Goal: Task Accomplishment & Management: Use online tool/utility

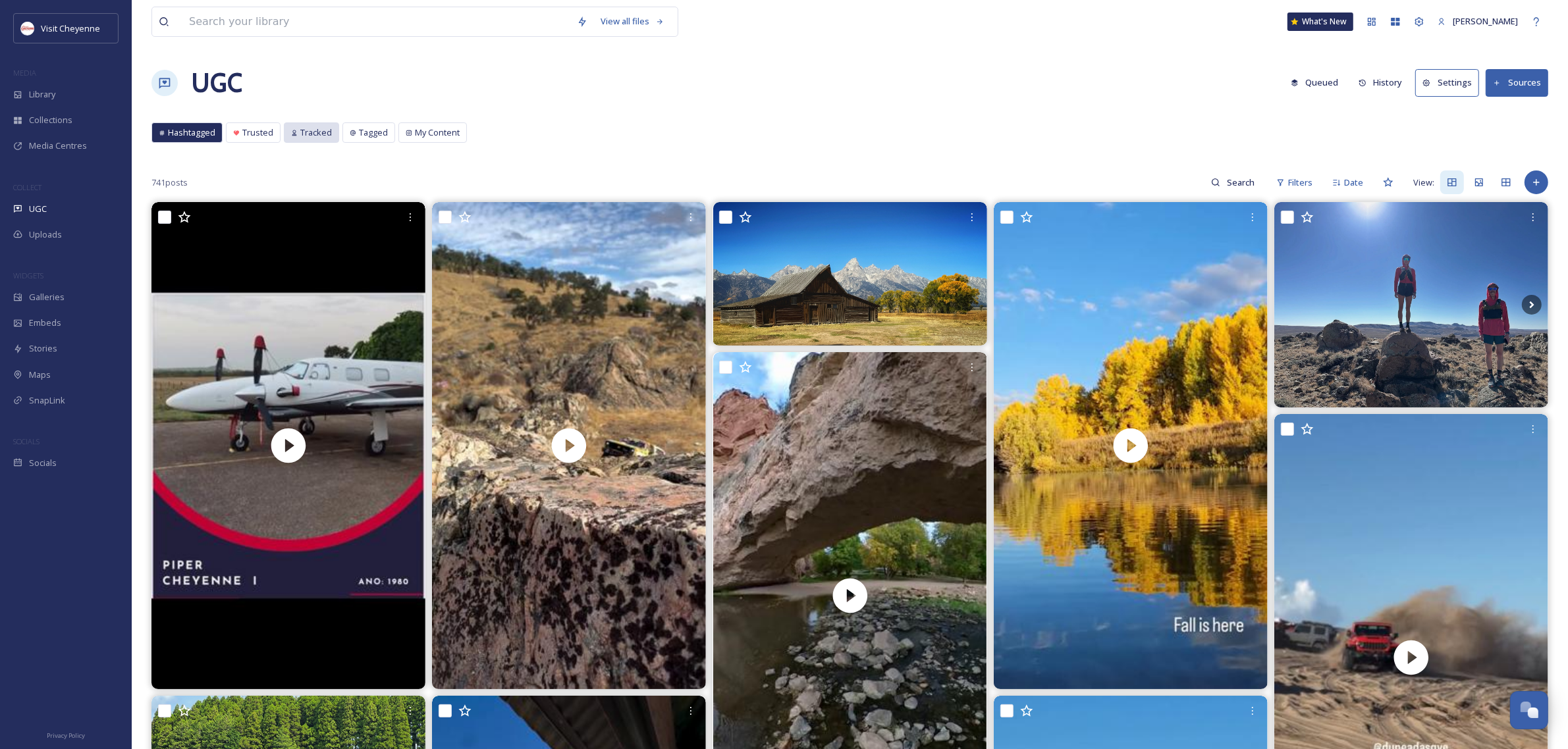
click at [324, 139] on div "Tracked" at bounding box center [311, 133] width 54 height 19
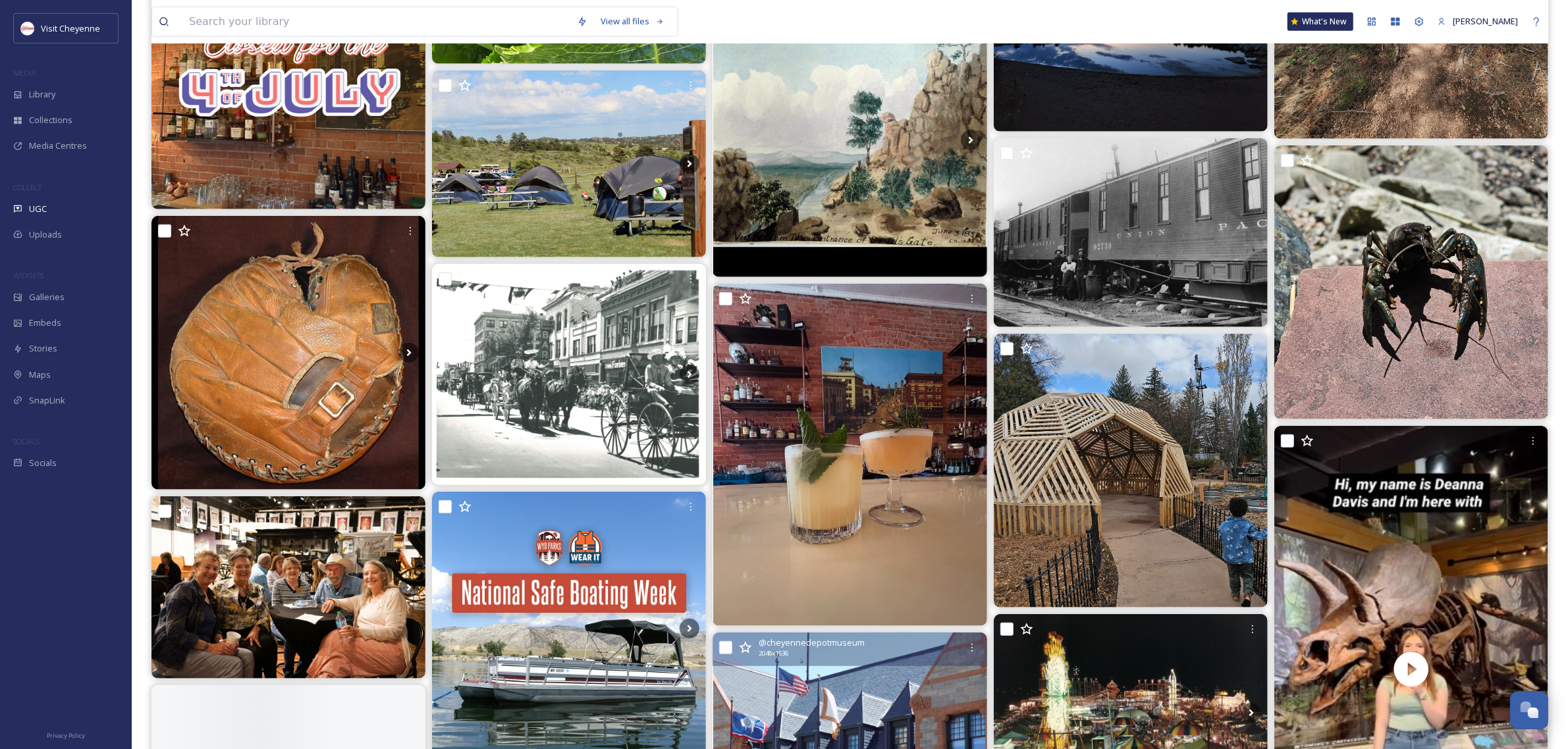
scroll to position [1234, 0]
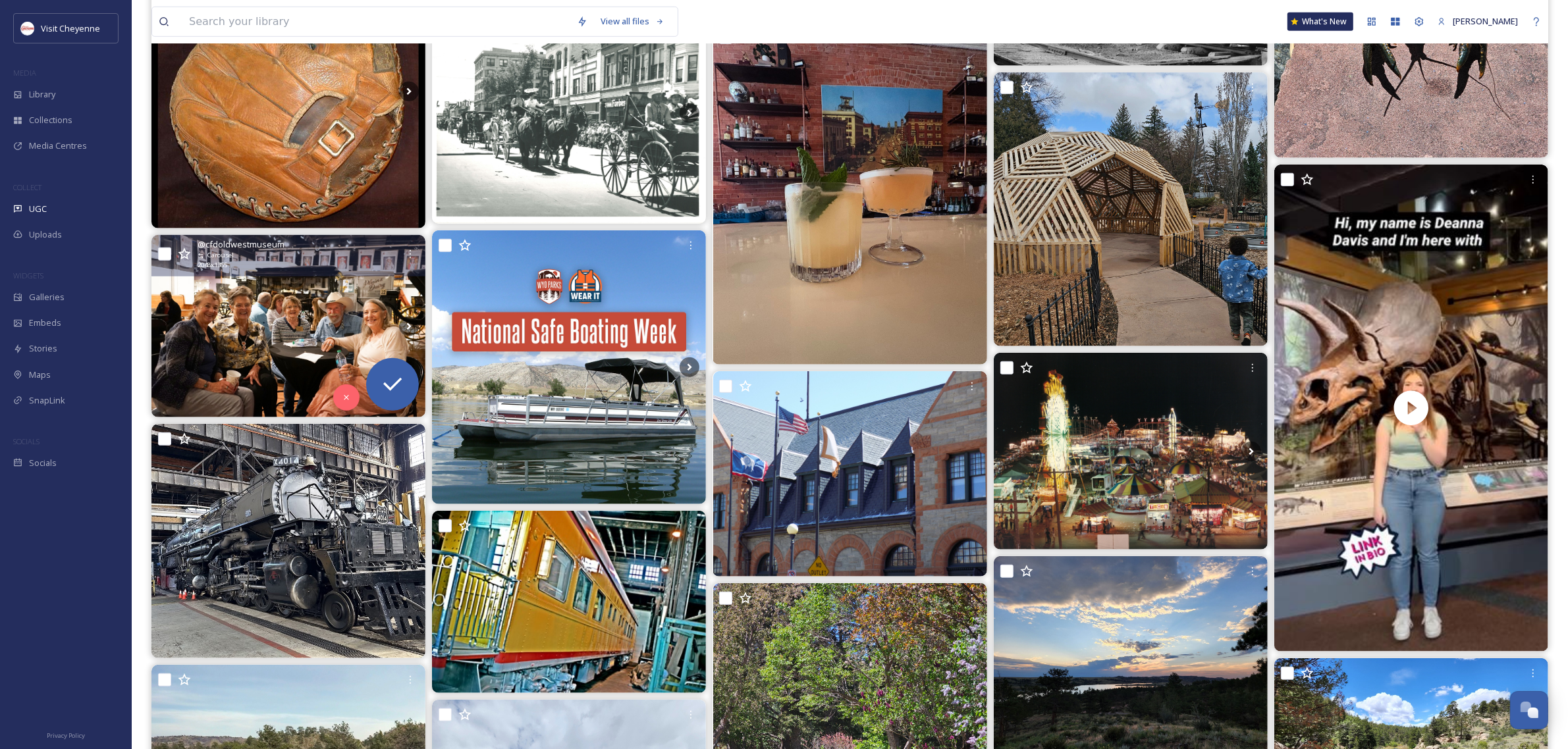
click at [333, 336] on img at bounding box center [288, 326] width 274 height 183
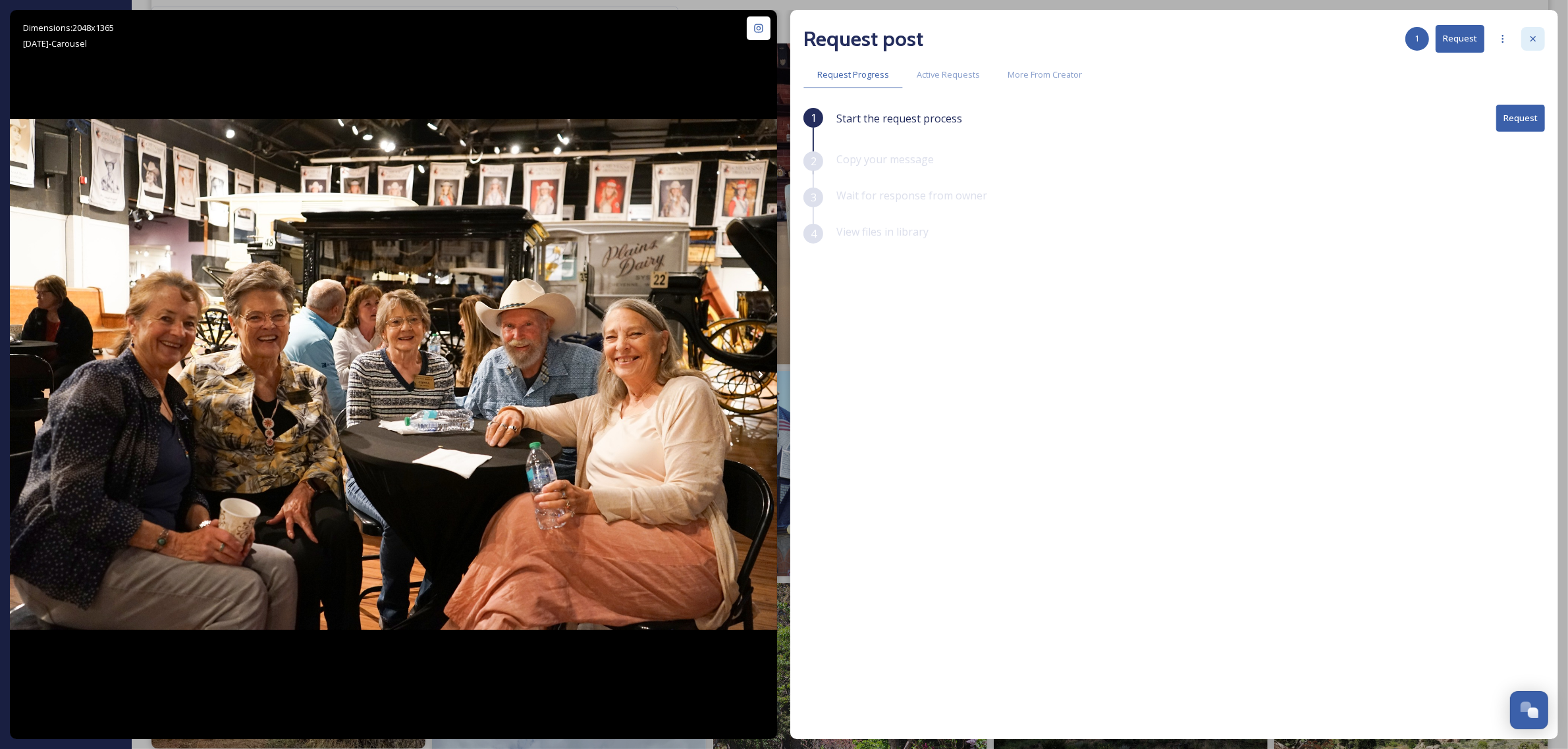
click at [1535, 30] on div at bounding box center [1533, 39] width 23 height 23
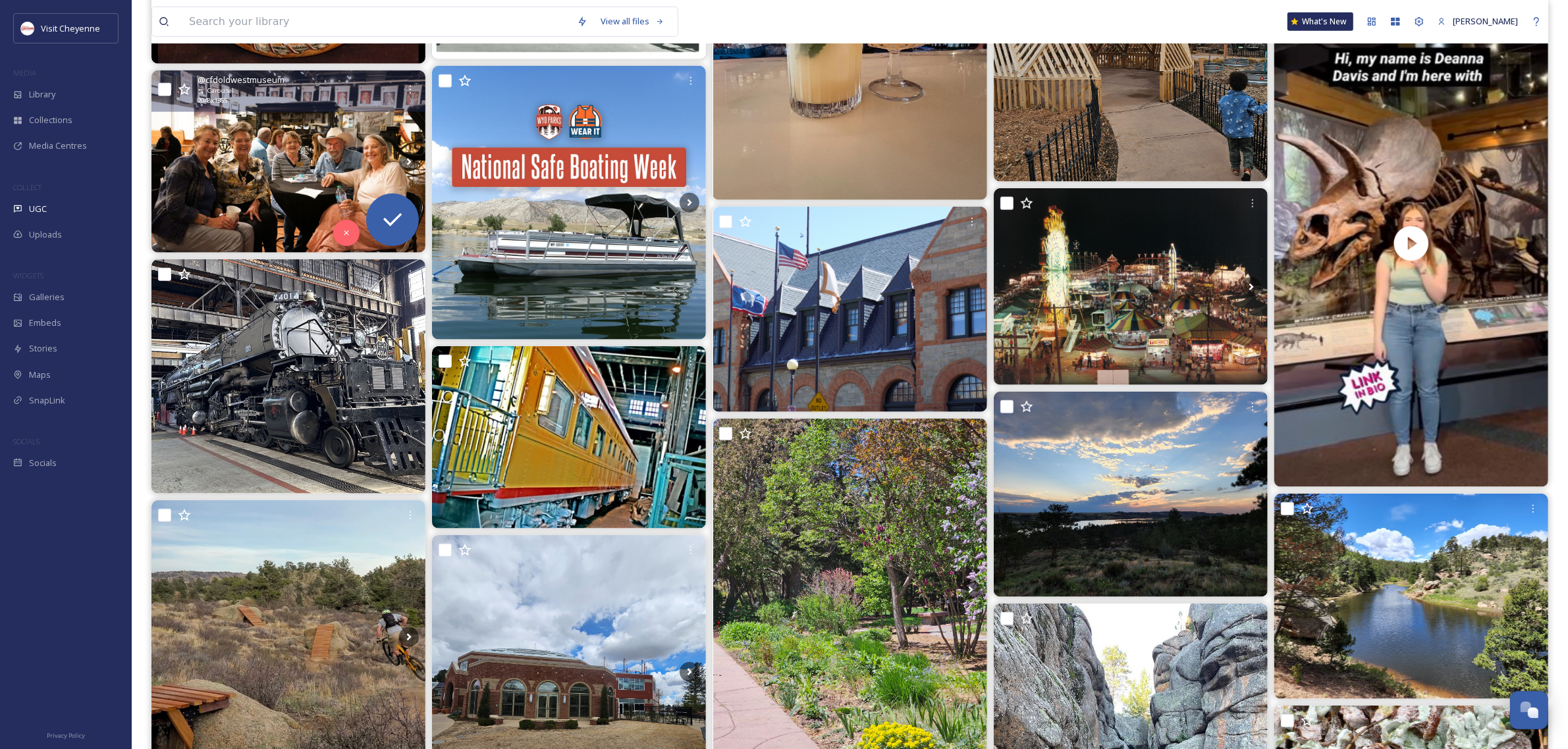
scroll to position [1810, 0]
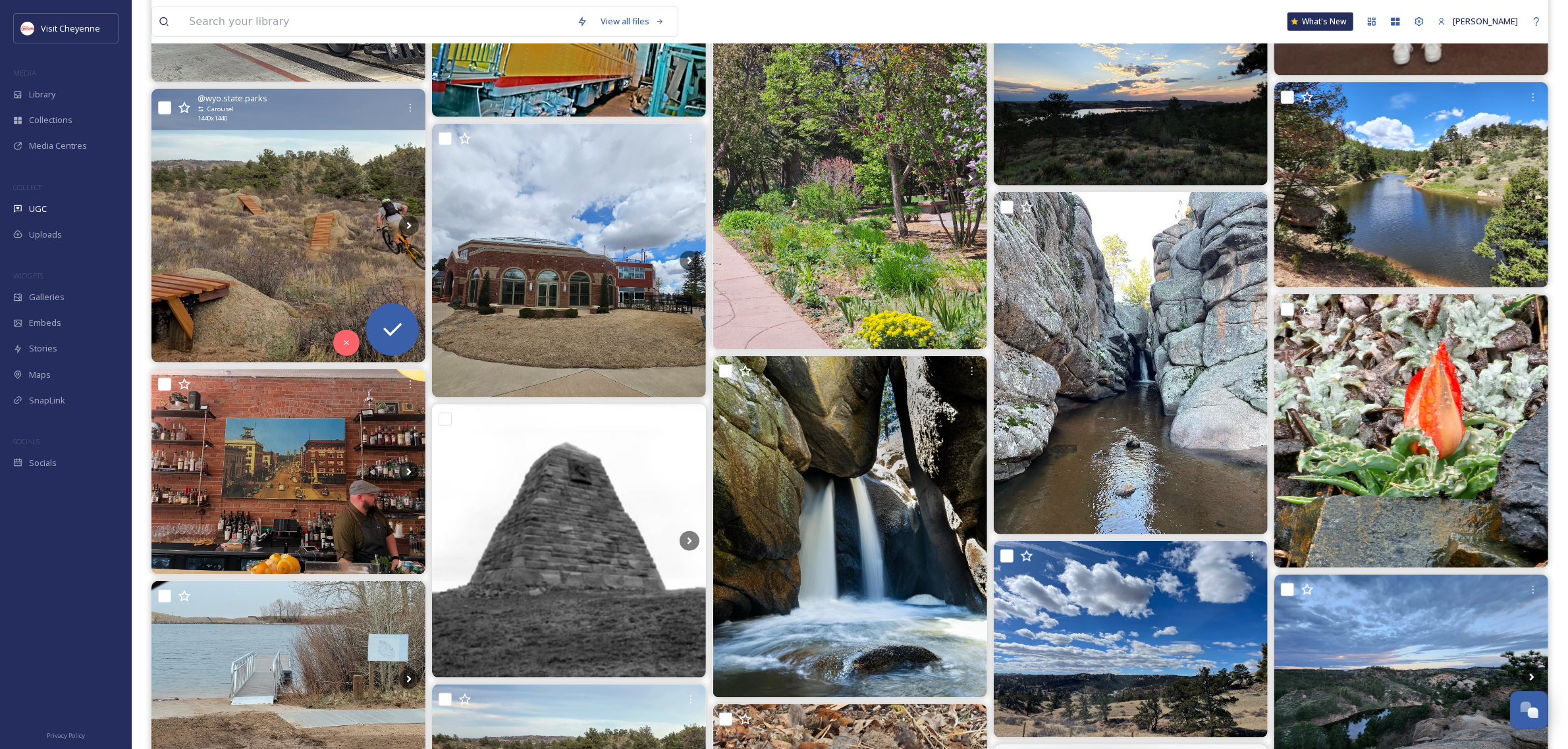
click at [363, 238] on img at bounding box center [288, 225] width 274 height 274
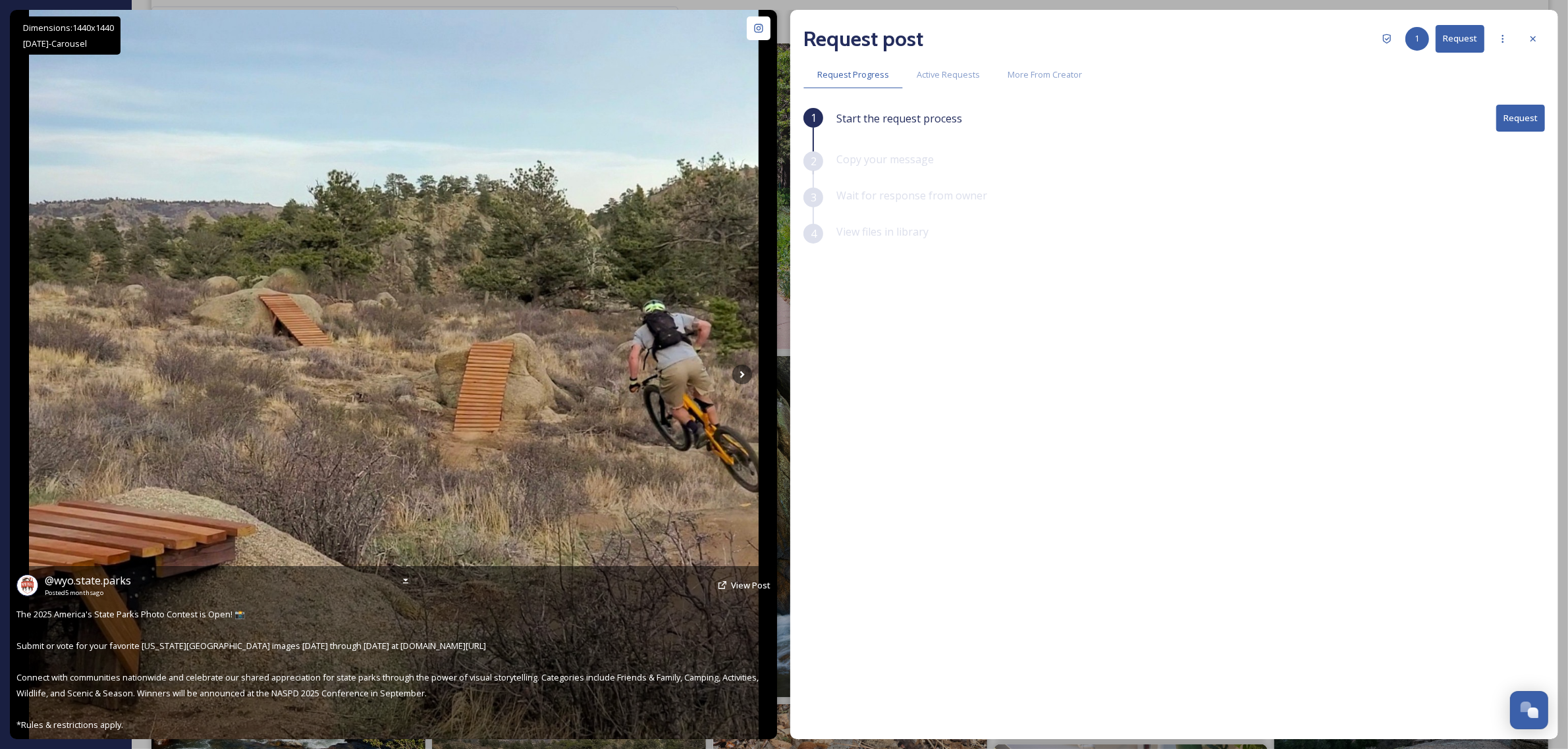
click at [737, 360] on img at bounding box center [394, 374] width 729 height 729
click at [737, 369] on icon at bounding box center [742, 374] width 20 height 20
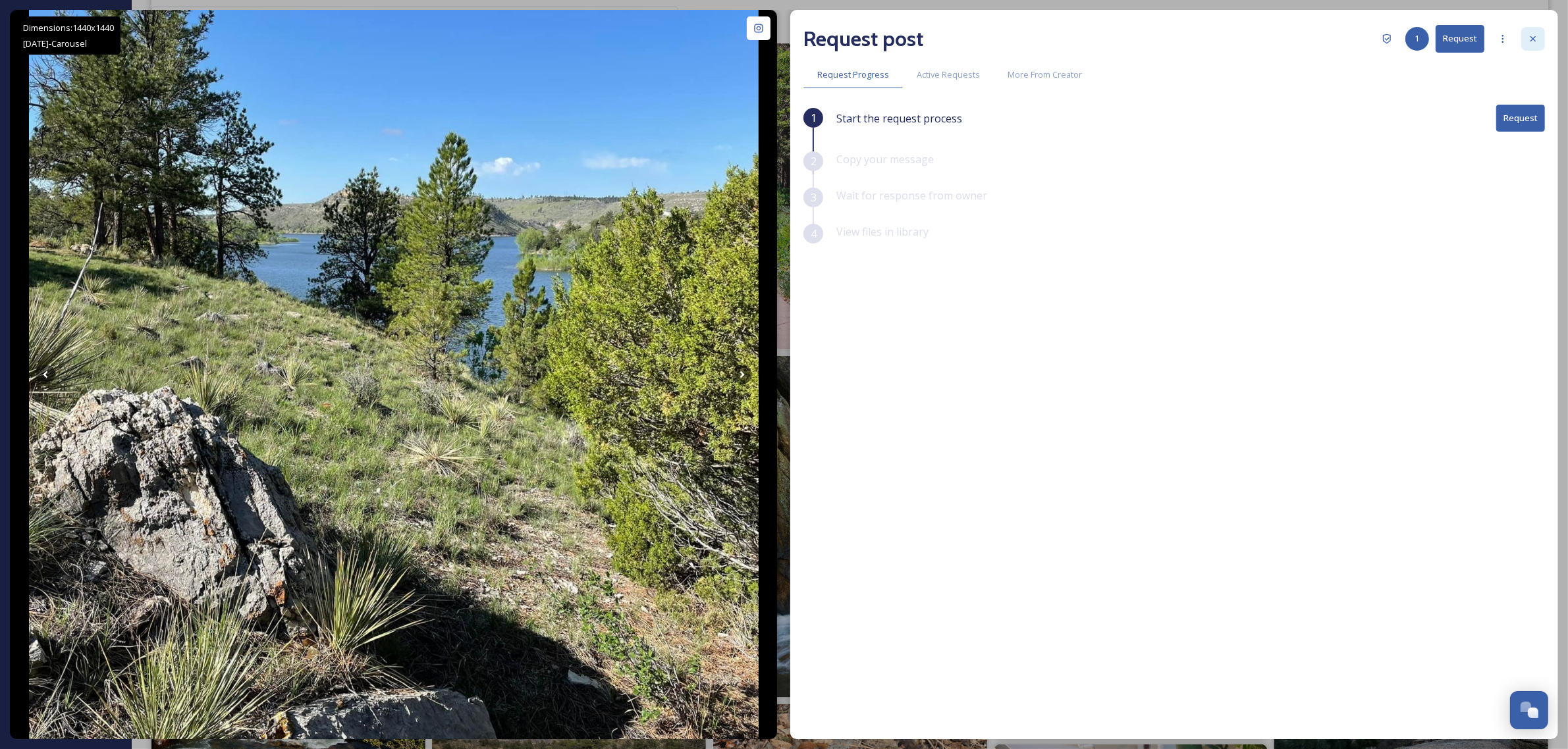
click at [1529, 35] on icon at bounding box center [1533, 39] width 10 height 10
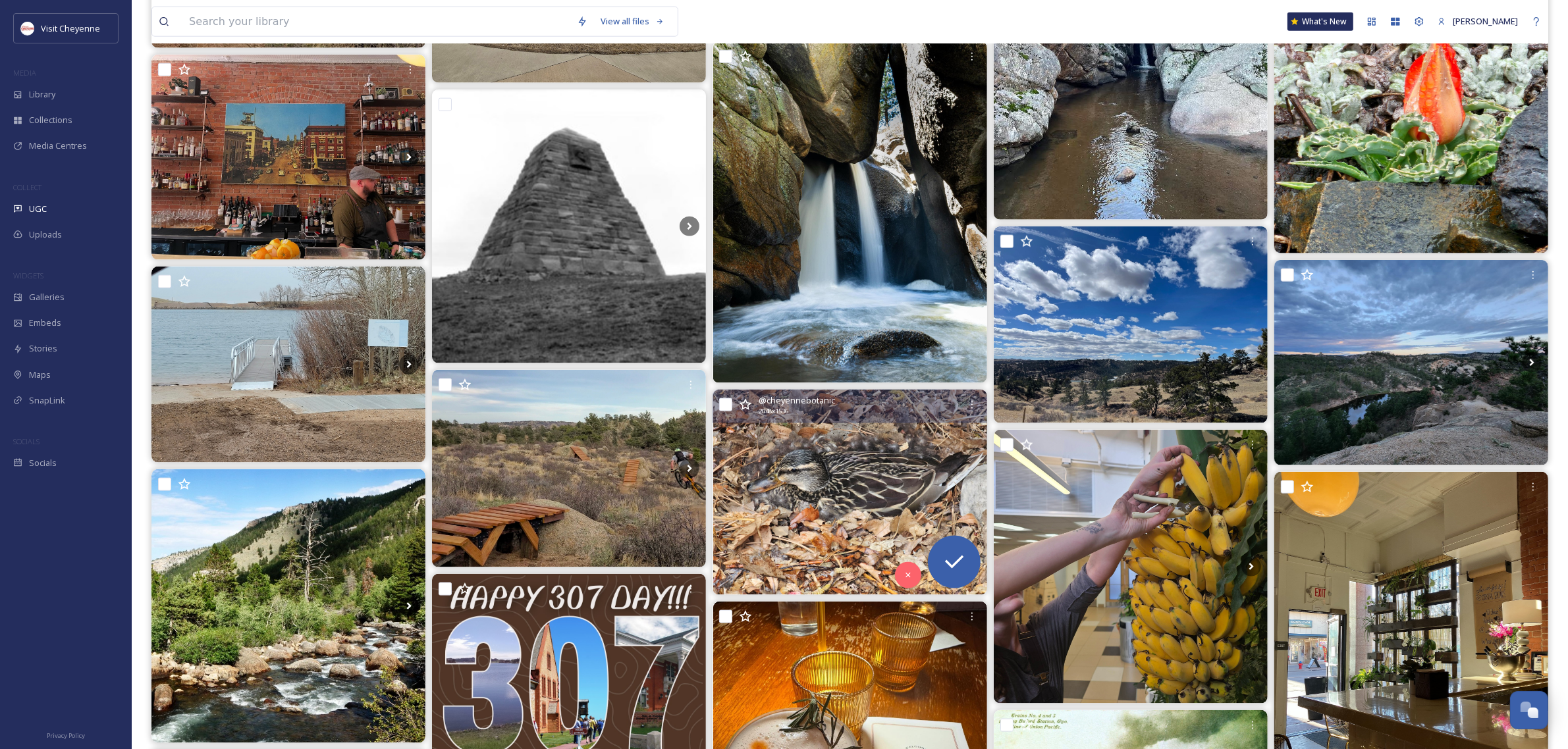
scroll to position [2386, 0]
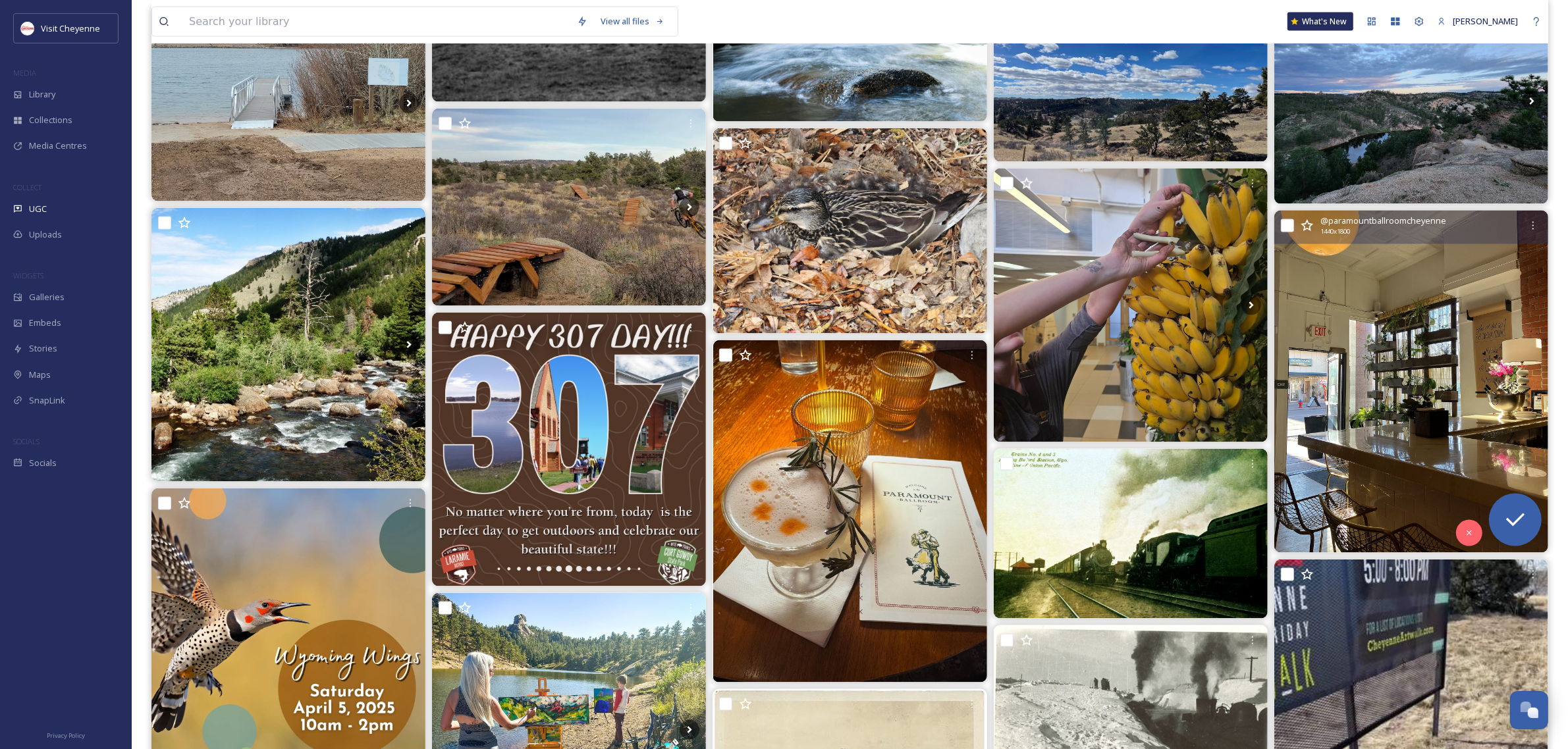
click at [1417, 368] on img at bounding box center [1411, 381] width 274 height 342
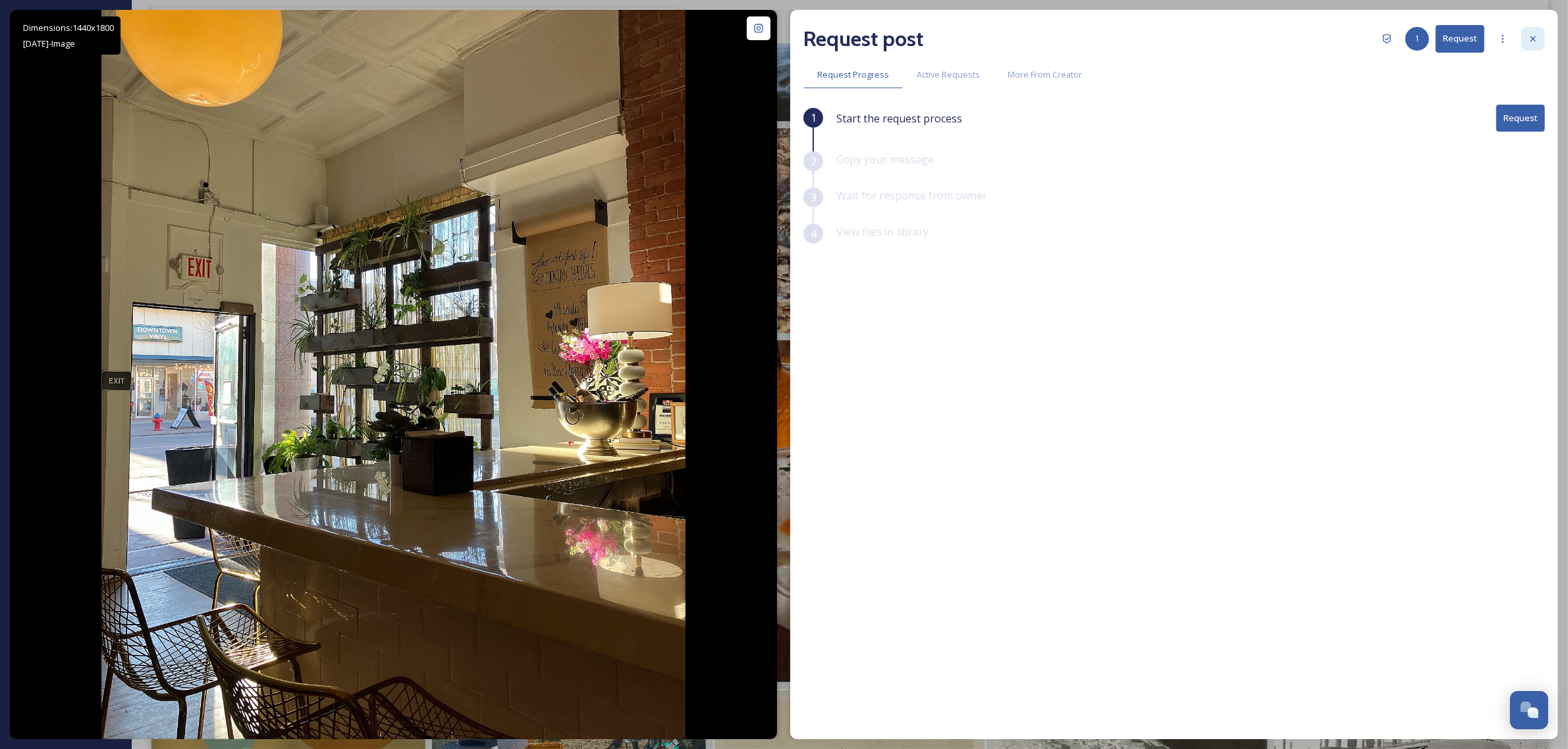
click at [1533, 41] on icon at bounding box center [1533, 39] width 10 height 10
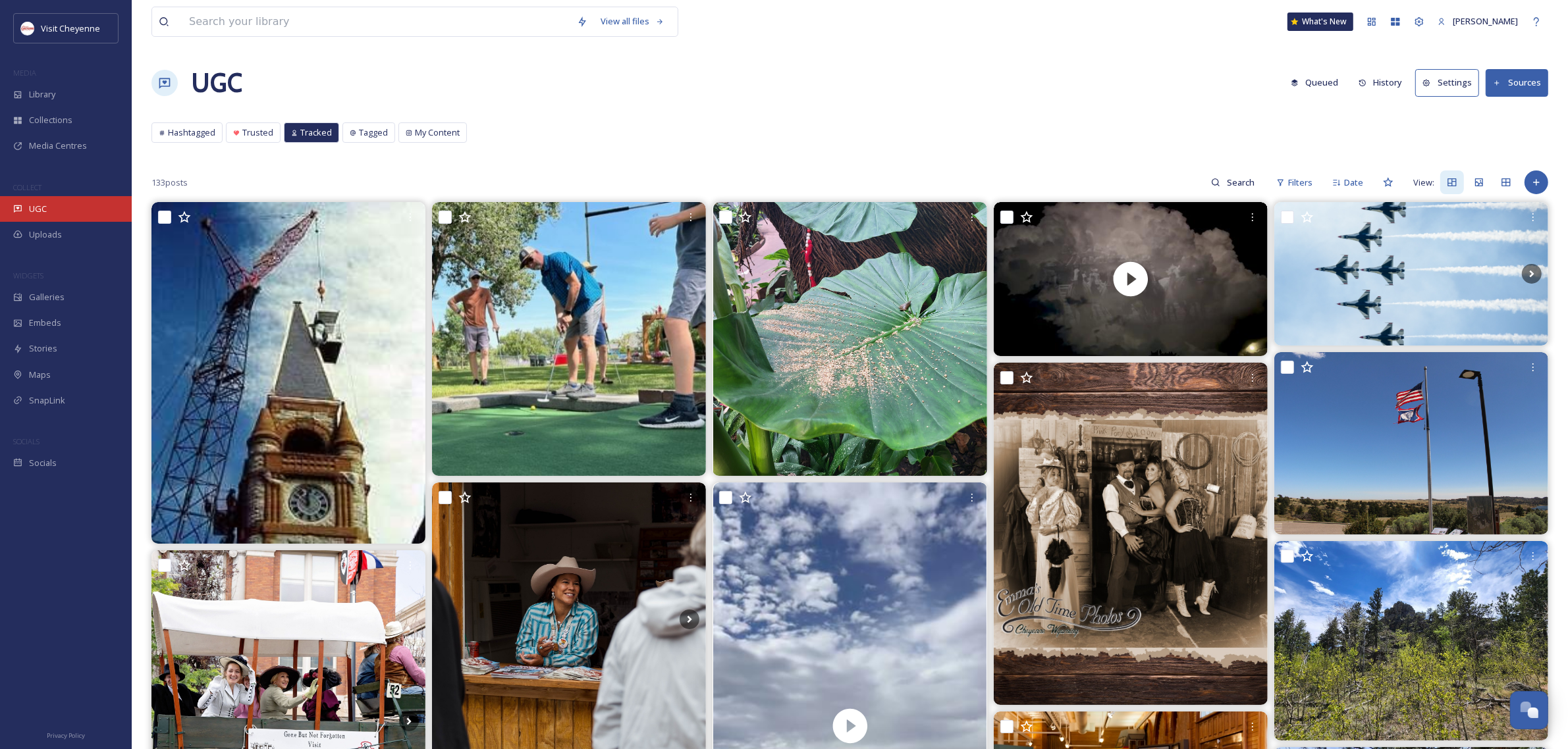
click at [49, 212] on div "UGC" at bounding box center [66, 209] width 132 height 26
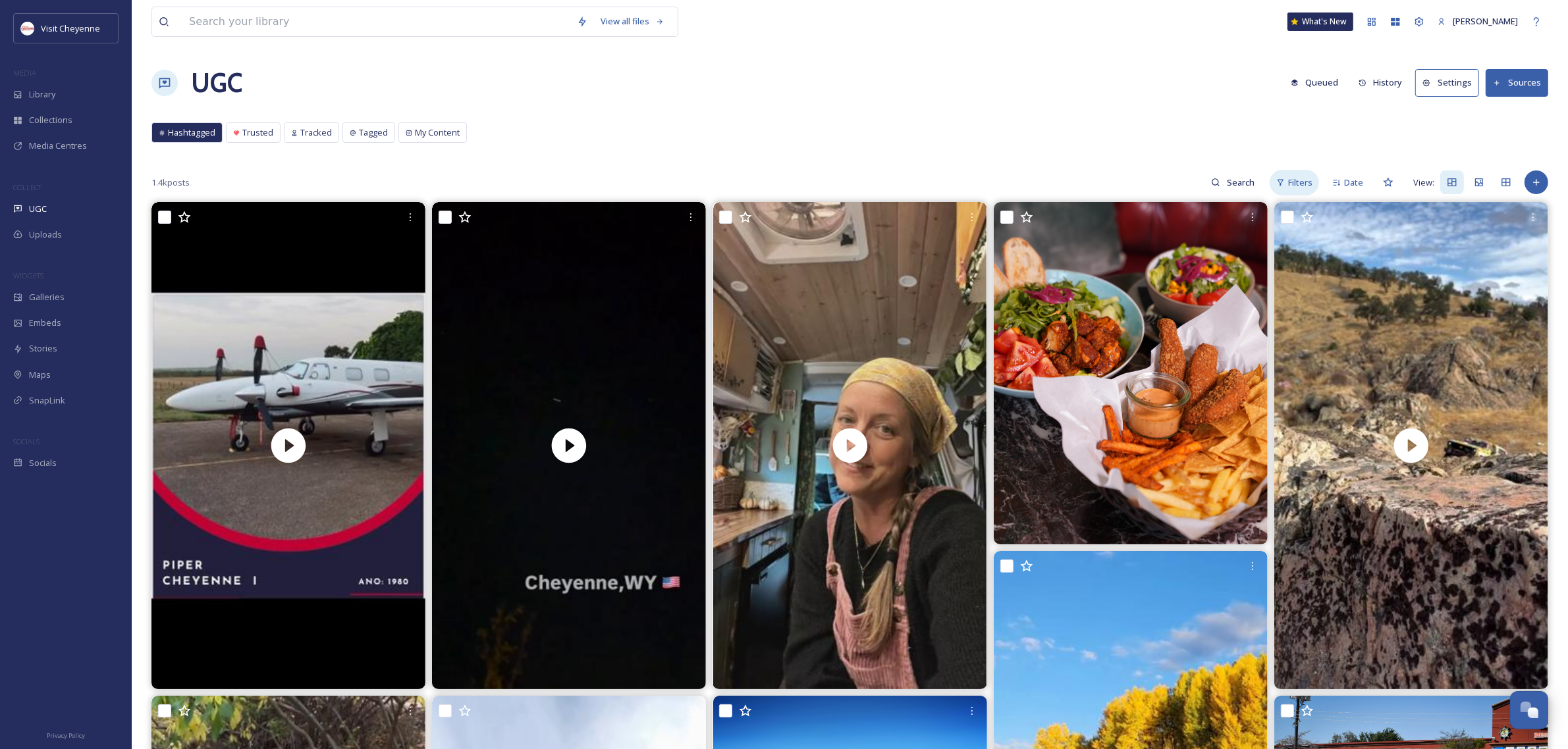
click at [1309, 179] on span "Filters" at bounding box center [1300, 183] width 24 height 13
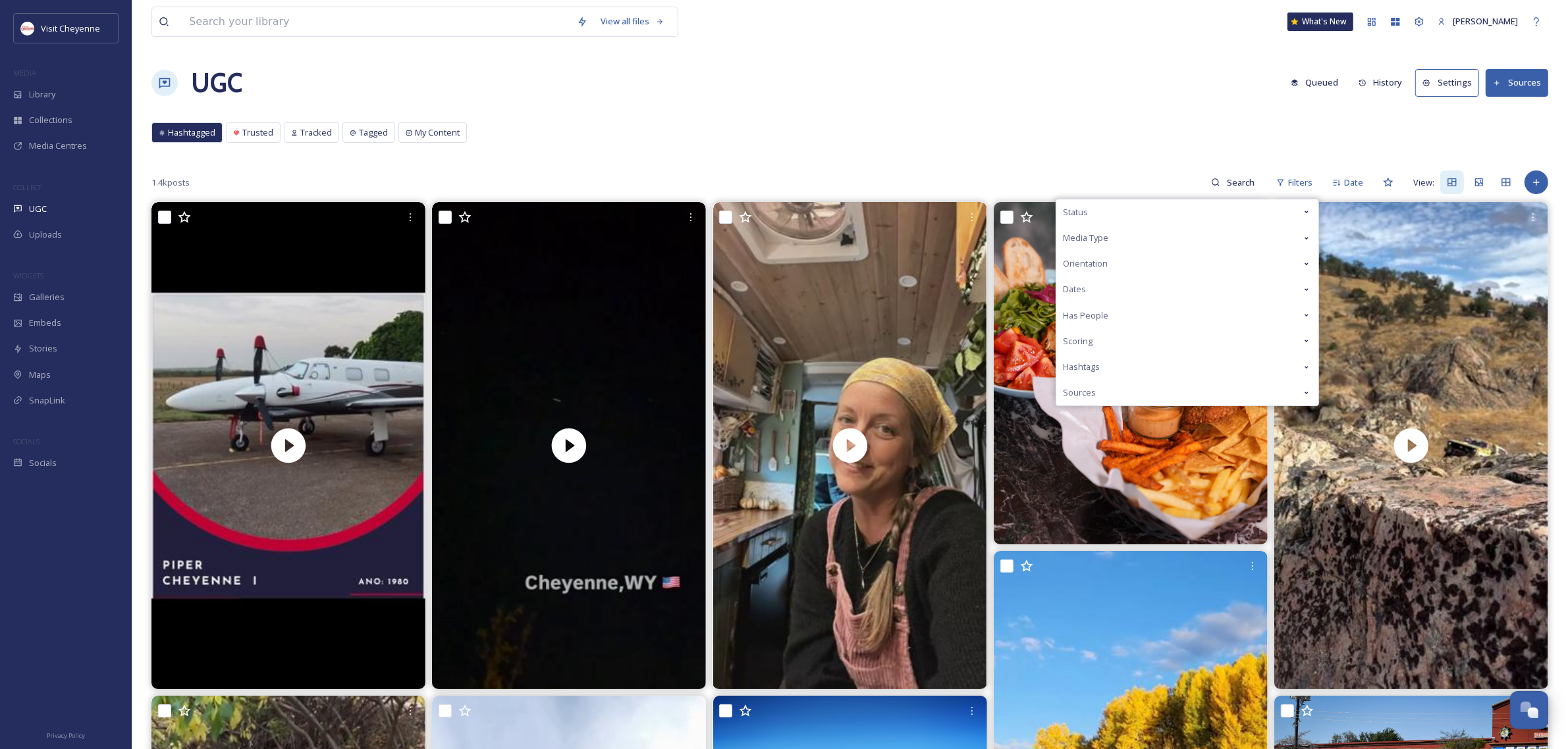
click at [1309, 230] on div "Media Type" at bounding box center [1187, 238] width 262 height 26
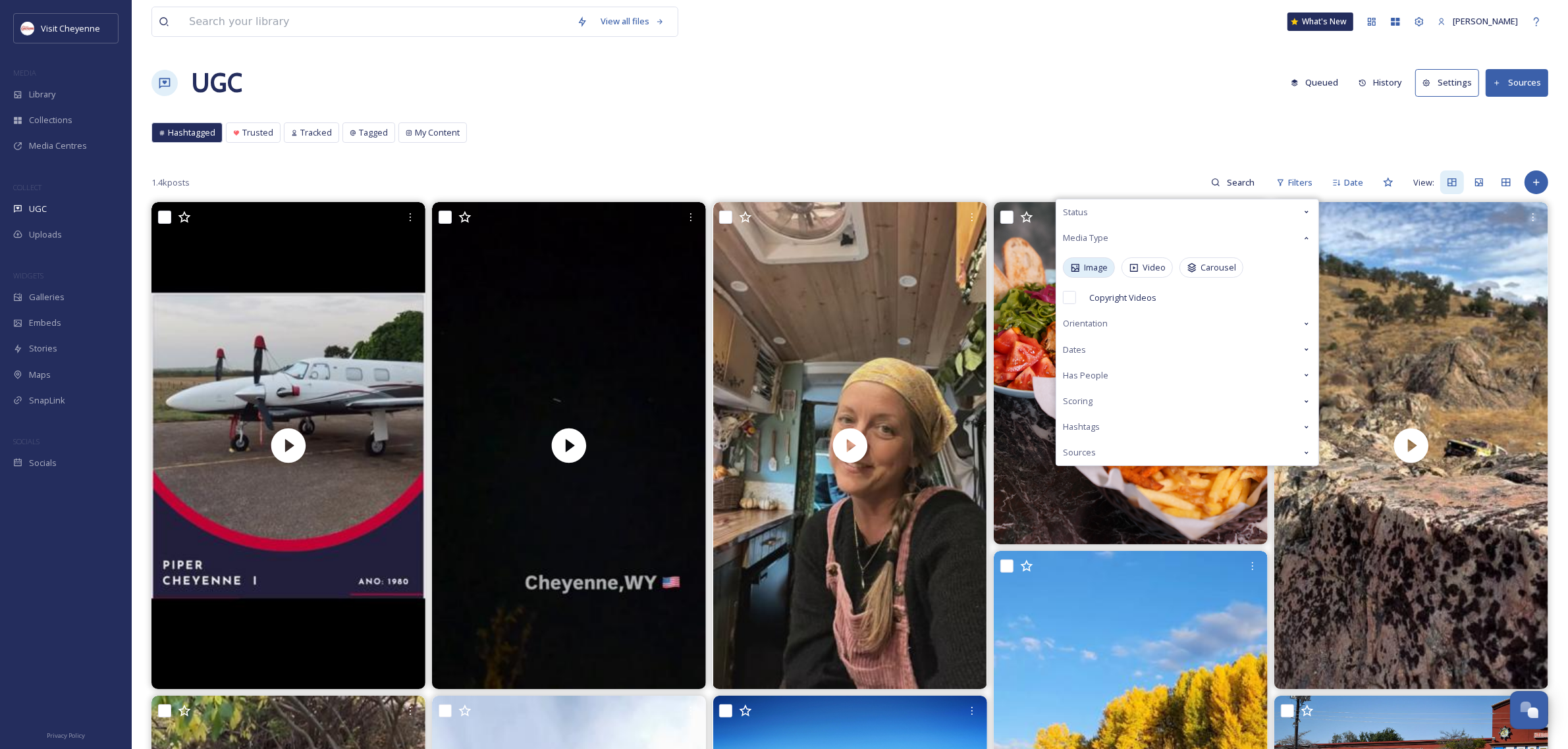
click at [1101, 272] on span "Image" at bounding box center [1096, 268] width 23 height 13
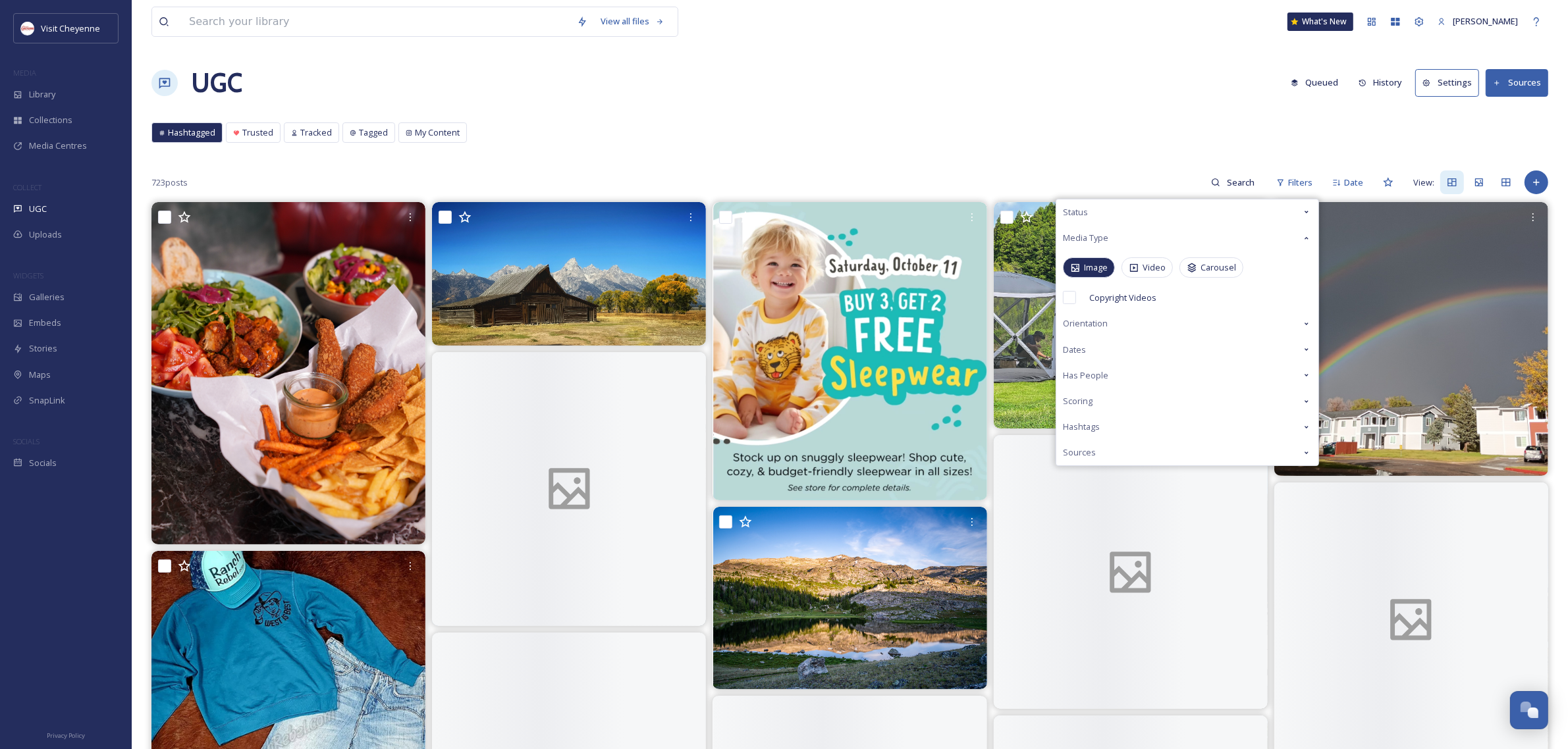
click at [1006, 71] on div "UGC Queued History Settings Sources" at bounding box center [849, 83] width 1397 height 39
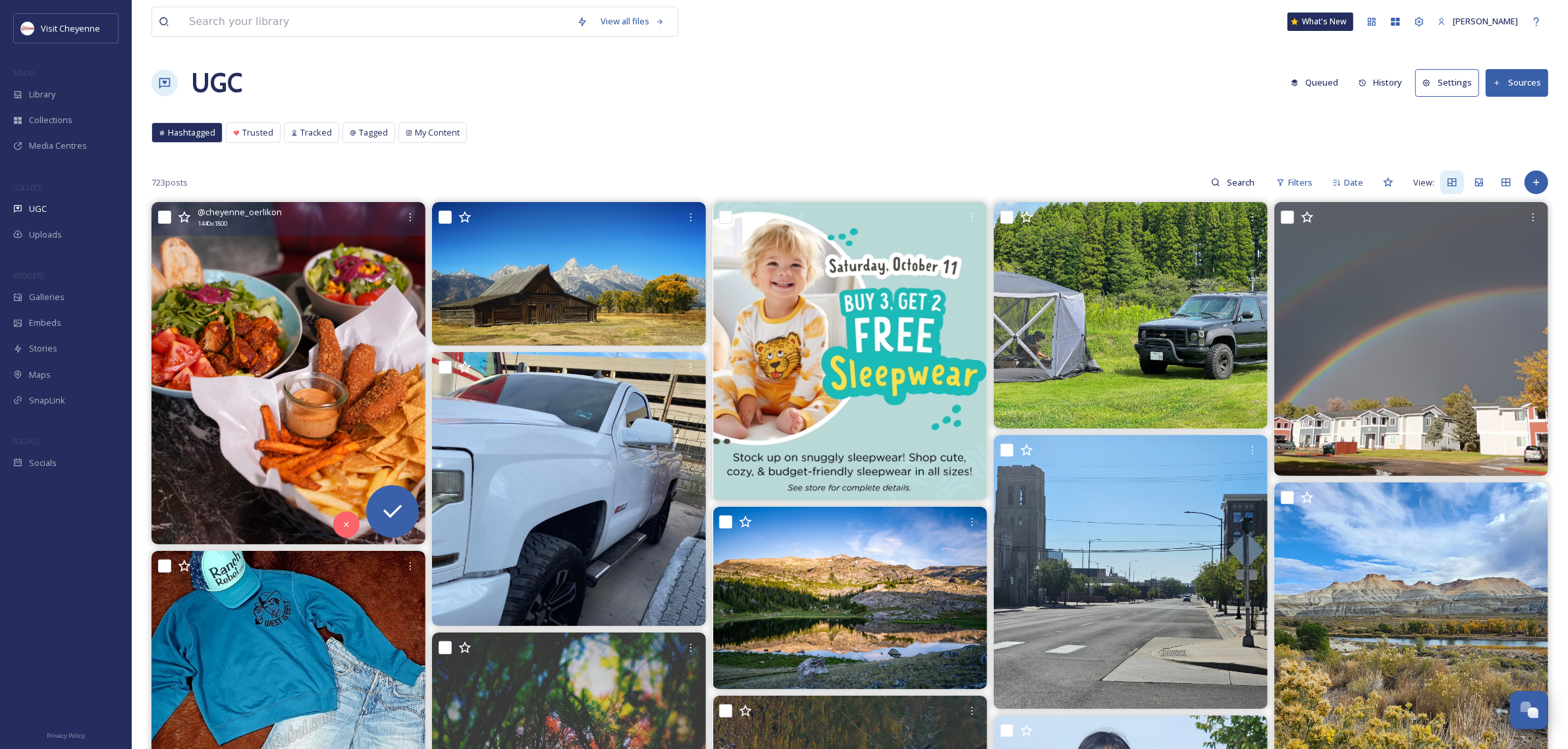
click at [349, 362] on img at bounding box center [288, 372] width 274 height 342
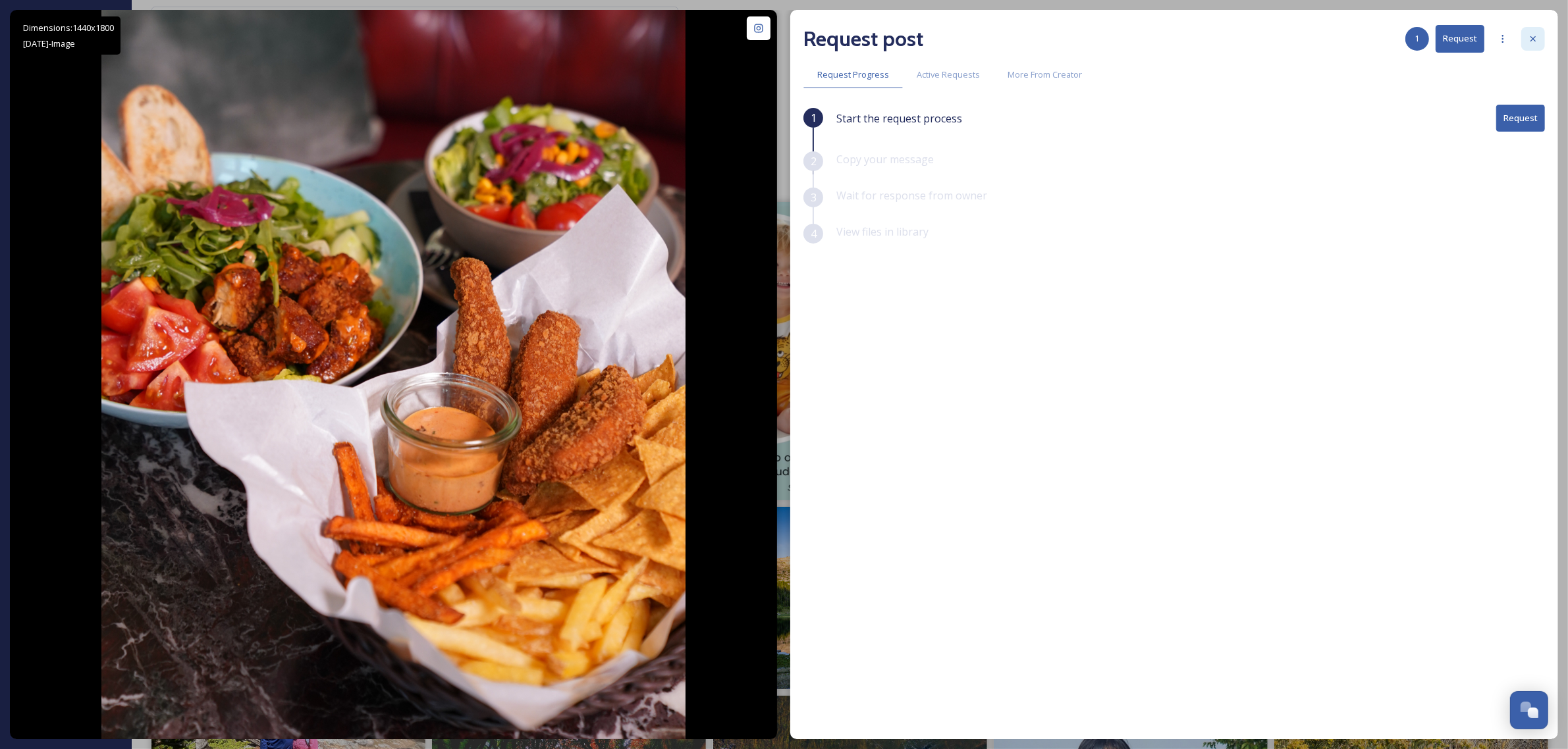
click at [1538, 33] on div at bounding box center [1533, 39] width 23 height 23
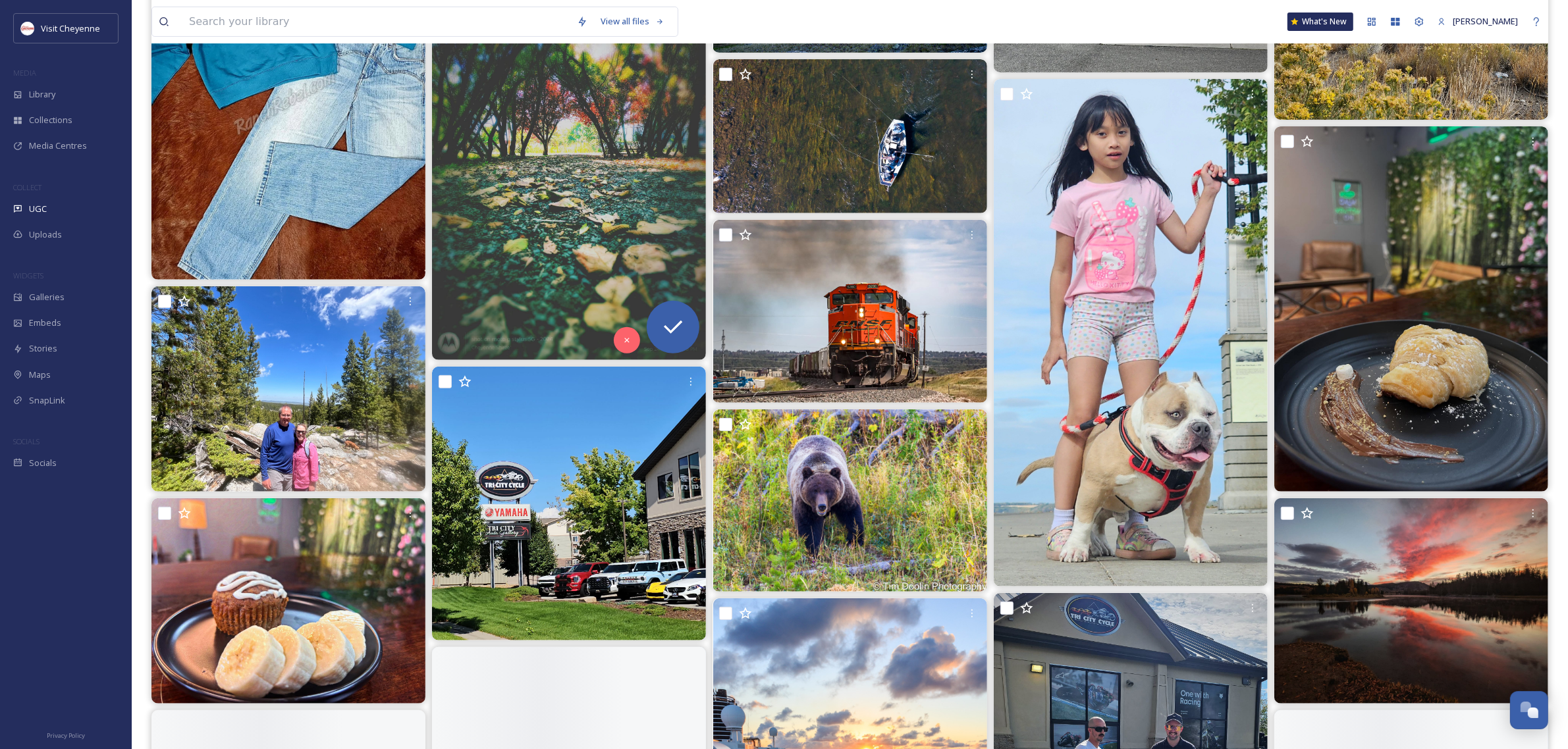
scroll to position [658, 0]
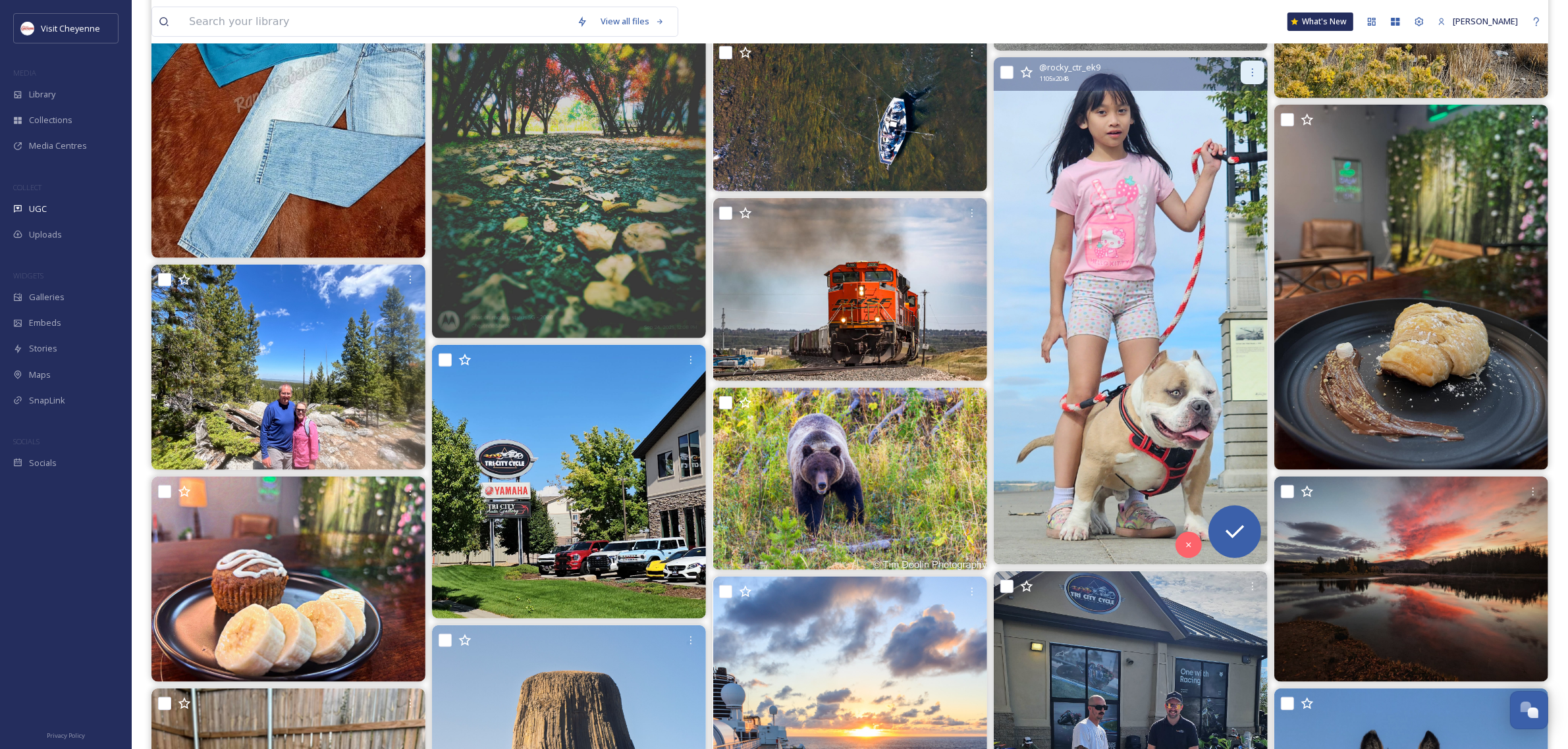
click at [1252, 74] on icon at bounding box center [1252, 72] width 10 height 10
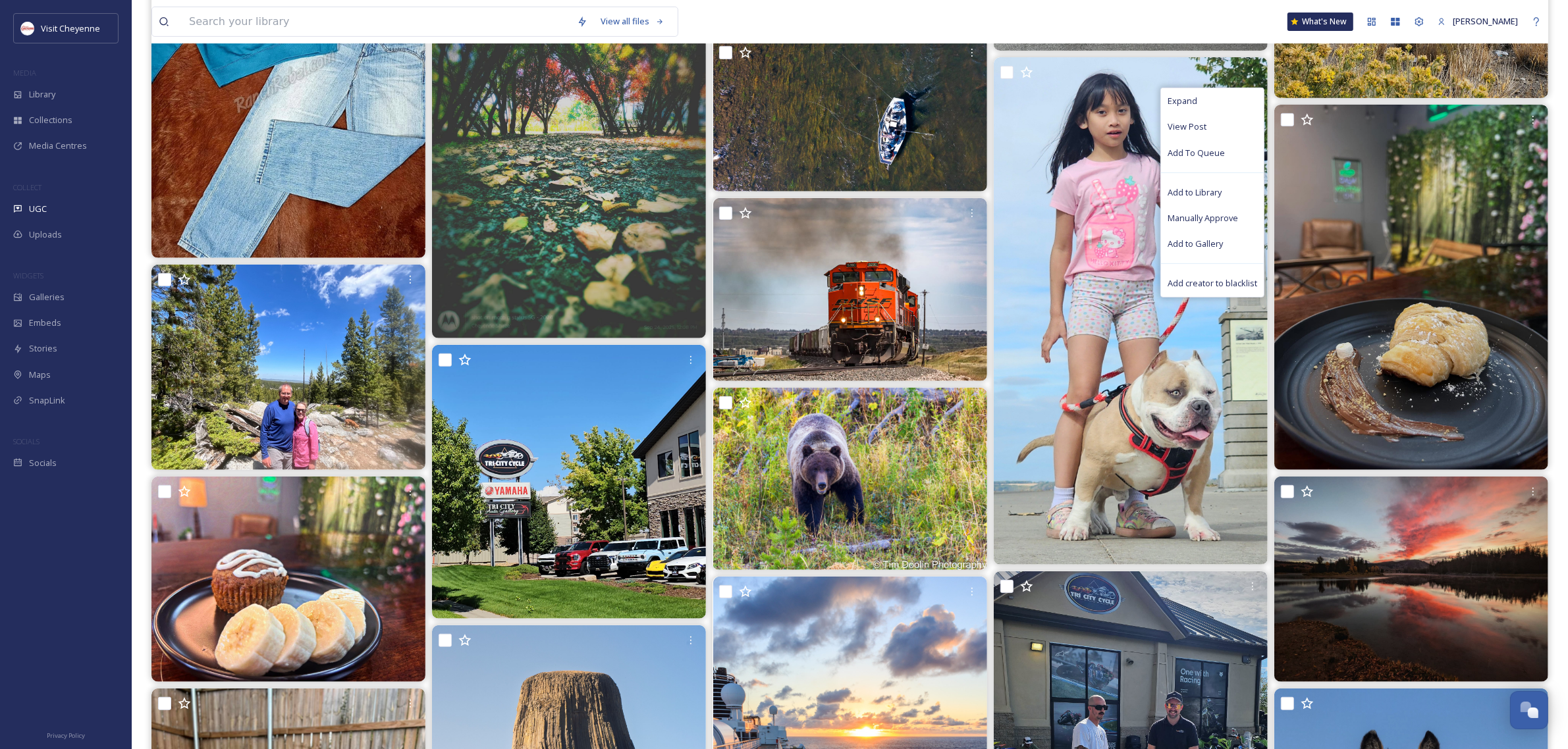
click at [1215, 21] on div "View all files What's New [PERSON_NAME]" at bounding box center [849, 22] width 1397 height 43
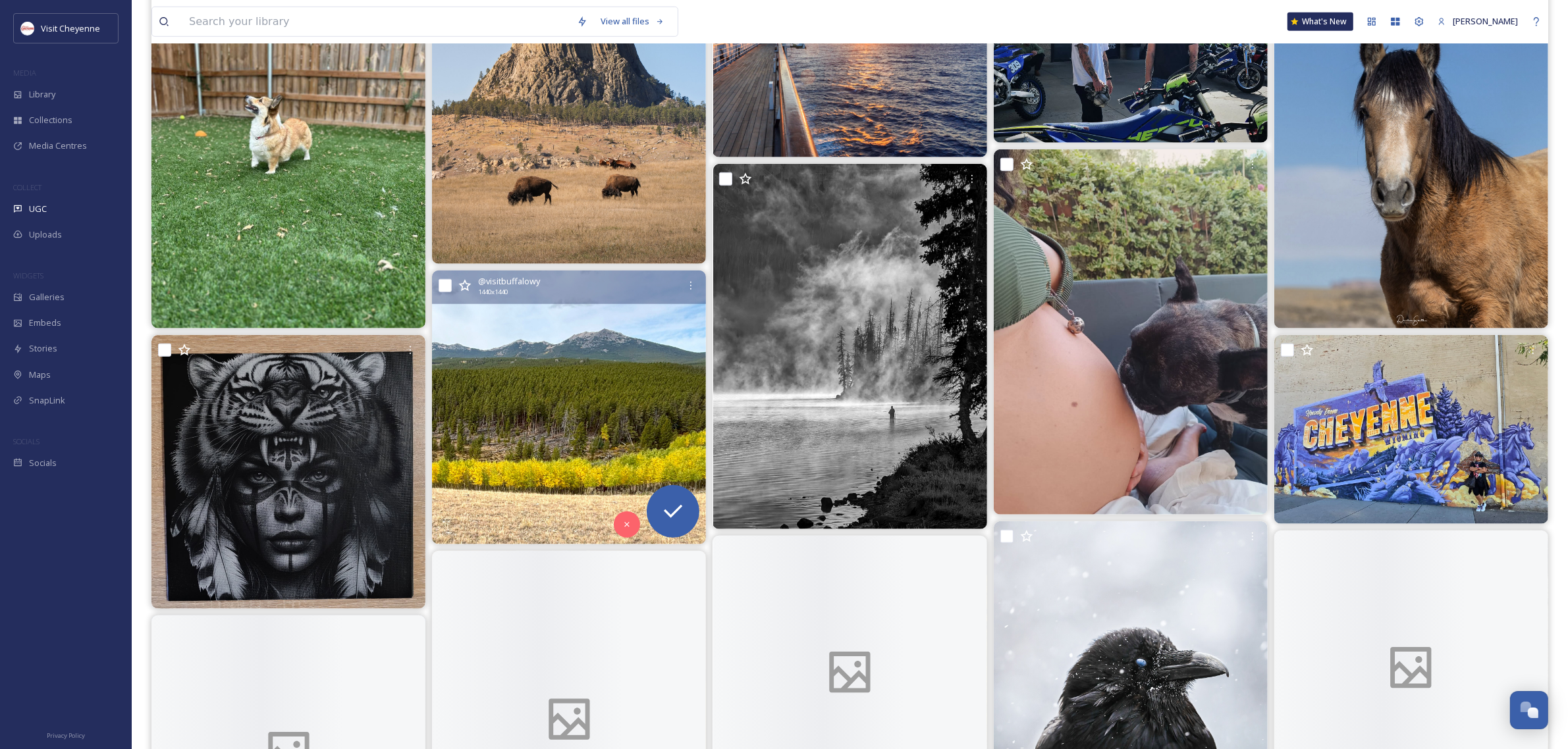
scroll to position [1398, 0]
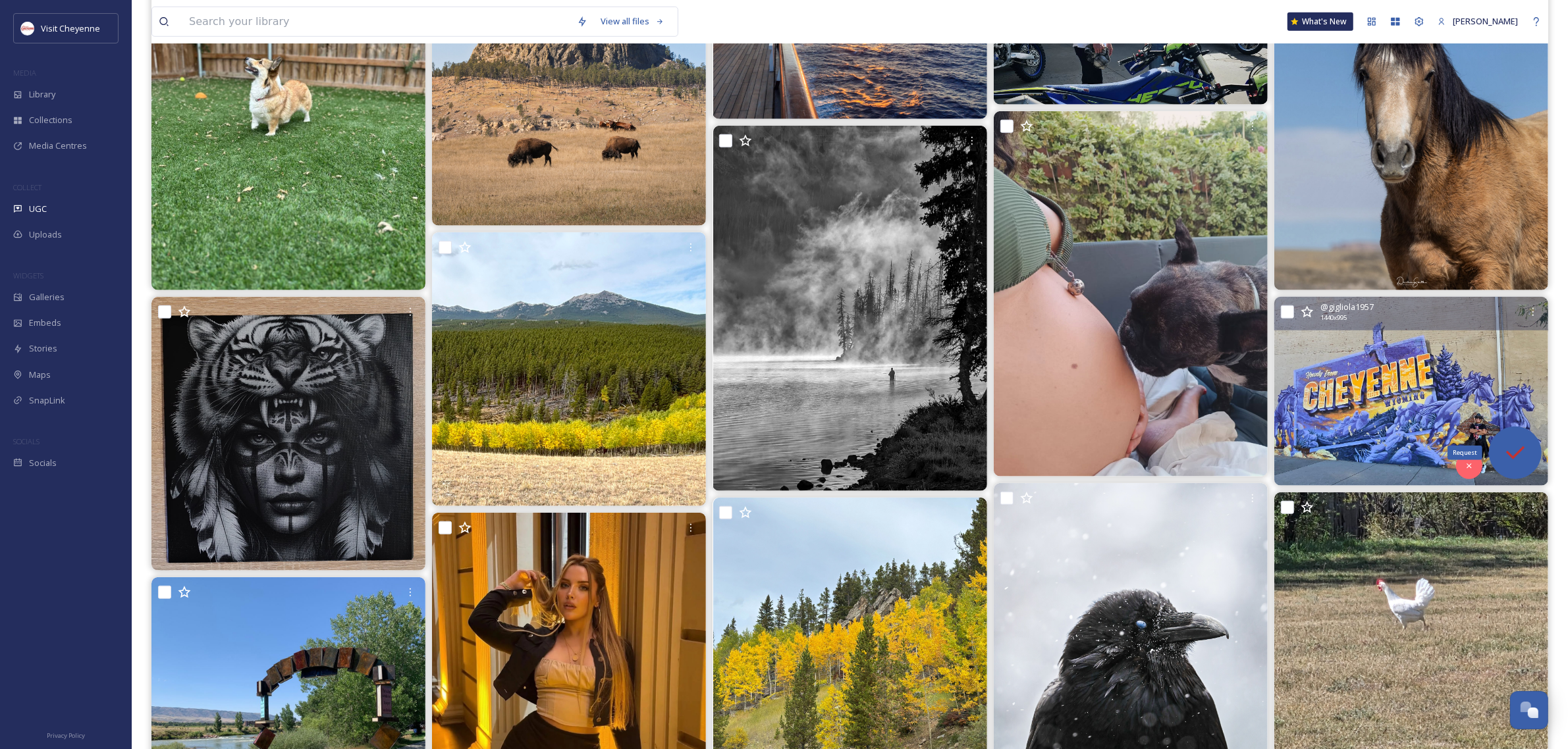
click at [1500, 453] on div "Request" at bounding box center [1515, 452] width 52 height 52
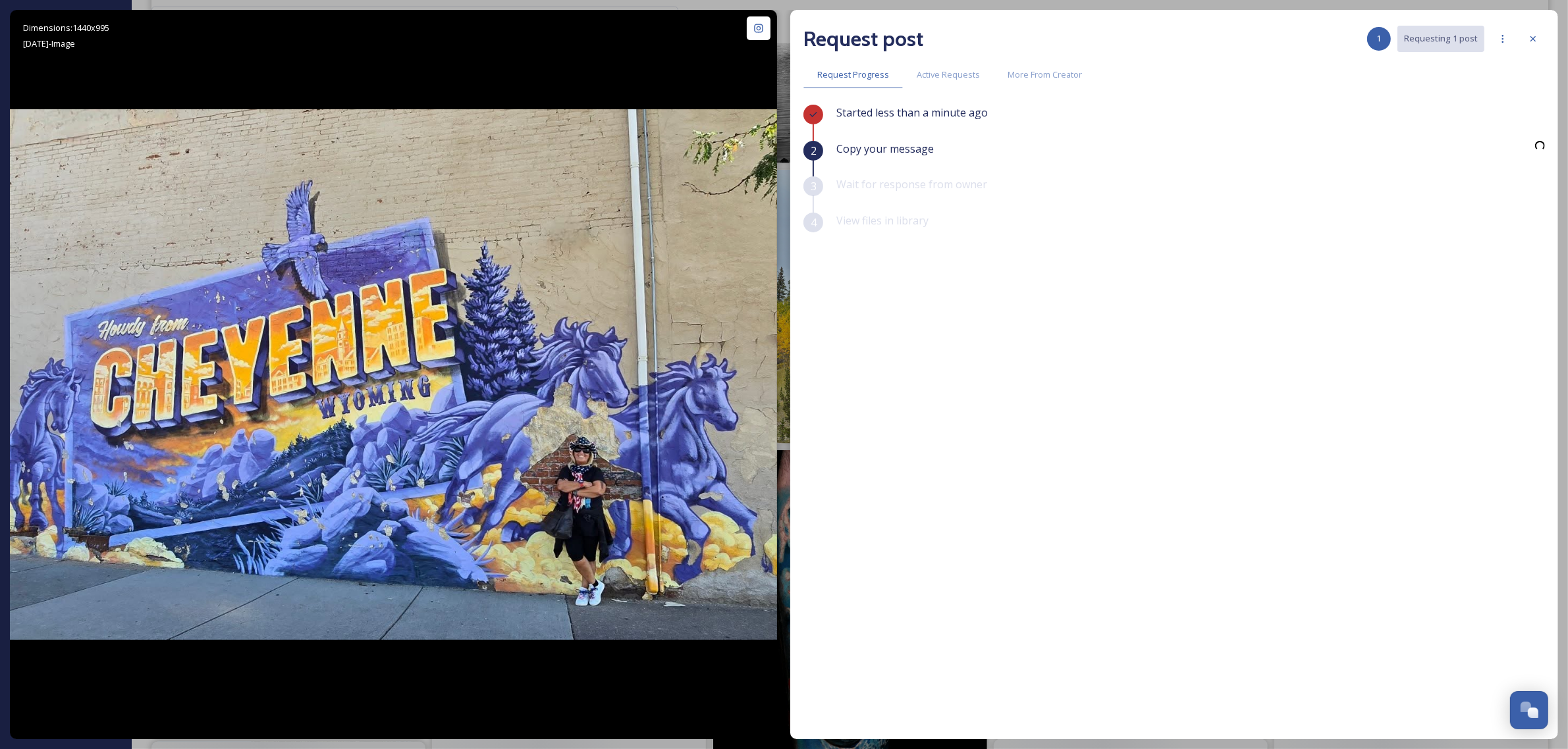
scroll to position [1728, 0]
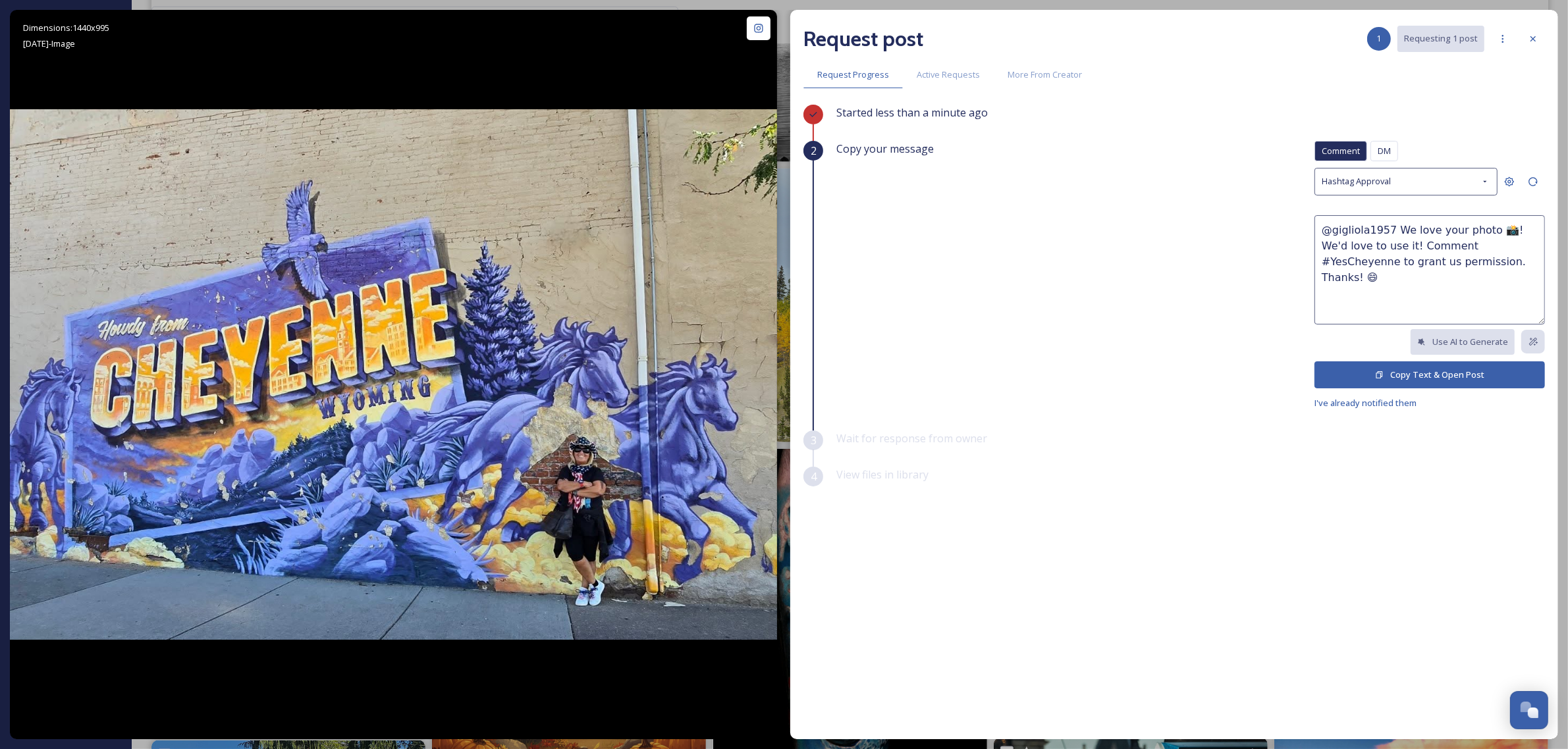
click at [1446, 375] on button "Copy Text & Open Post" at bounding box center [1430, 375] width 230 height 27
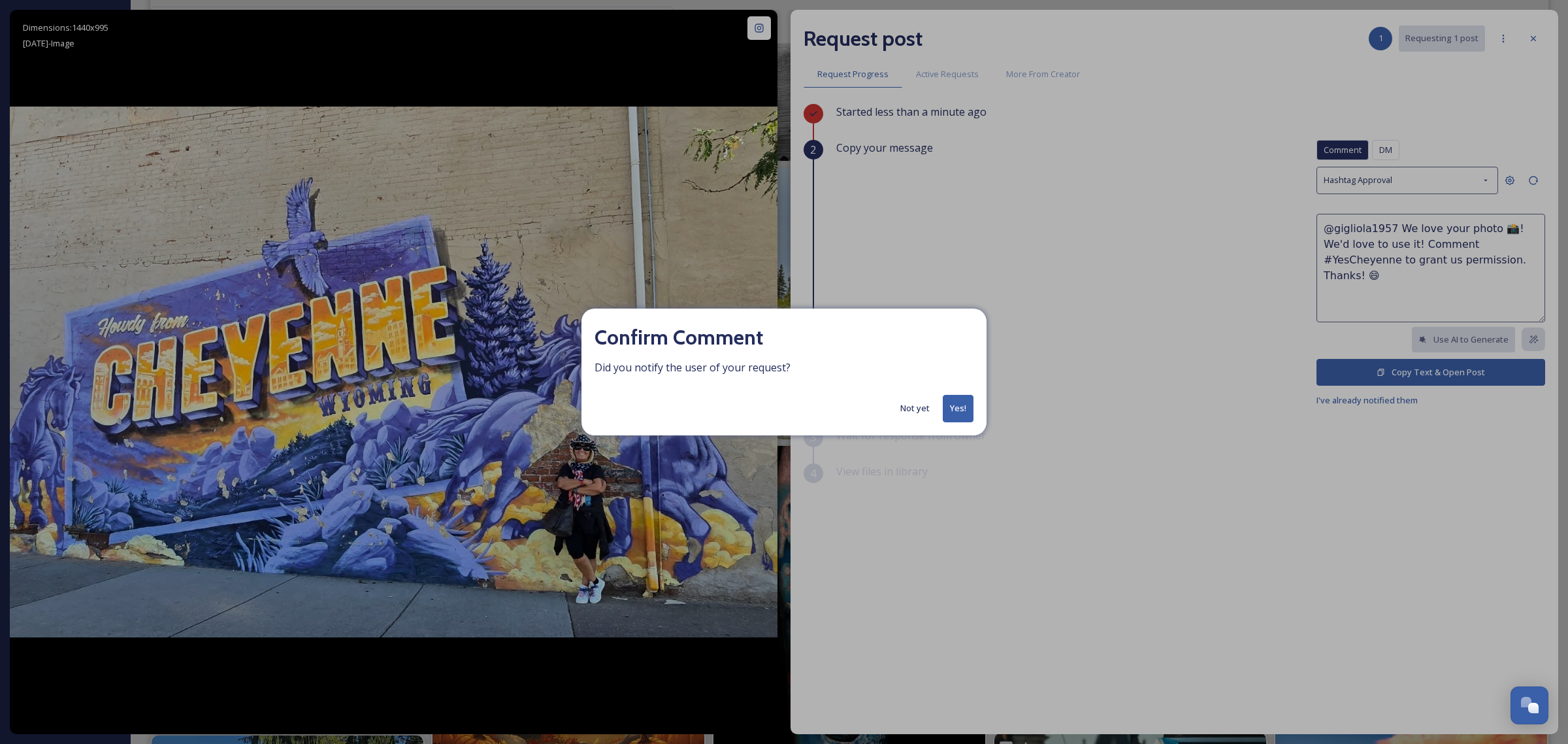
click at [959, 408] on button "Yes!" at bounding box center [959, 408] width 30 height 27
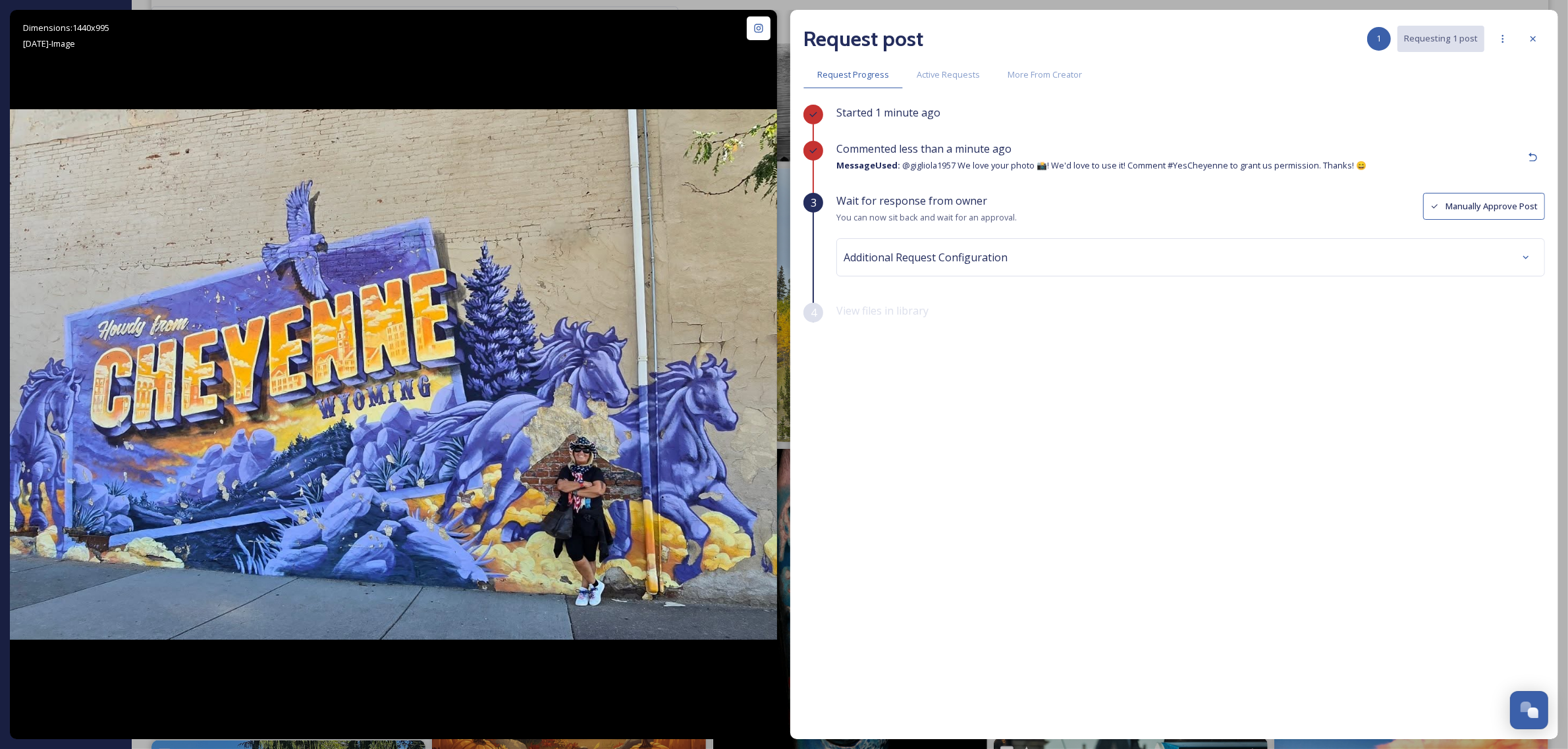
click at [1492, 270] on div "Additional Request Configuration" at bounding box center [1190, 257] width 694 height 23
click at [1390, 311] on div at bounding box center [1190, 311] width 687 height 31
click at [936, 382] on div "Additional Request Configuration Destination Folder Tags No tags Save Changes" at bounding box center [1190, 330] width 708 height 183
click at [922, 363] on div "No tags" at bounding box center [1190, 363] width 687 height 31
click at [916, 313] on input at bounding box center [920, 310] width 145 height 29
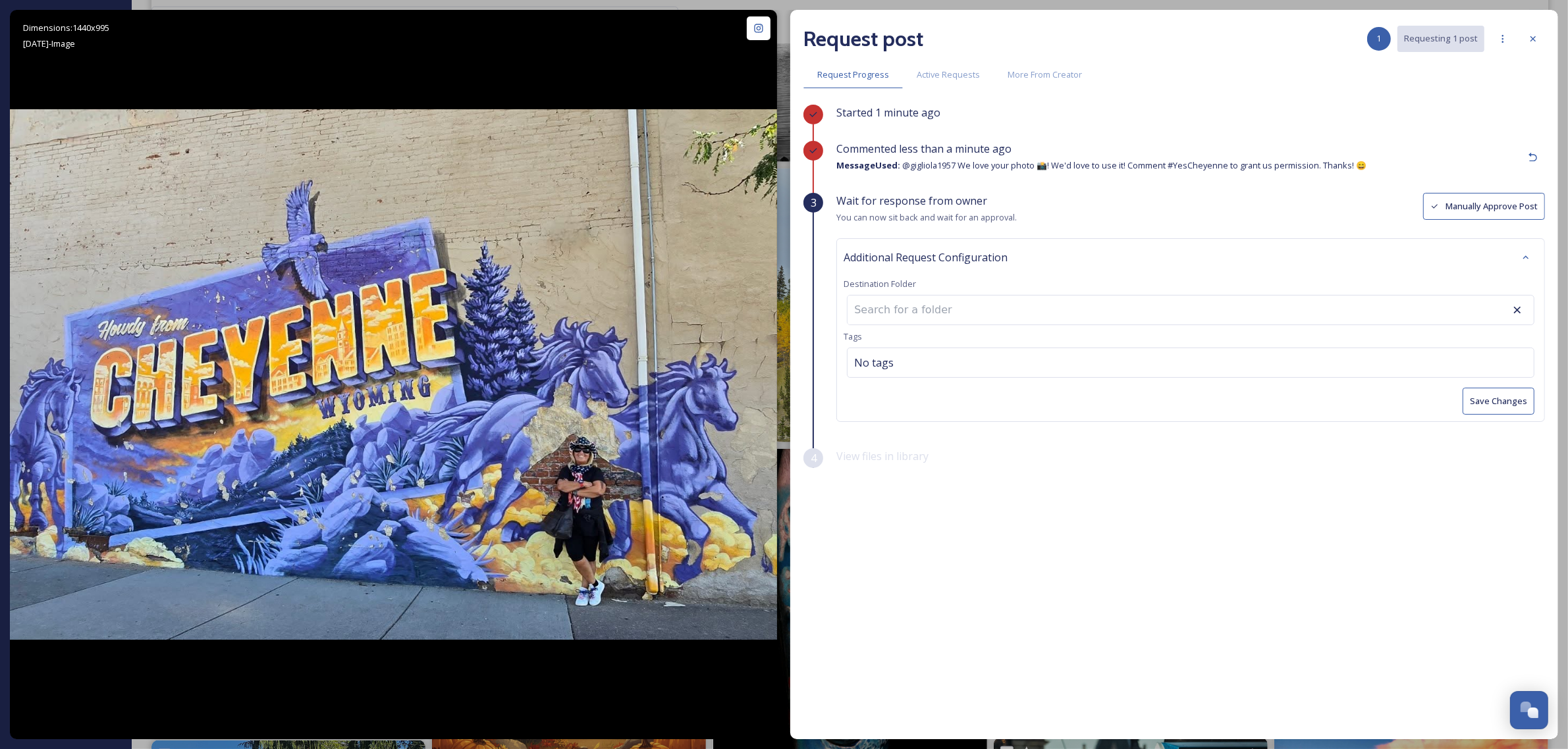
click at [1537, 33] on div at bounding box center [1533, 39] width 23 height 23
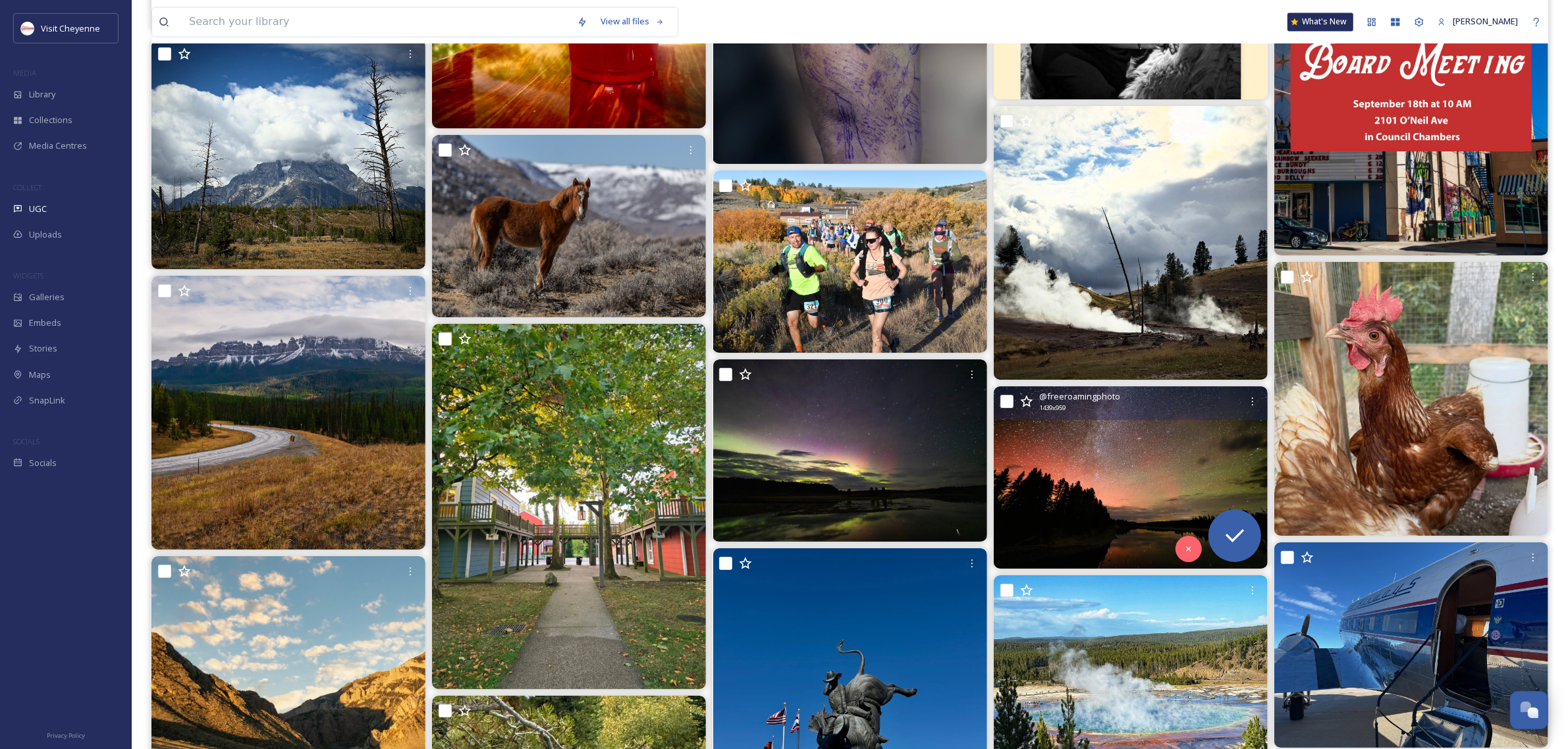
scroll to position [3866, 0]
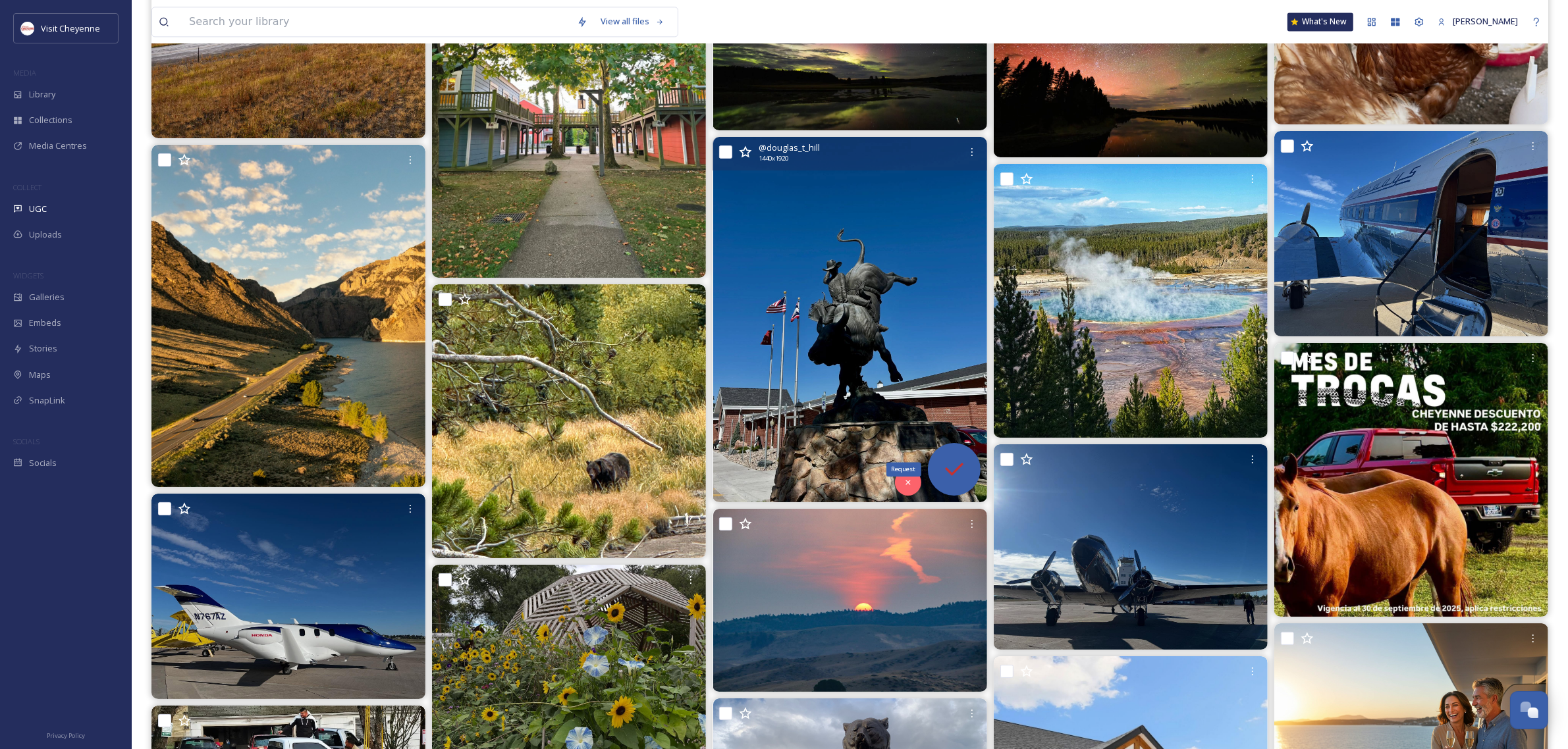
click at [960, 465] on icon at bounding box center [954, 469] width 19 height 13
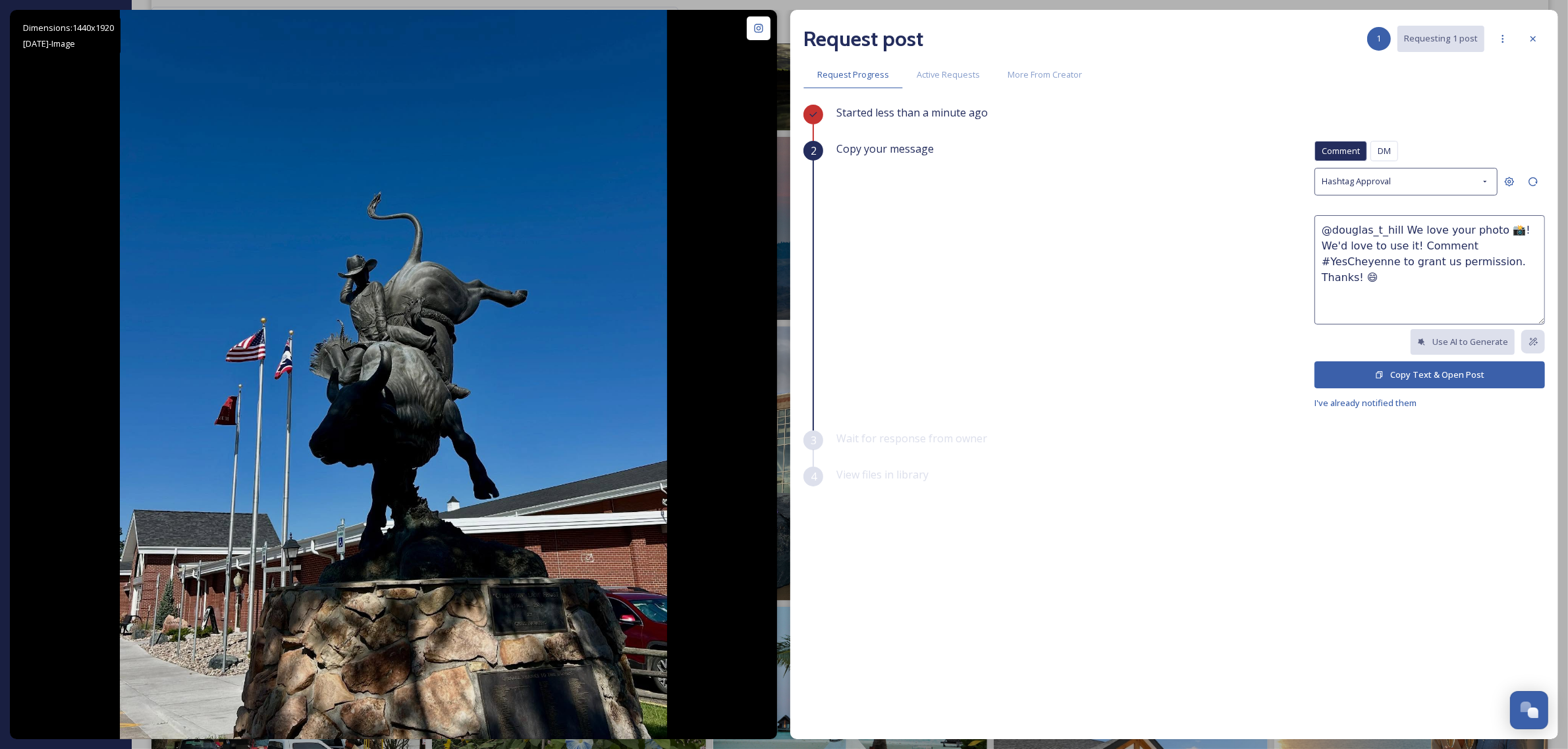
click at [1404, 375] on button "Copy Text & Open Post" at bounding box center [1430, 375] width 230 height 27
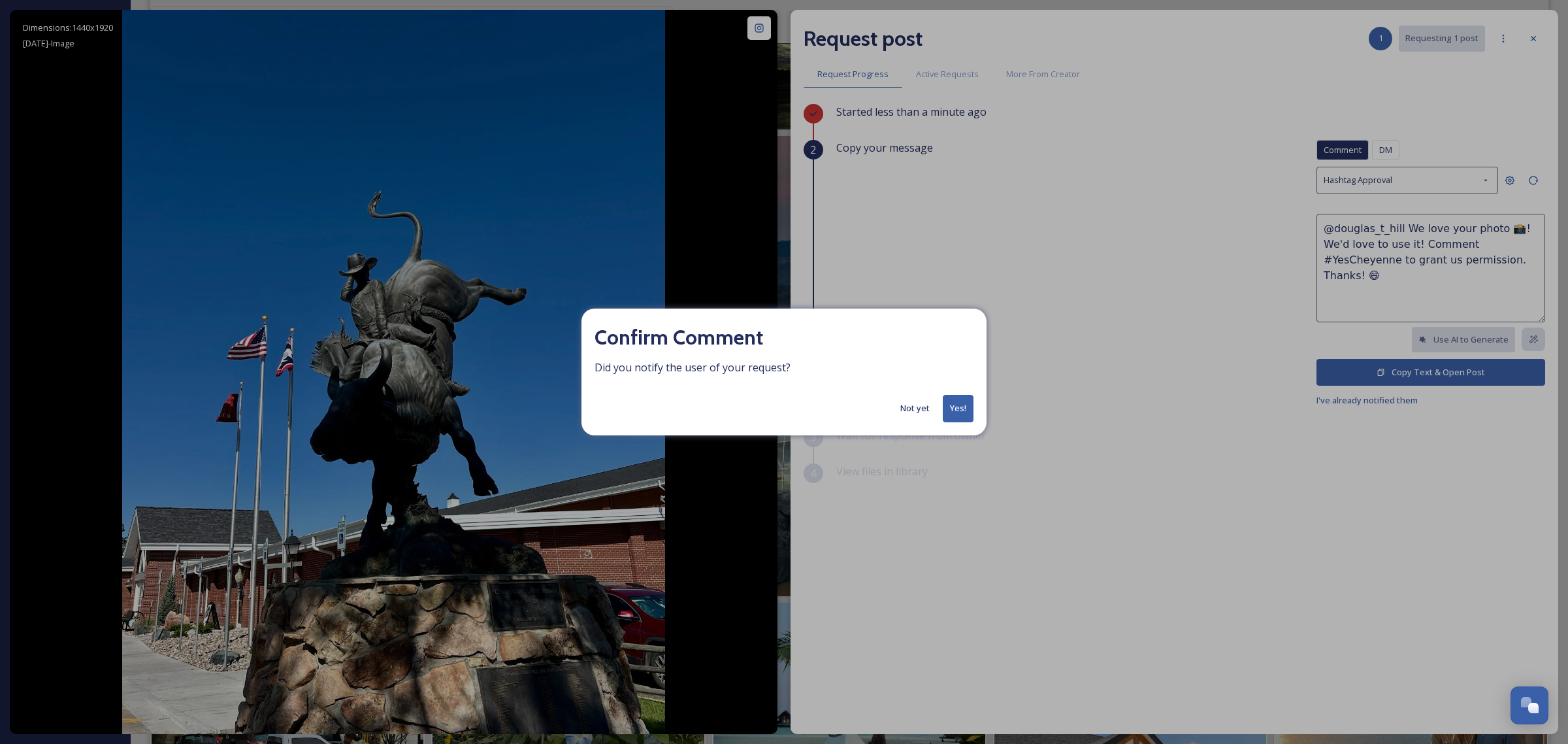
click at [959, 409] on button "Yes!" at bounding box center [959, 408] width 30 height 27
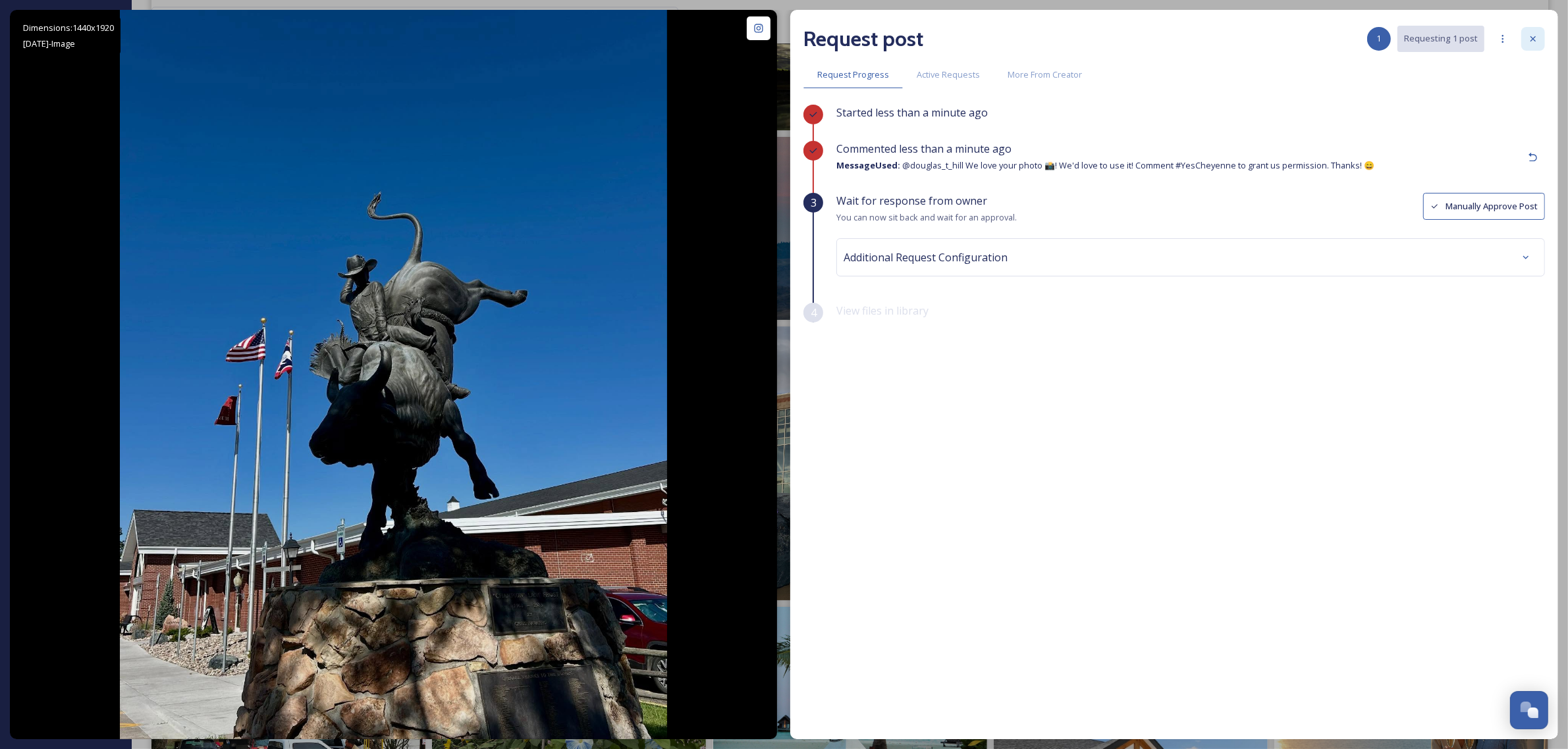
click at [1532, 38] on icon at bounding box center [1533, 39] width 6 height 6
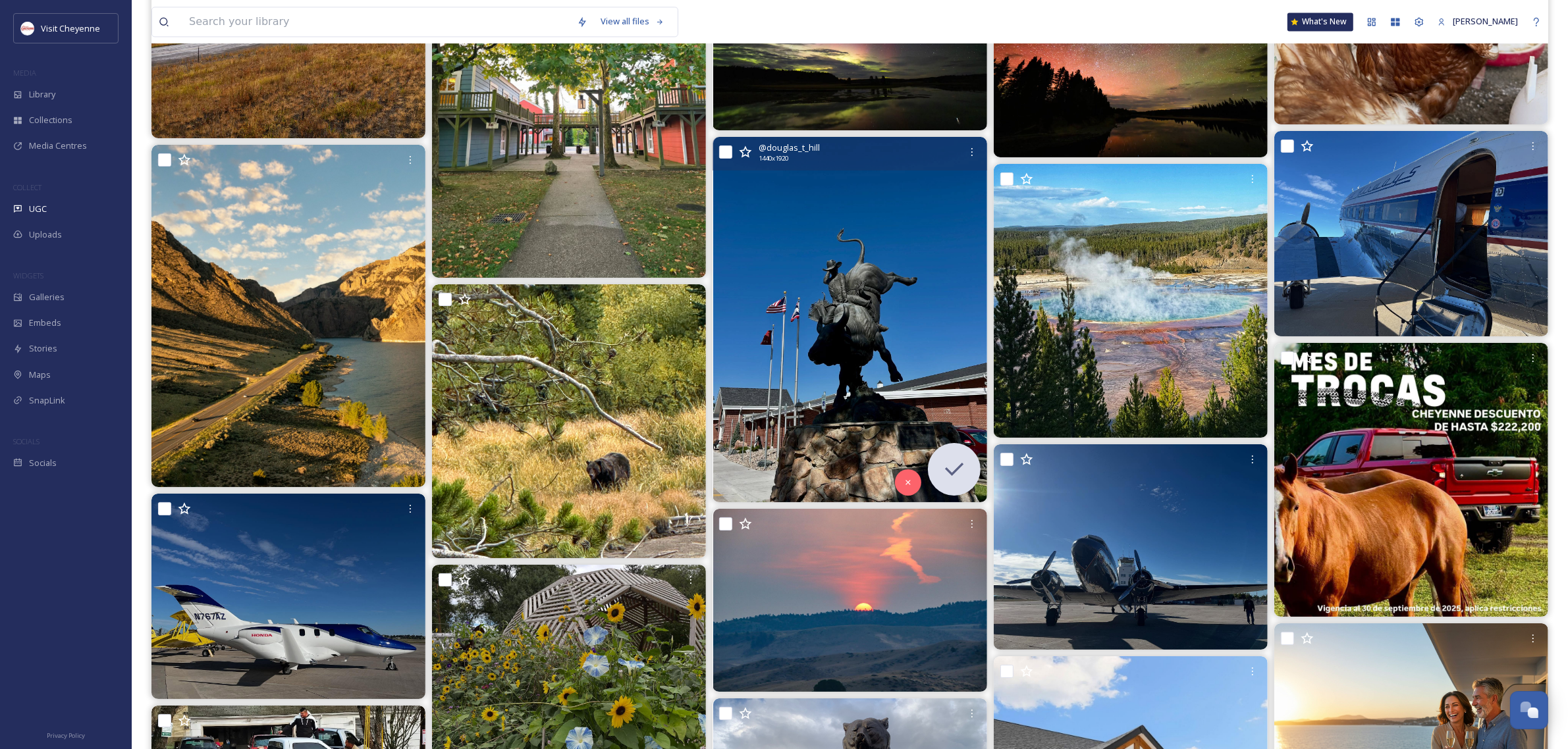
scroll to position [4196, 0]
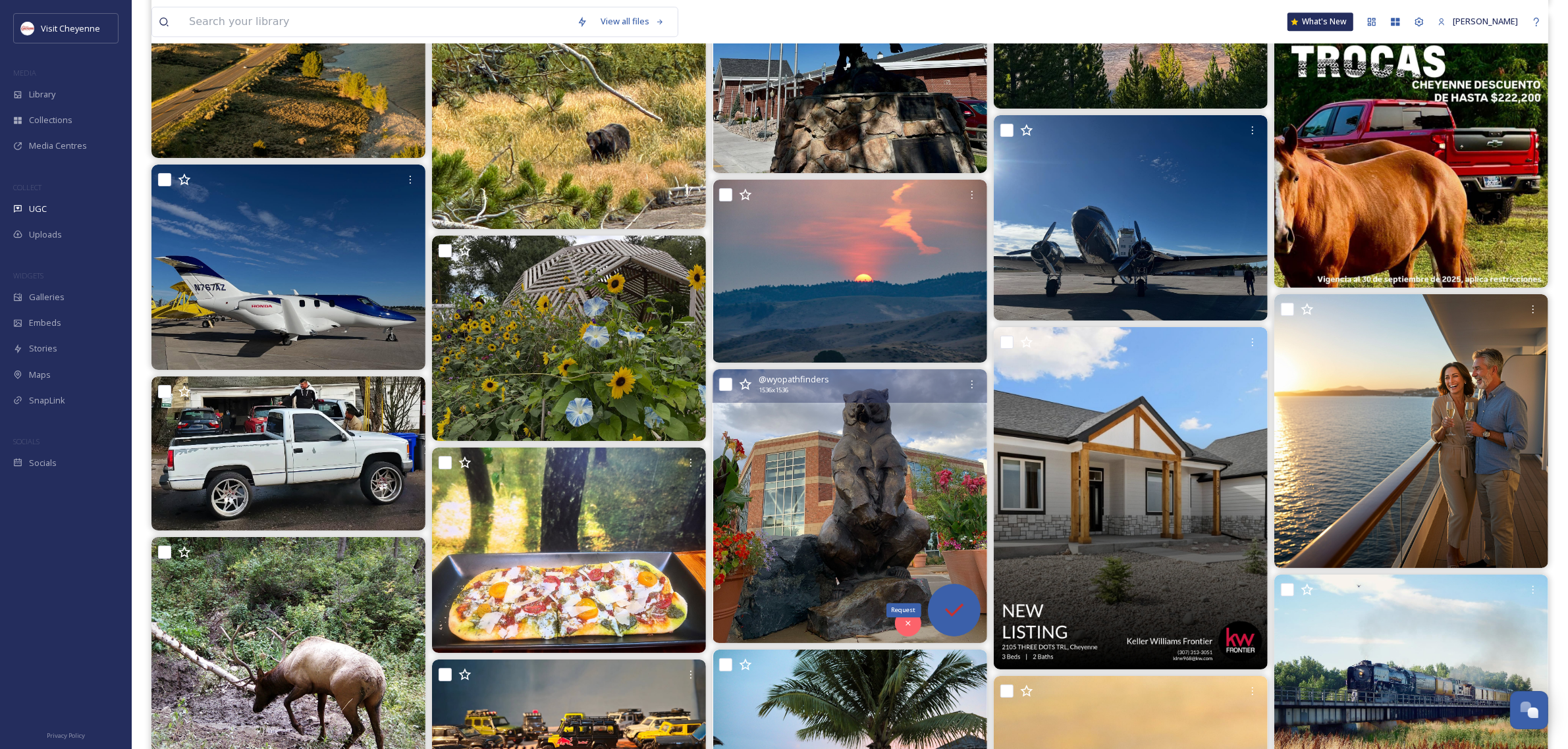
click at [958, 614] on icon at bounding box center [954, 610] width 27 height 27
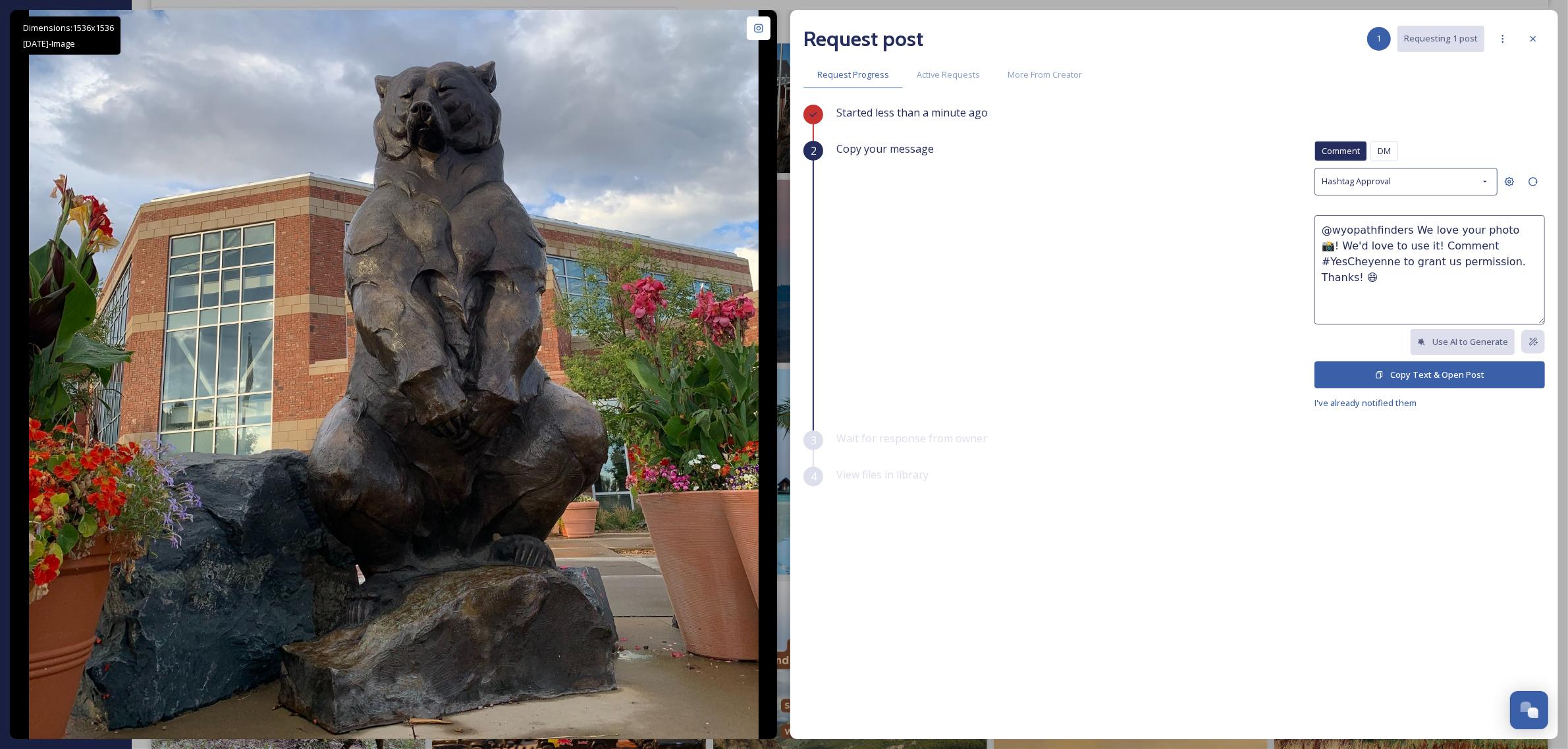
click at [1422, 365] on button "Copy Text & Open Post" at bounding box center [1430, 375] width 230 height 27
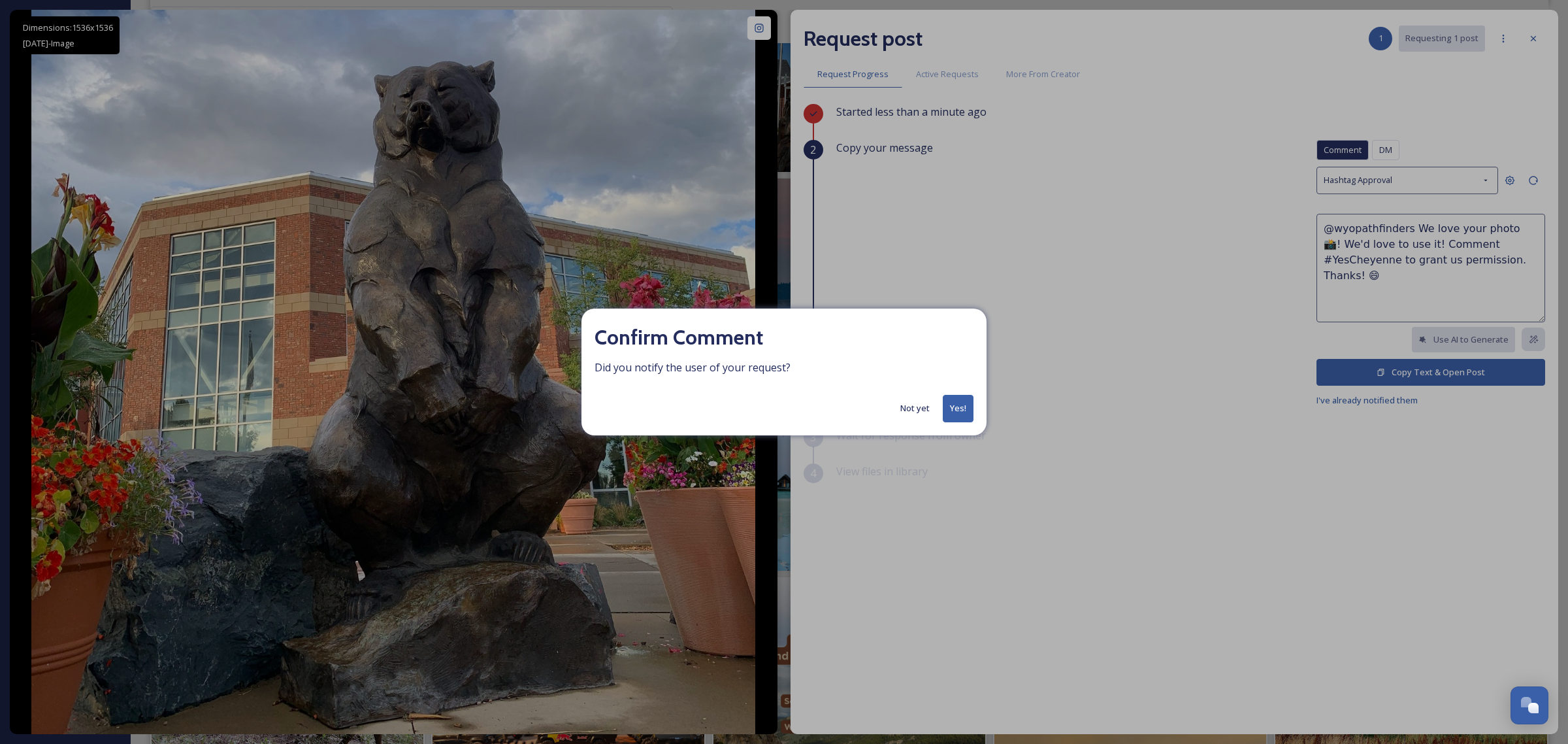
click at [955, 405] on button "Yes!" at bounding box center [959, 408] width 30 height 27
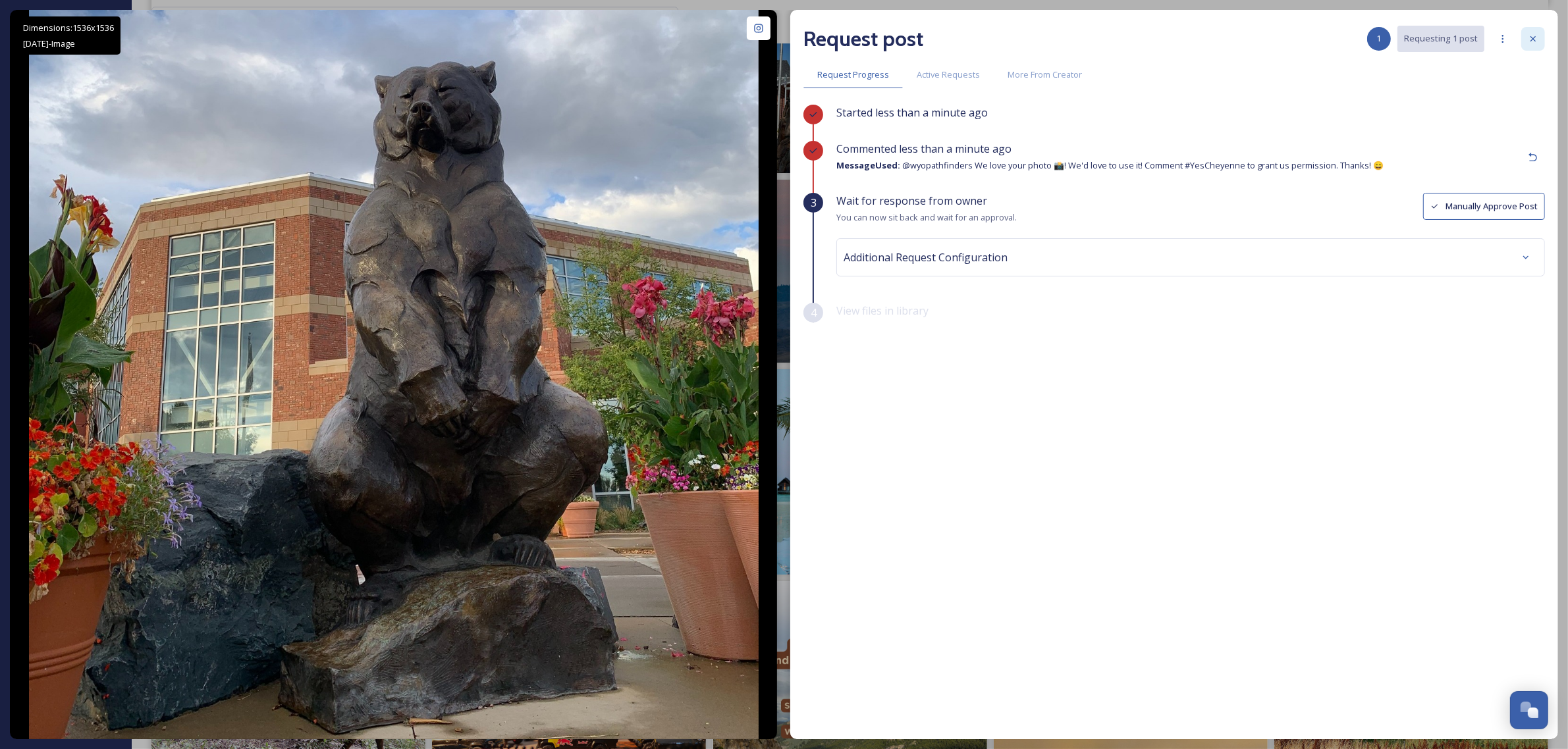
click at [1532, 43] on icon at bounding box center [1533, 39] width 10 height 10
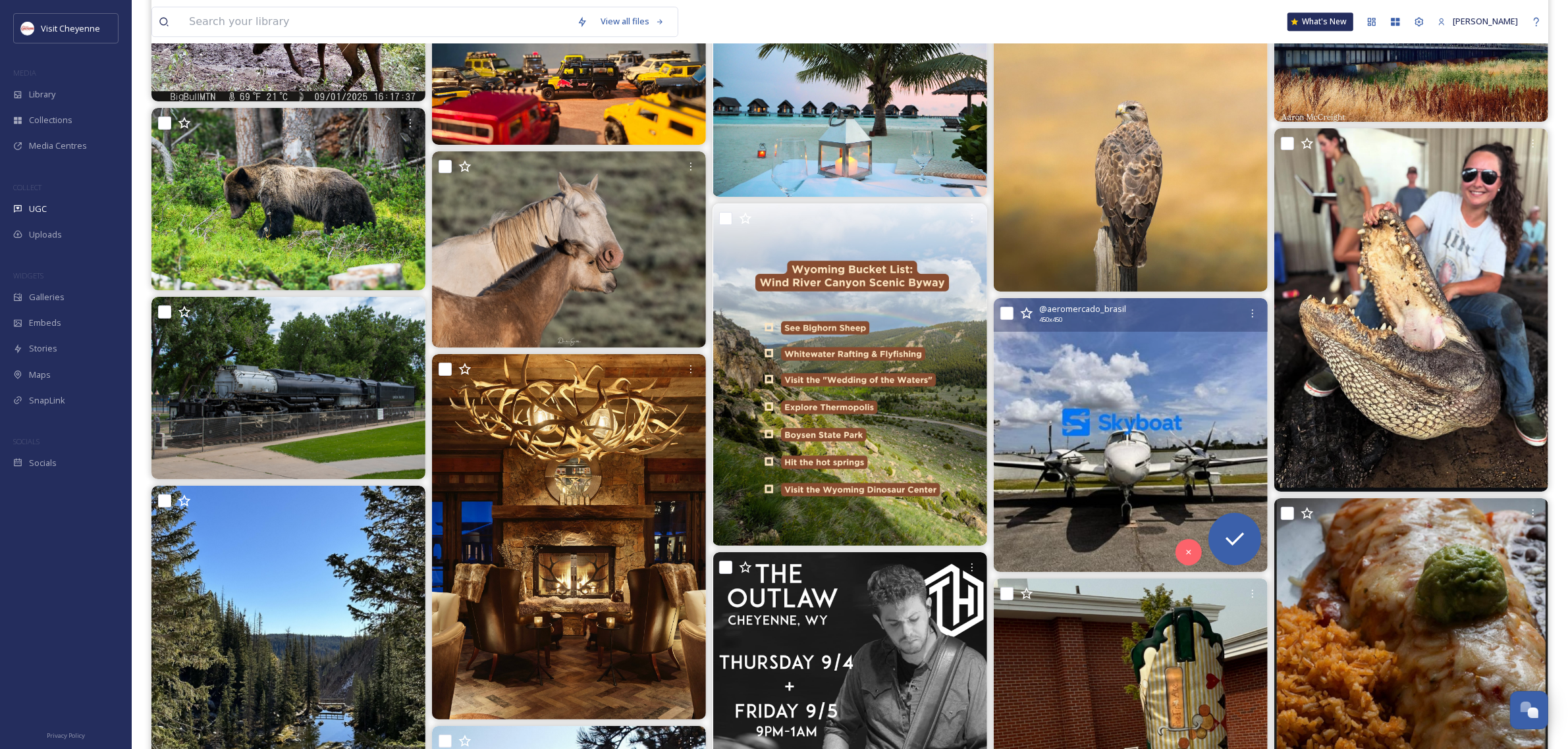
scroll to position [5266, 0]
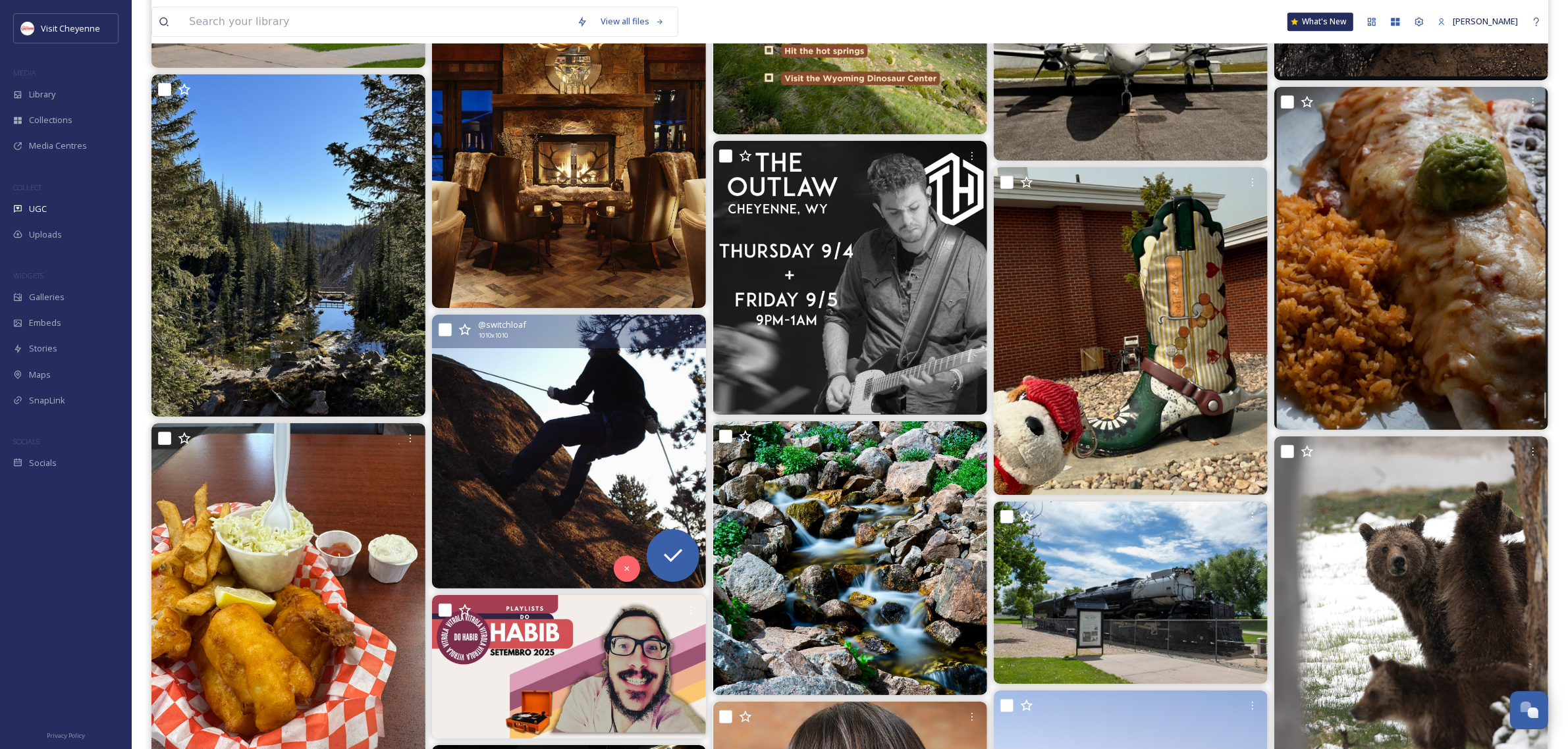
click at [541, 474] on img at bounding box center [569, 451] width 274 height 274
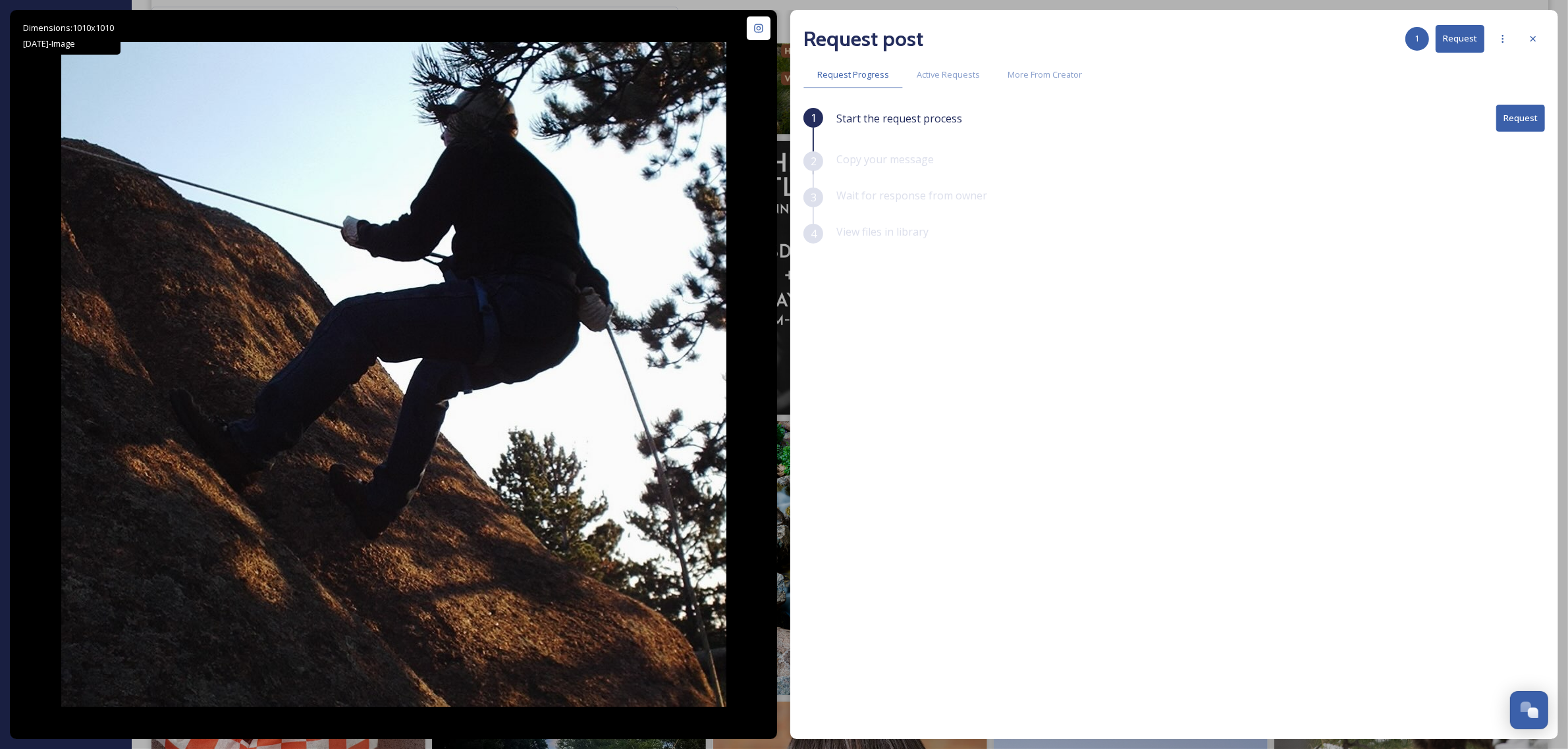
click at [1509, 126] on button "Request" at bounding box center [1521, 118] width 49 height 27
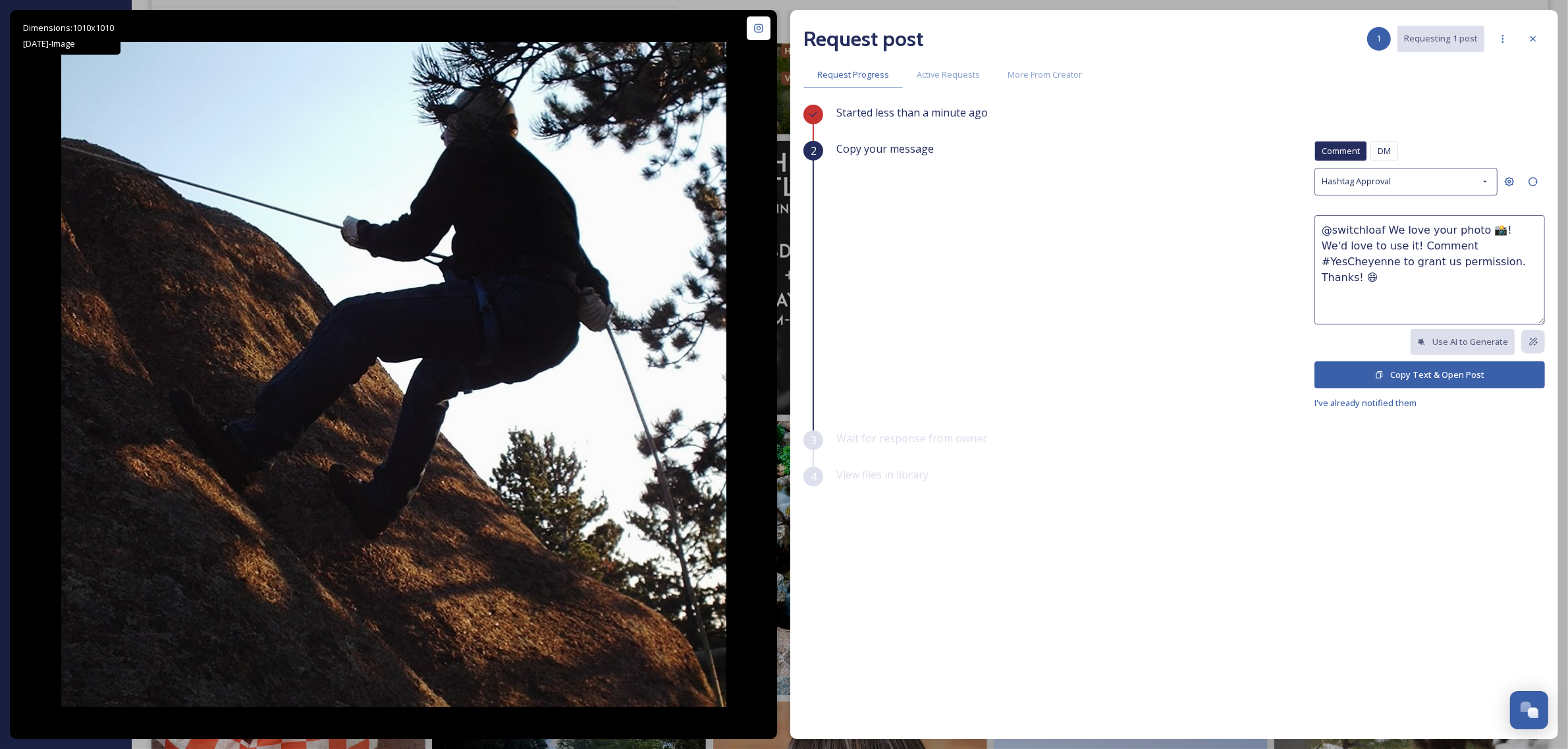
click at [1388, 368] on button "Copy Text & Open Post" at bounding box center [1430, 375] width 230 height 27
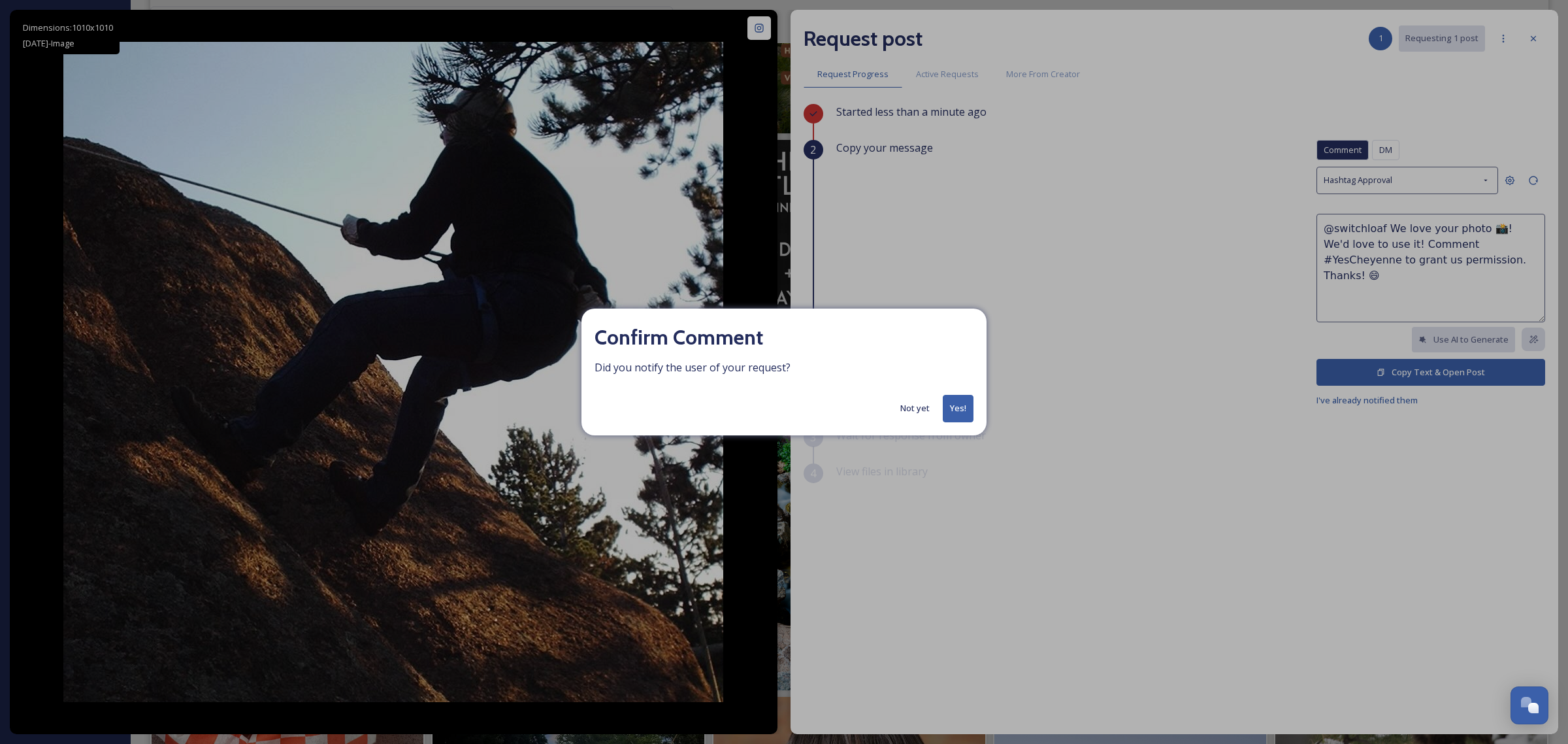
click at [916, 406] on button "Not yet" at bounding box center [915, 408] width 42 height 26
click at [916, 406] on div "Copy your message Comment DM Comment DM Hashtag Approval @switchloaf We love yo…" at bounding box center [1191, 273] width 709 height 268
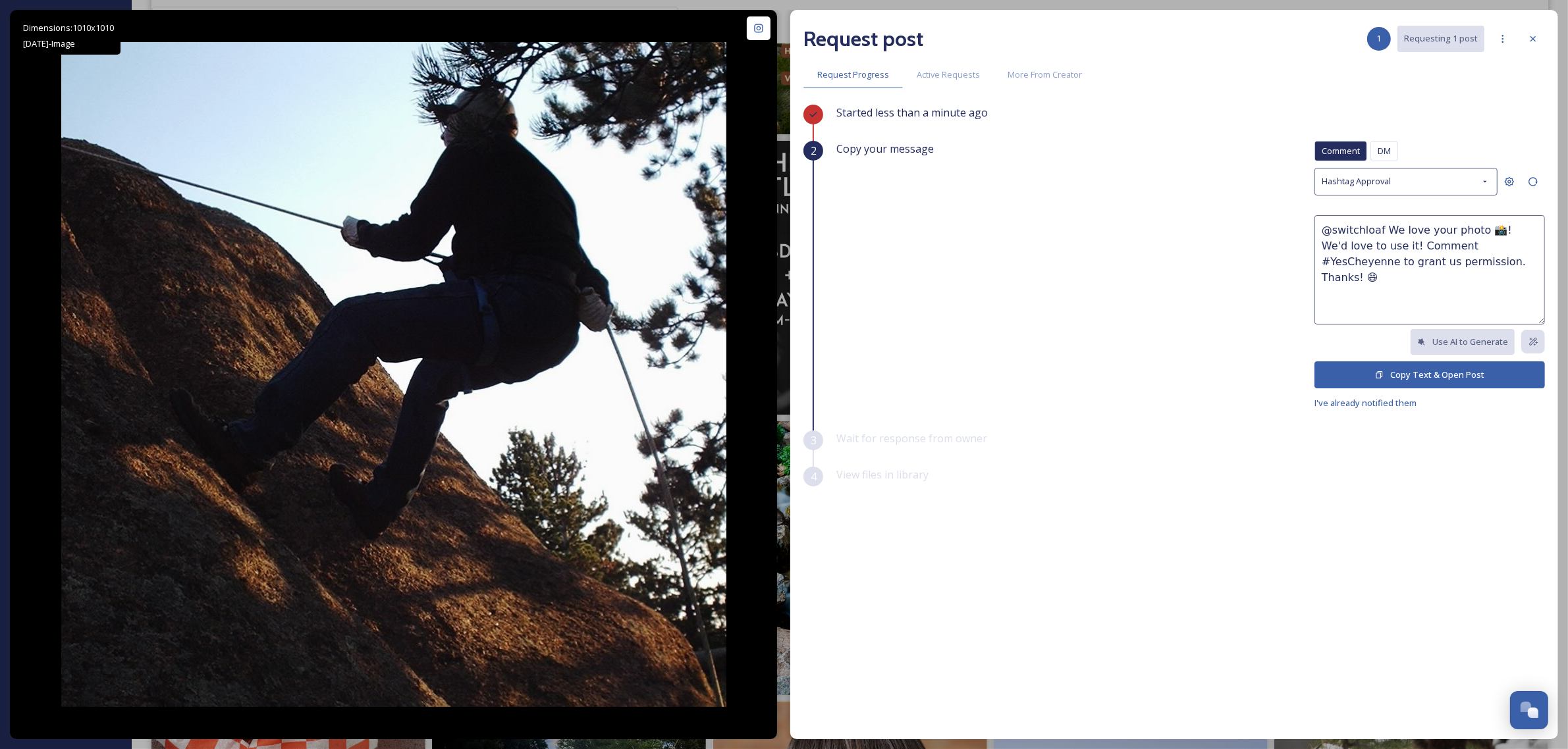
click at [922, 404] on div "Copy your message Comment DM Comment DM Hashtag Approval @switchloaf We love yo…" at bounding box center [1190, 275] width 708 height 270
click at [1394, 150] on div "DM" at bounding box center [1384, 150] width 27 height 20
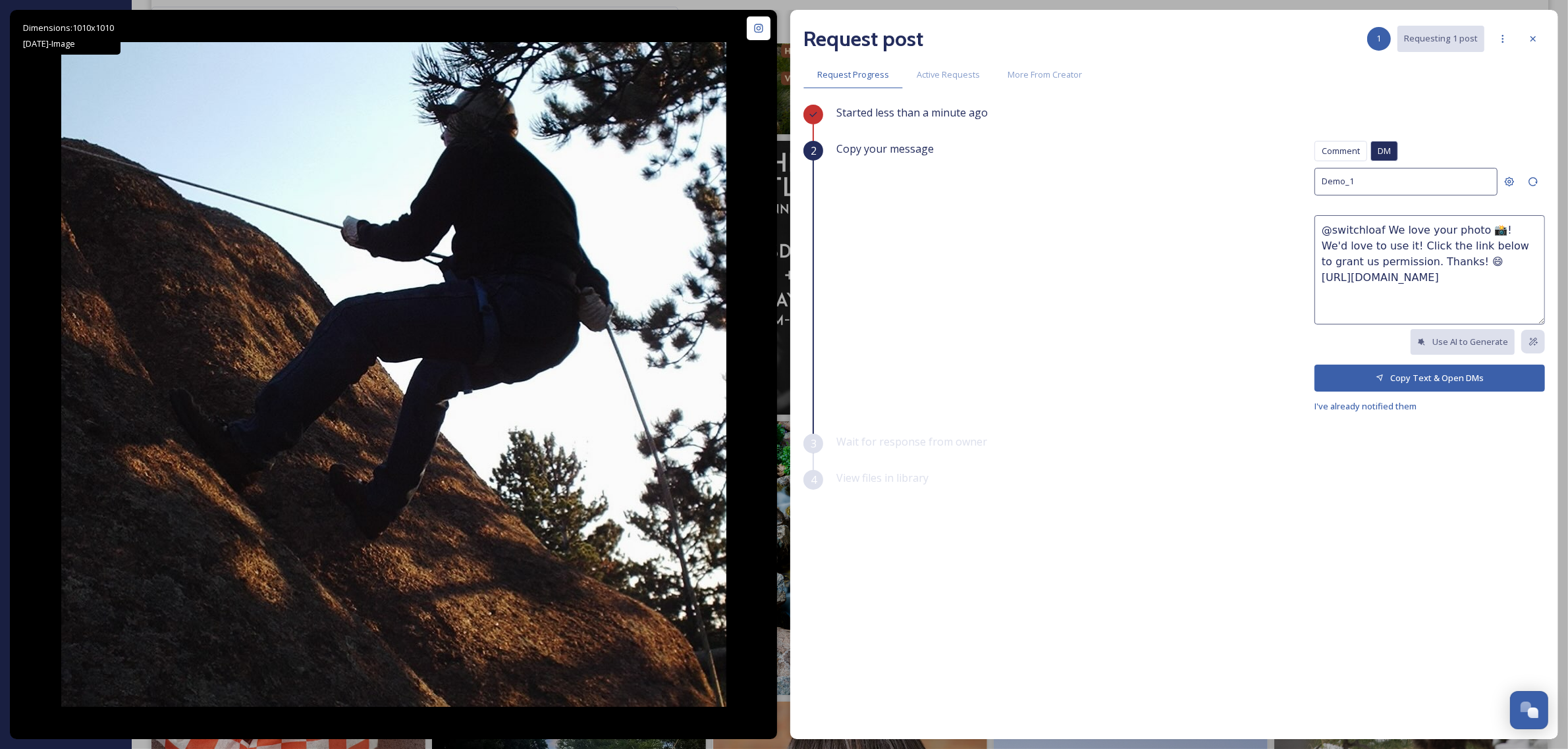
click at [1422, 379] on button "Copy Text & Open DMs" at bounding box center [1430, 378] width 230 height 27
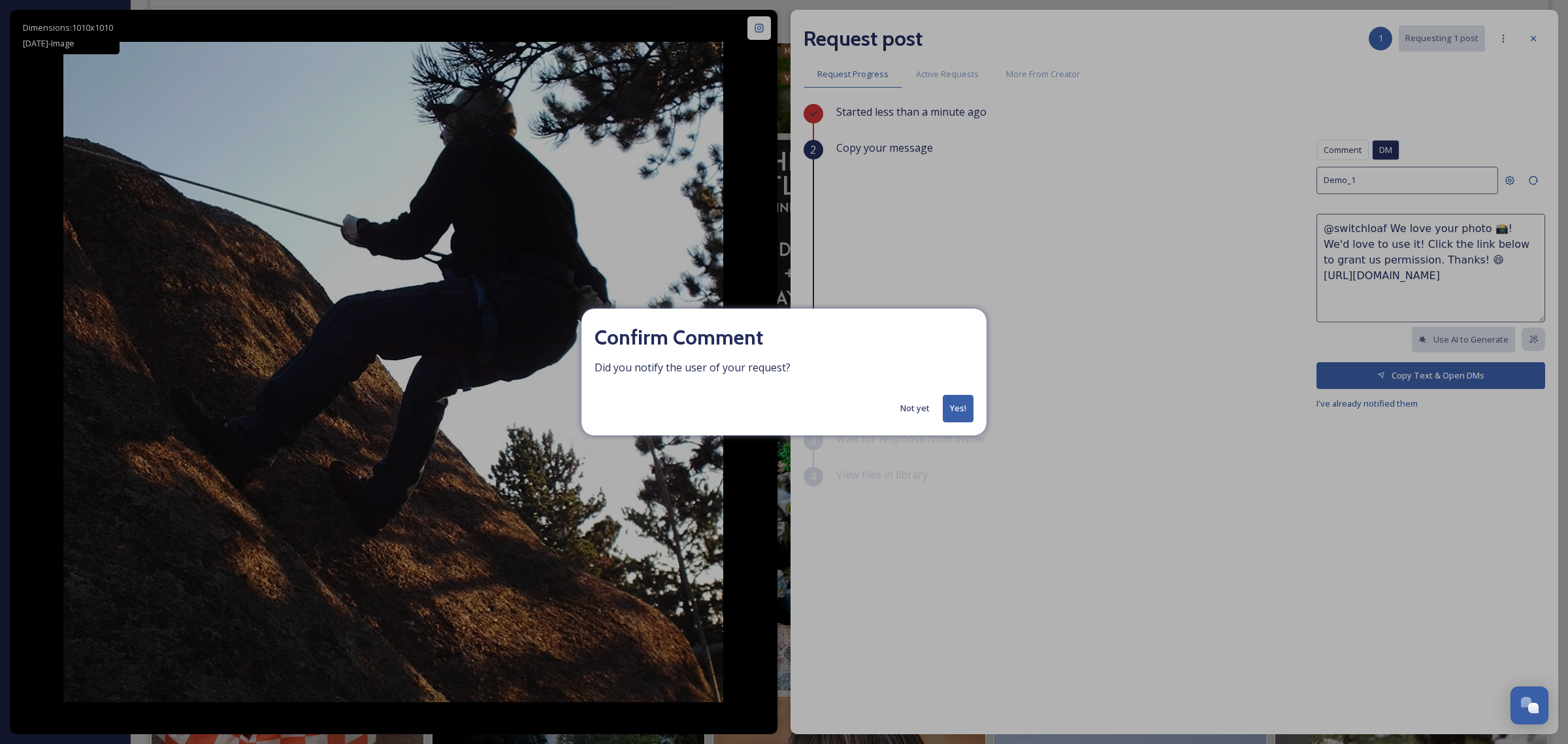
click at [916, 414] on button "Not yet" at bounding box center [915, 408] width 42 height 26
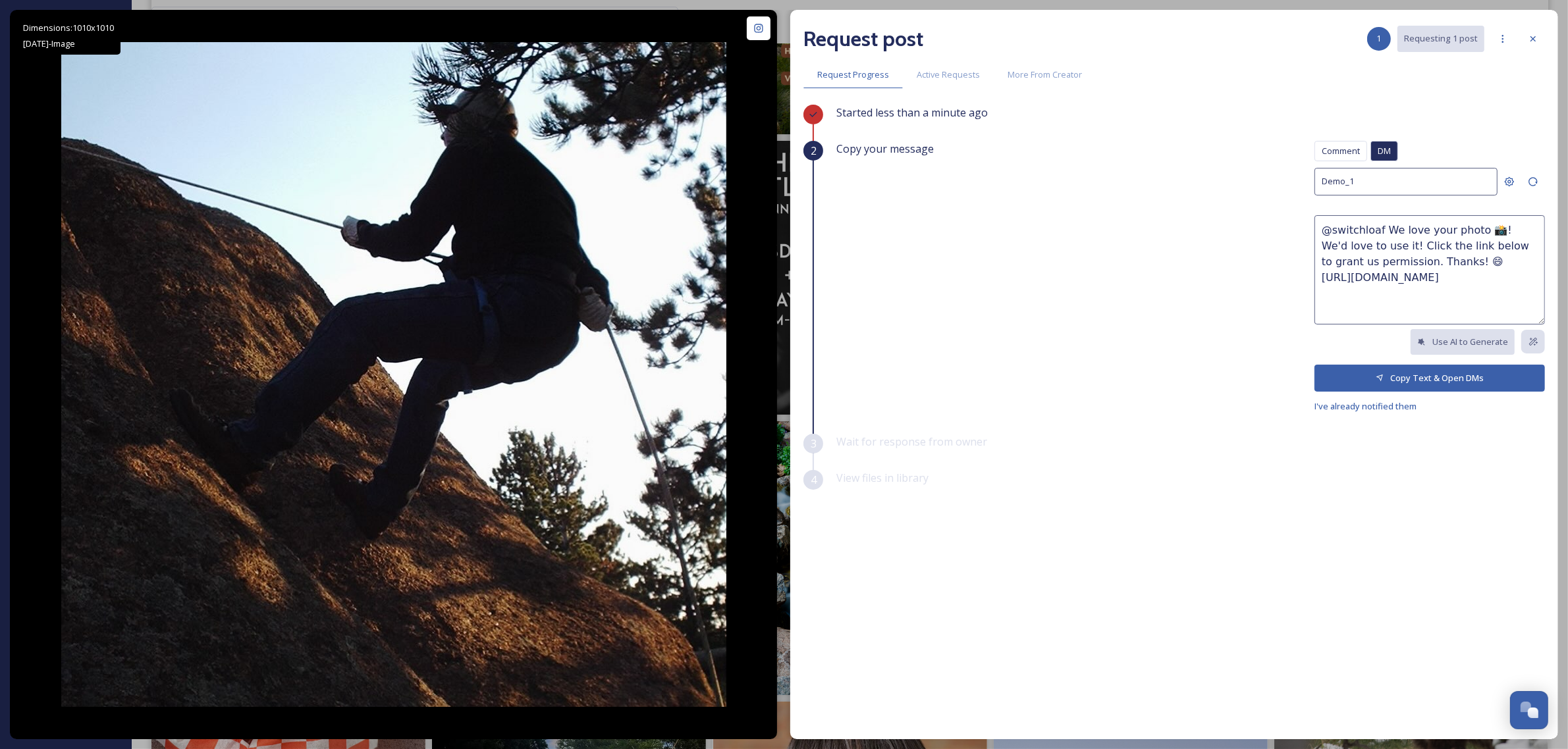
click at [1529, 38] on icon at bounding box center [1533, 39] width 10 height 10
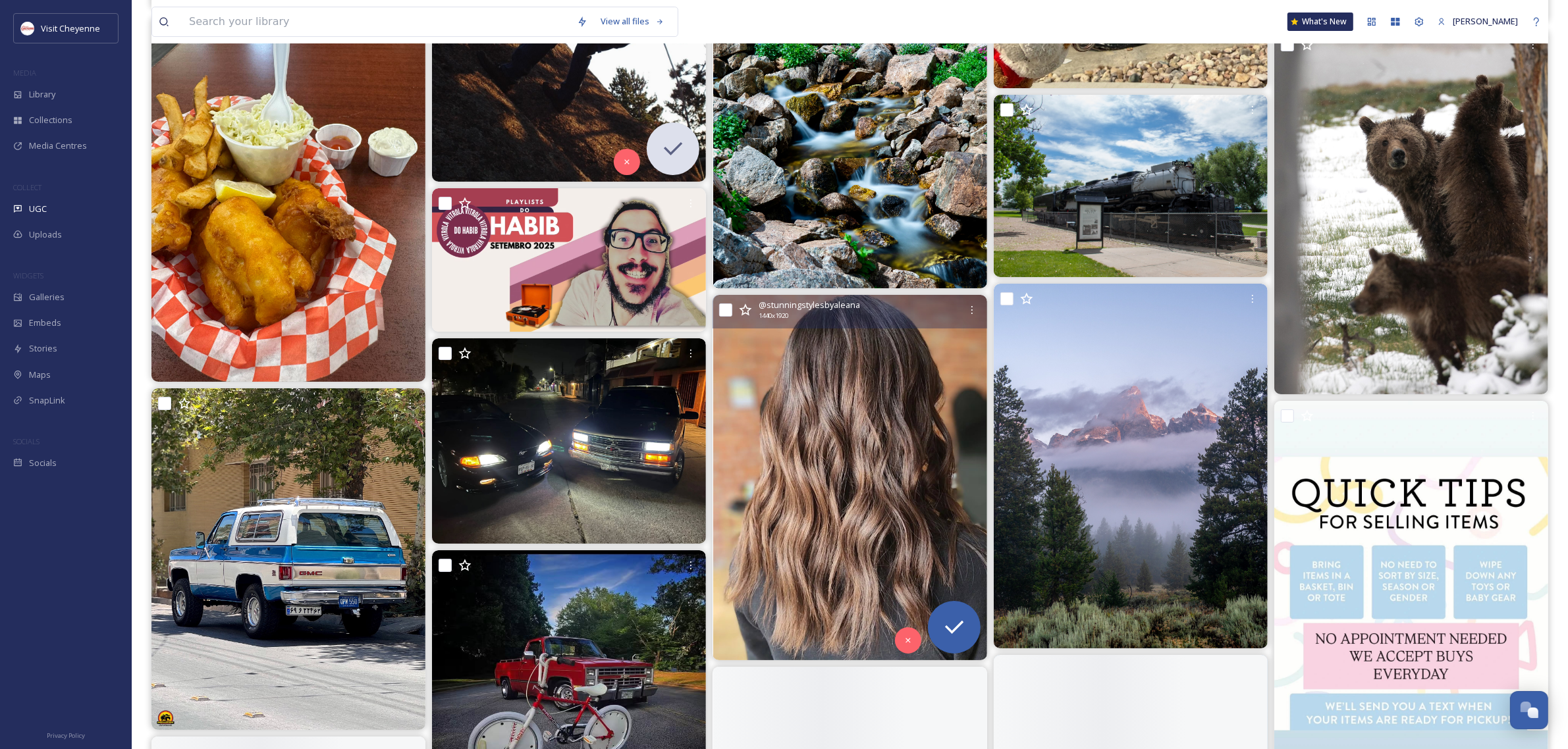
scroll to position [5677, 0]
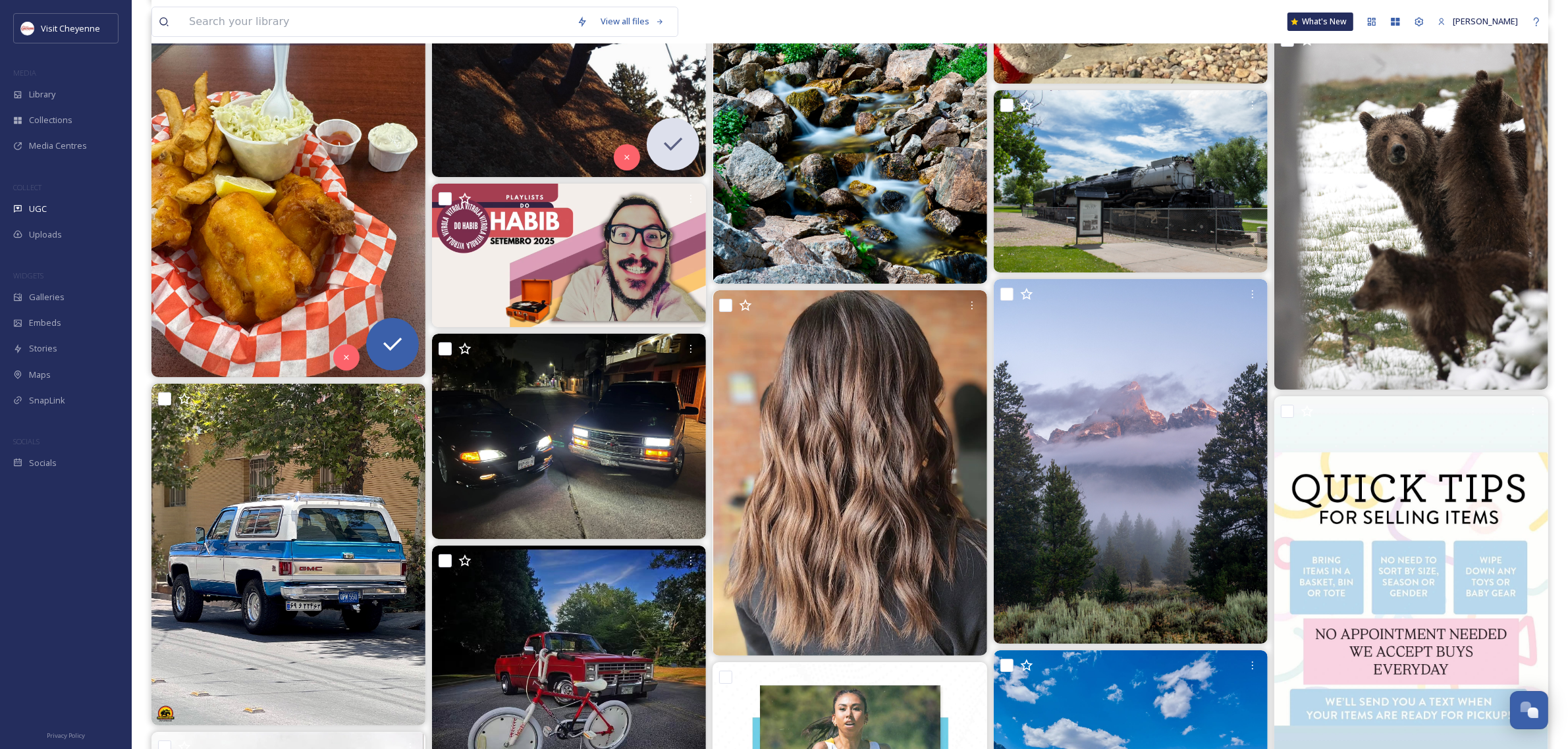
click at [318, 263] on img at bounding box center [288, 195] width 274 height 365
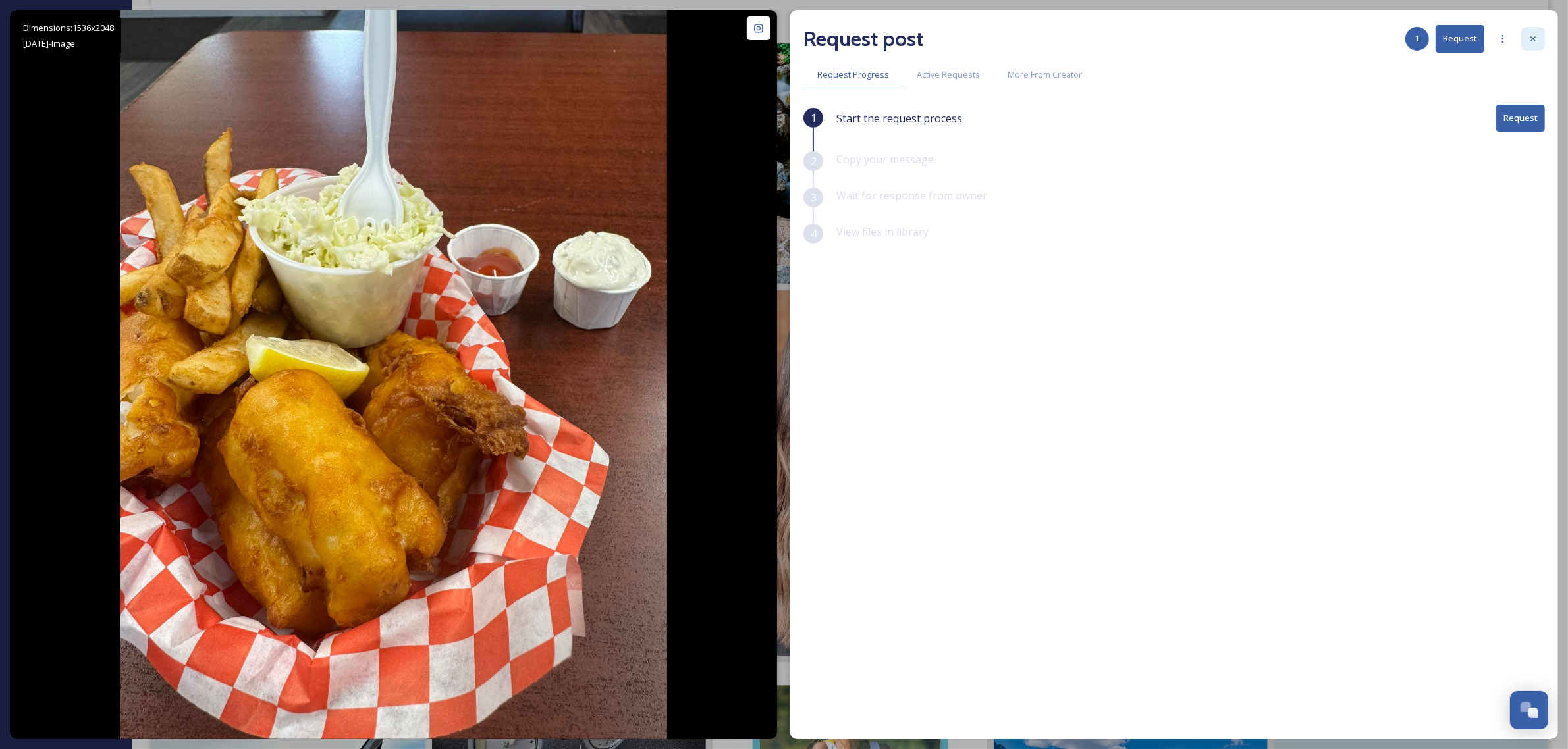
click at [1528, 42] on icon at bounding box center [1533, 39] width 10 height 10
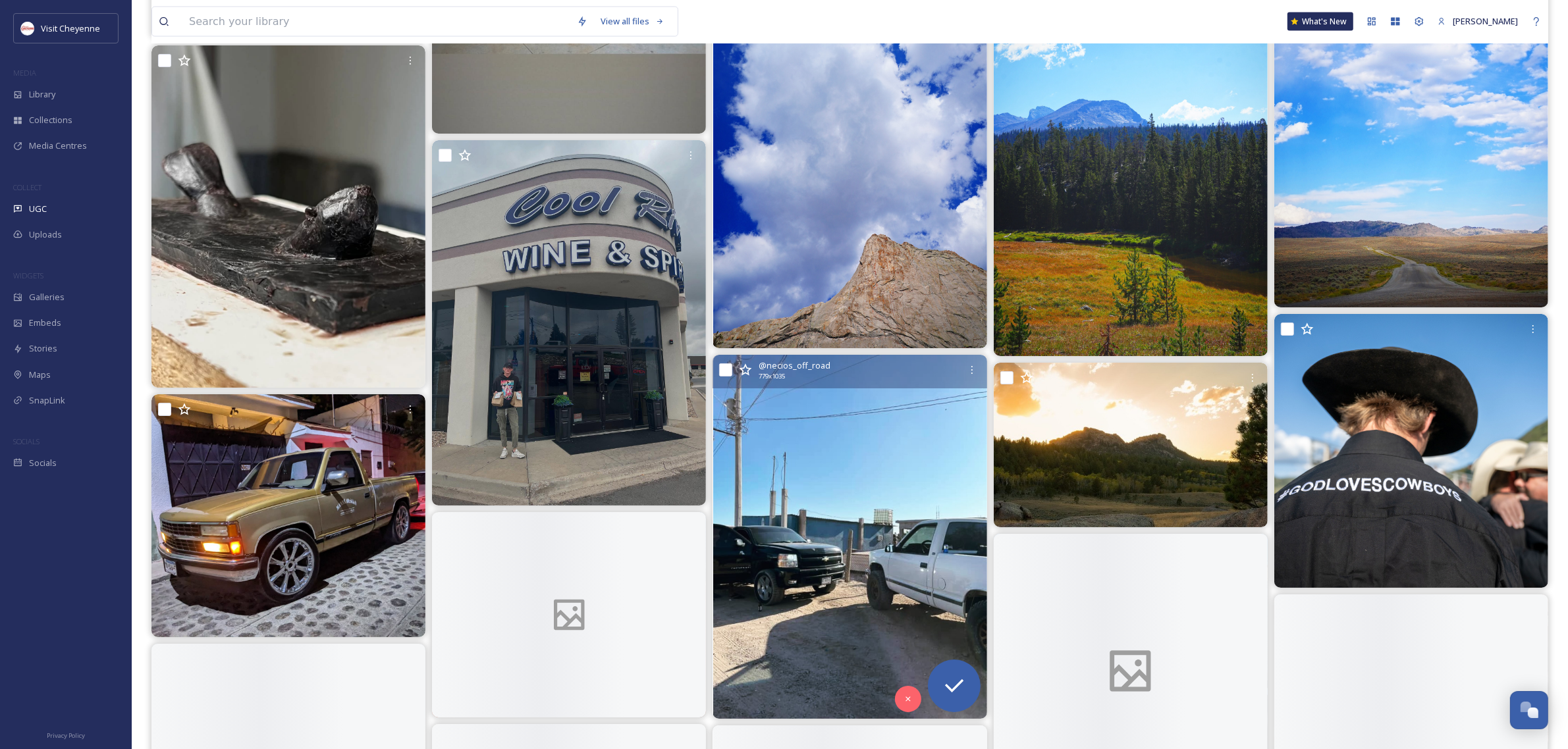
scroll to position [9050, 0]
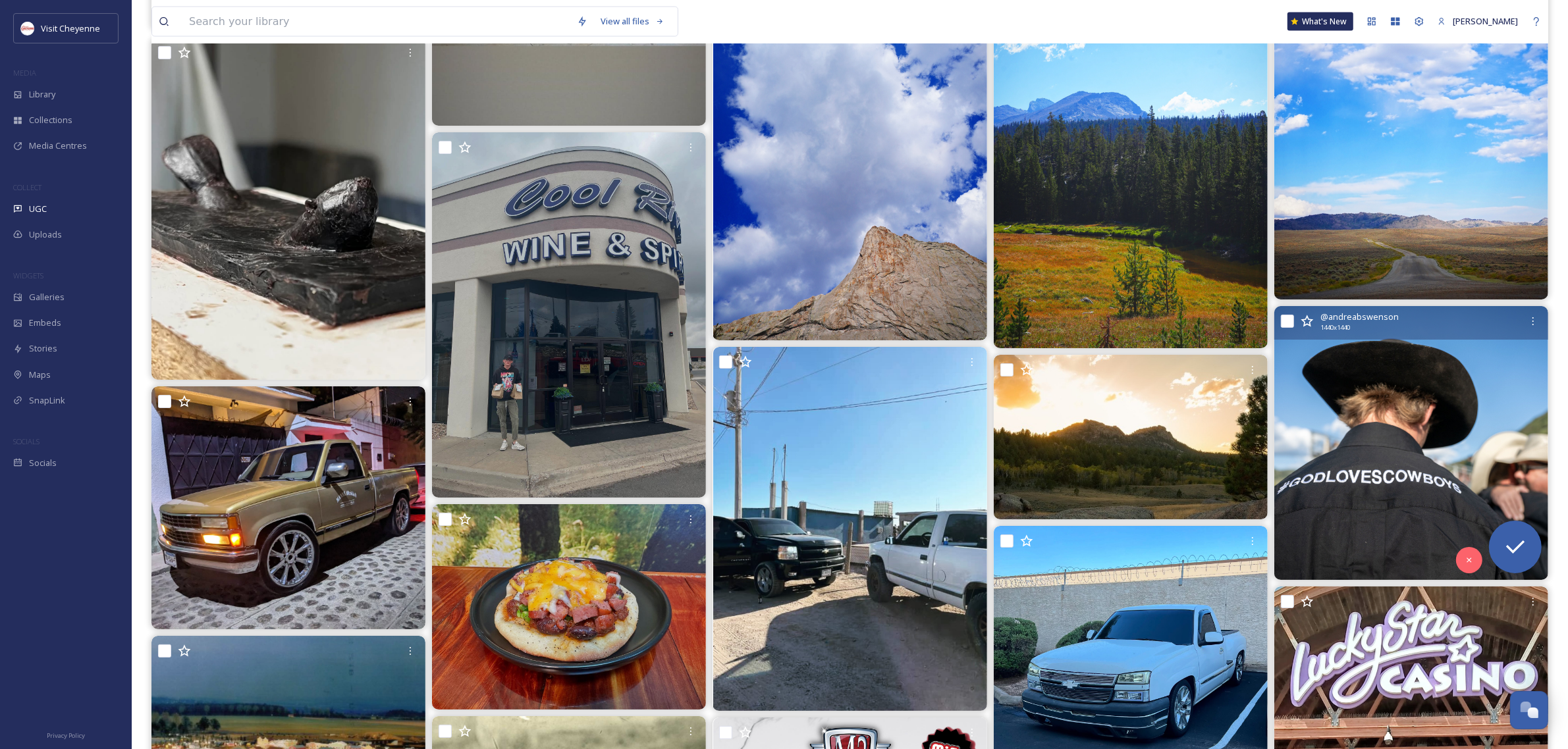
click at [1401, 468] on img at bounding box center [1411, 442] width 274 height 274
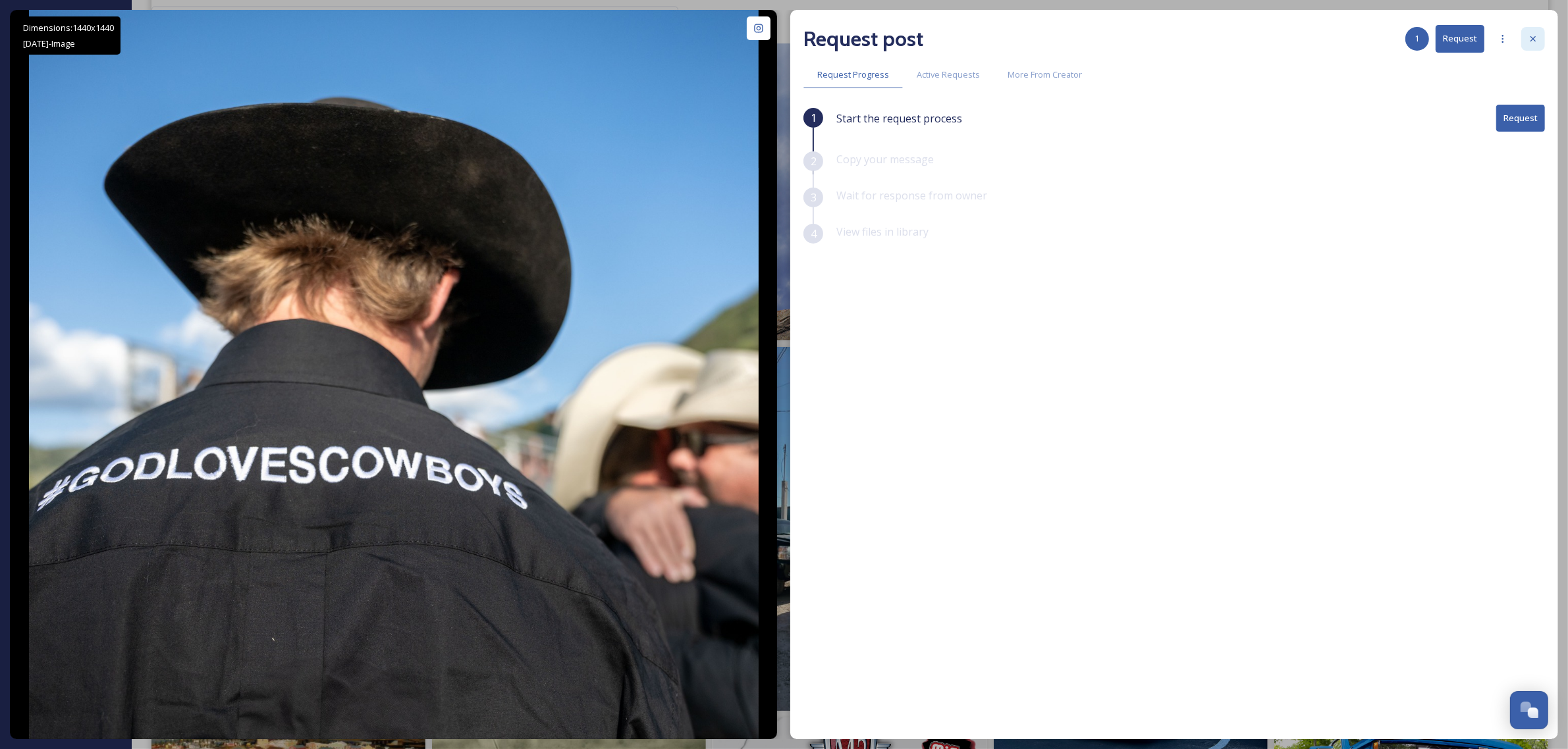
click at [1534, 41] on icon at bounding box center [1533, 39] width 10 height 10
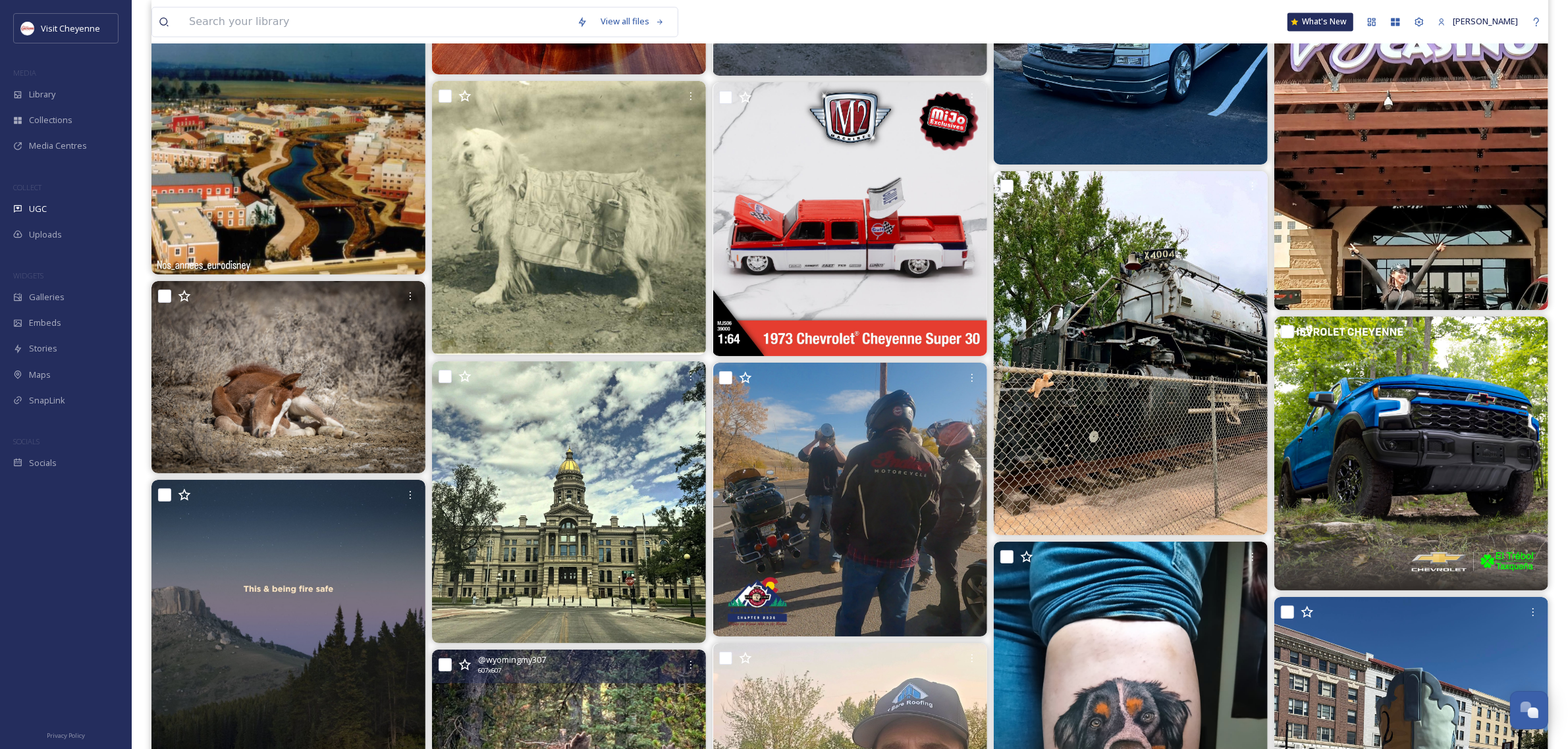
scroll to position [9873, 0]
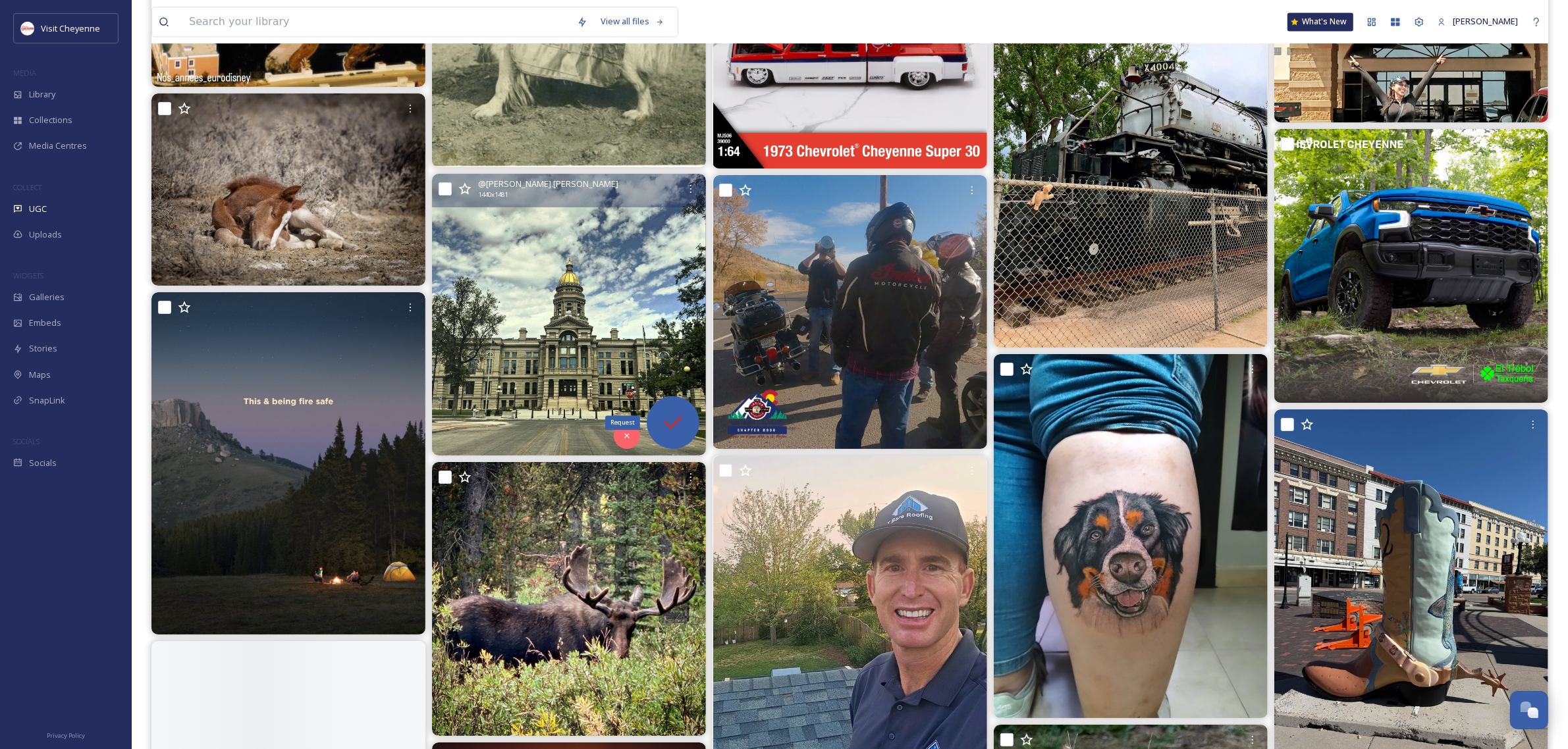
click at [672, 420] on icon at bounding box center [673, 422] width 27 height 27
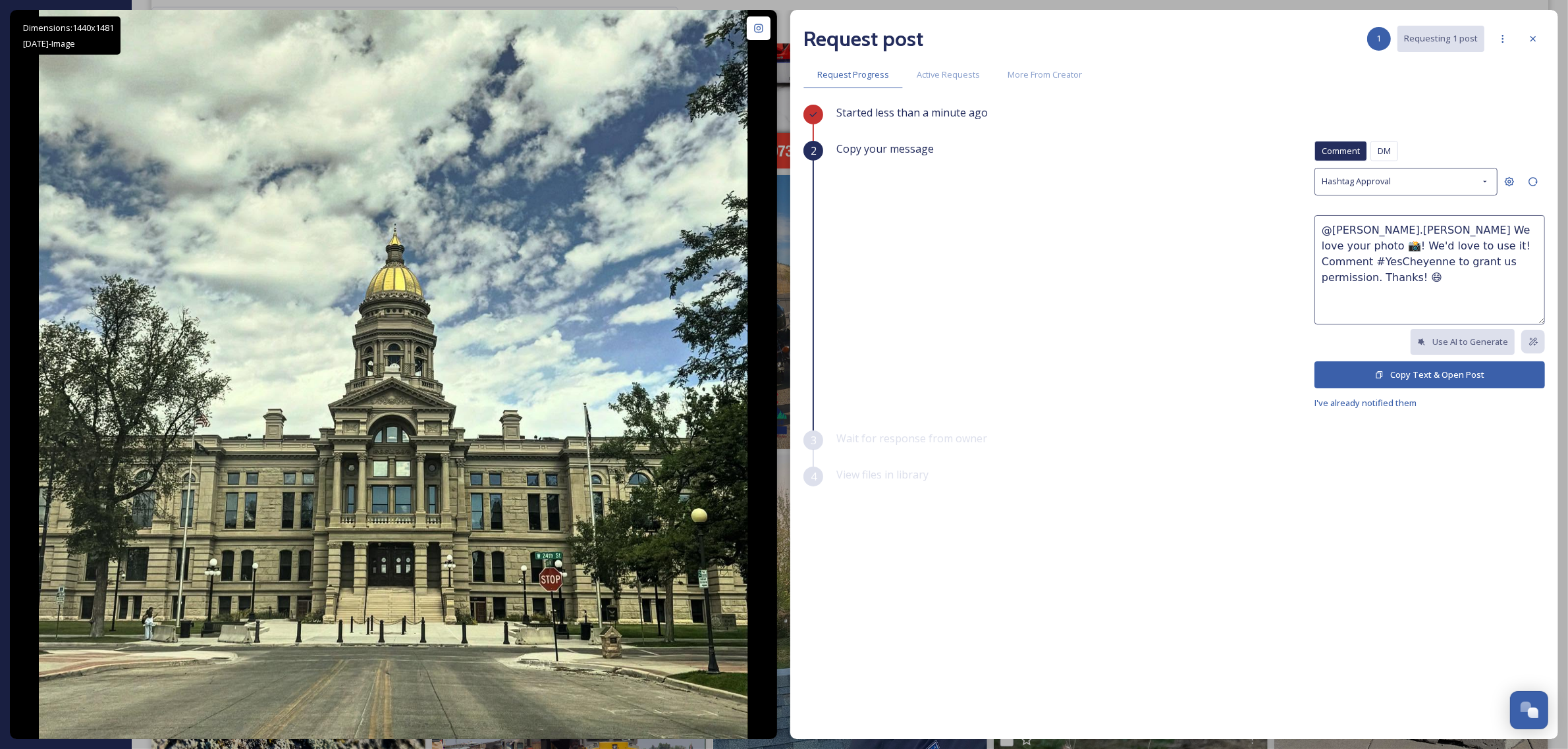
click at [1421, 377] on button "Copy Text & Open Post" at bounding box center [1430, 375] width 230 height 27
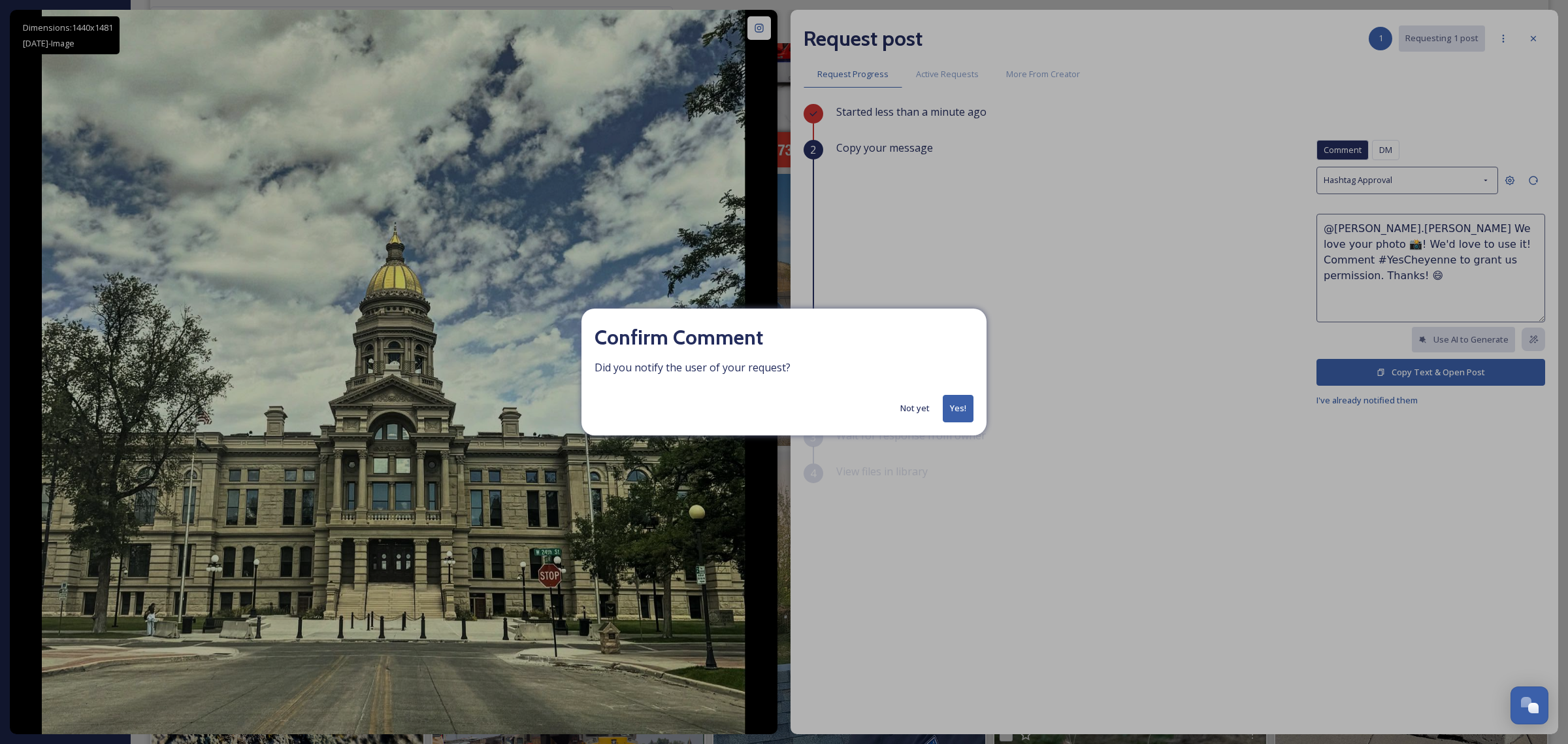
click at [955, 408] on button "Yes!" at bounding box center [959, 408] width 30 height 27
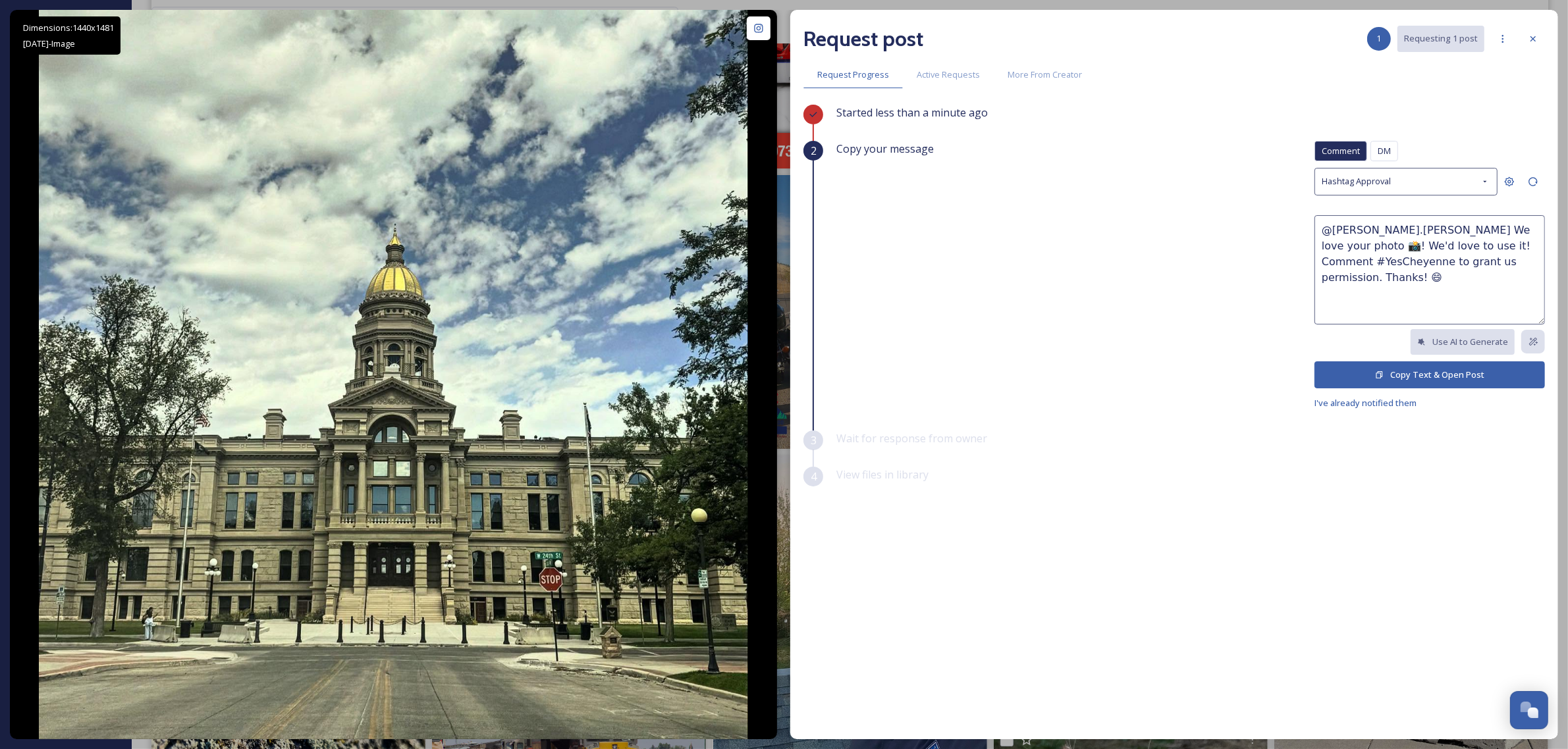
click at [1533, 37] on icon at bounding box center [1533, 39] width 10 height 10
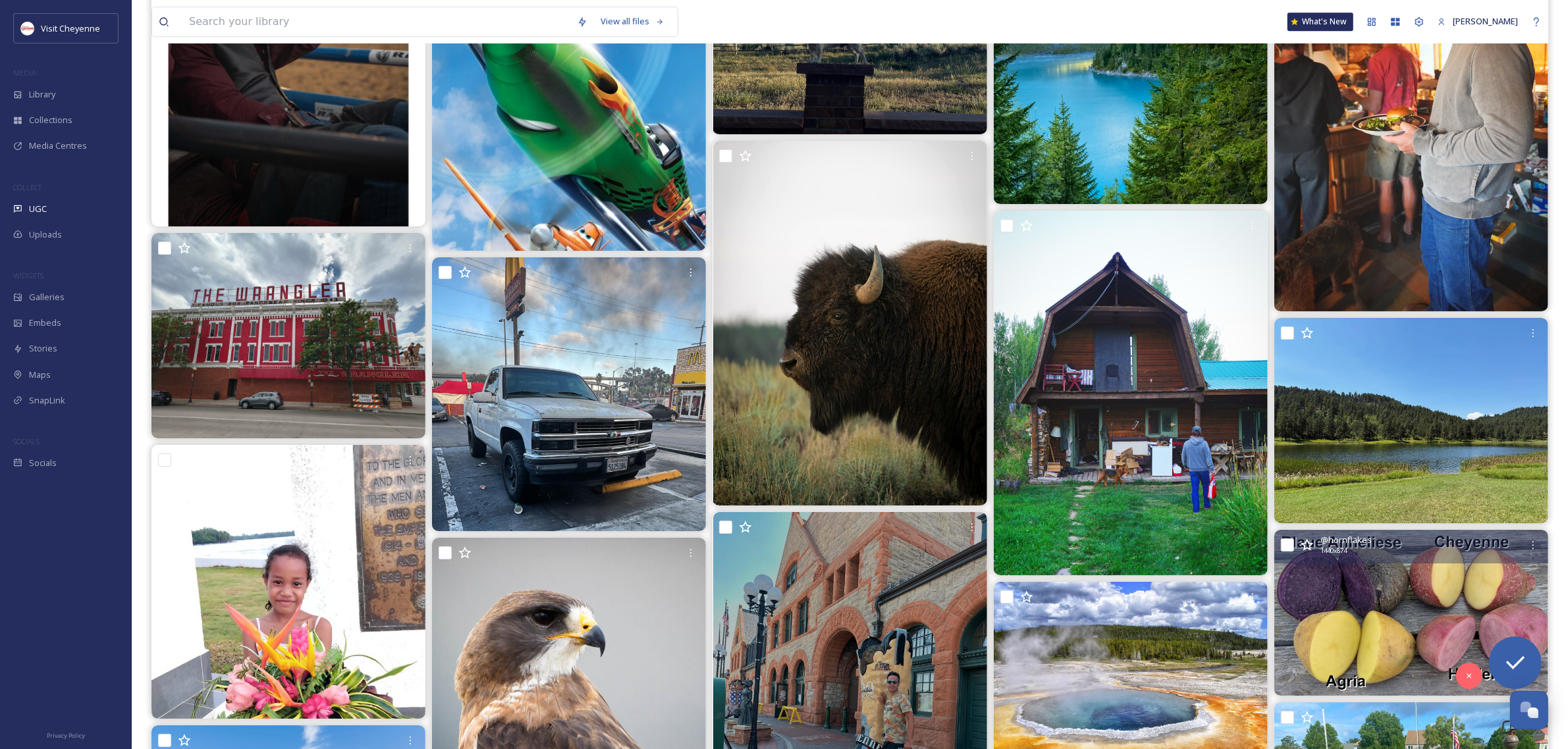
scroll to position [11436, 0]
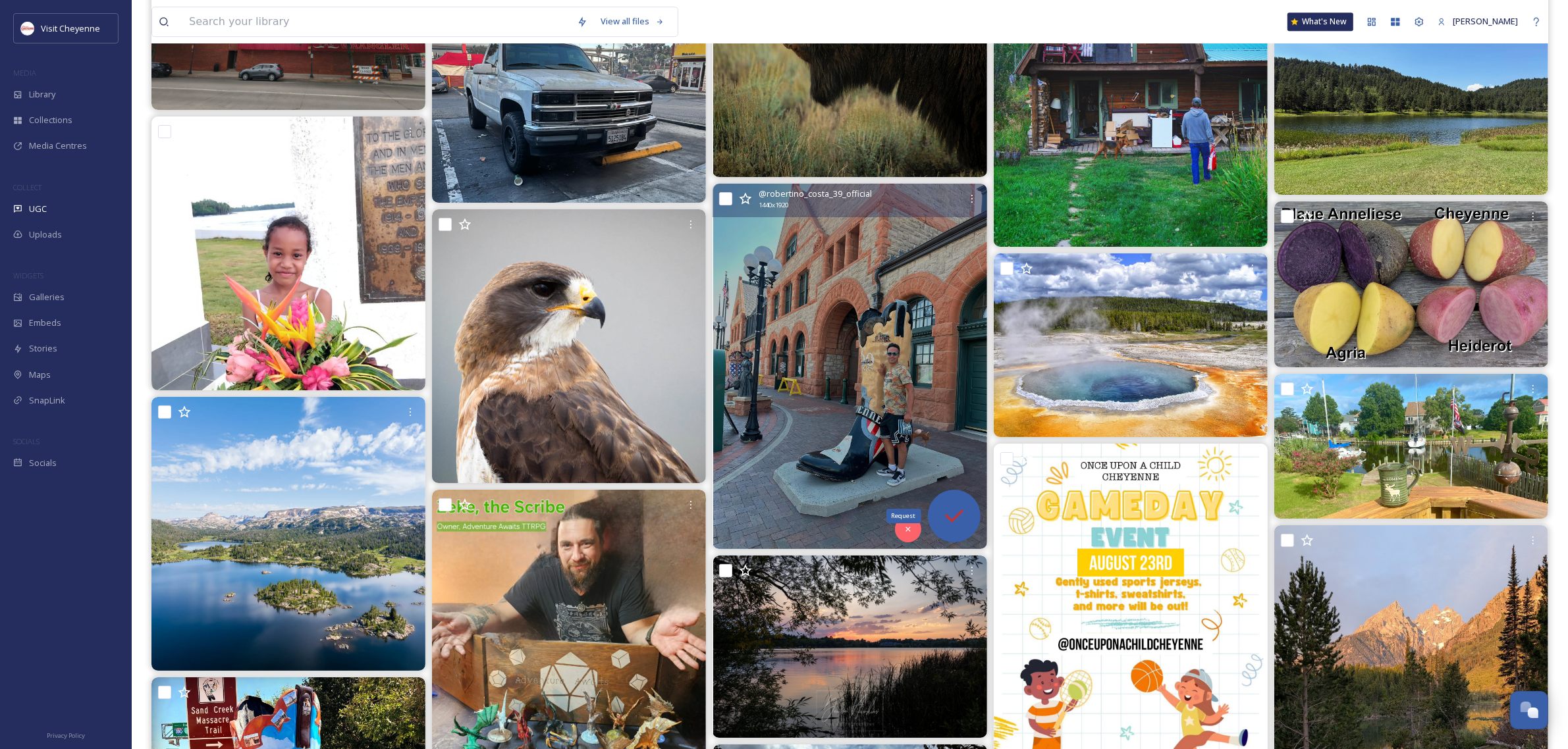
click at [959, 520] on icon at bounding box center [954, 516] width 27 height 27
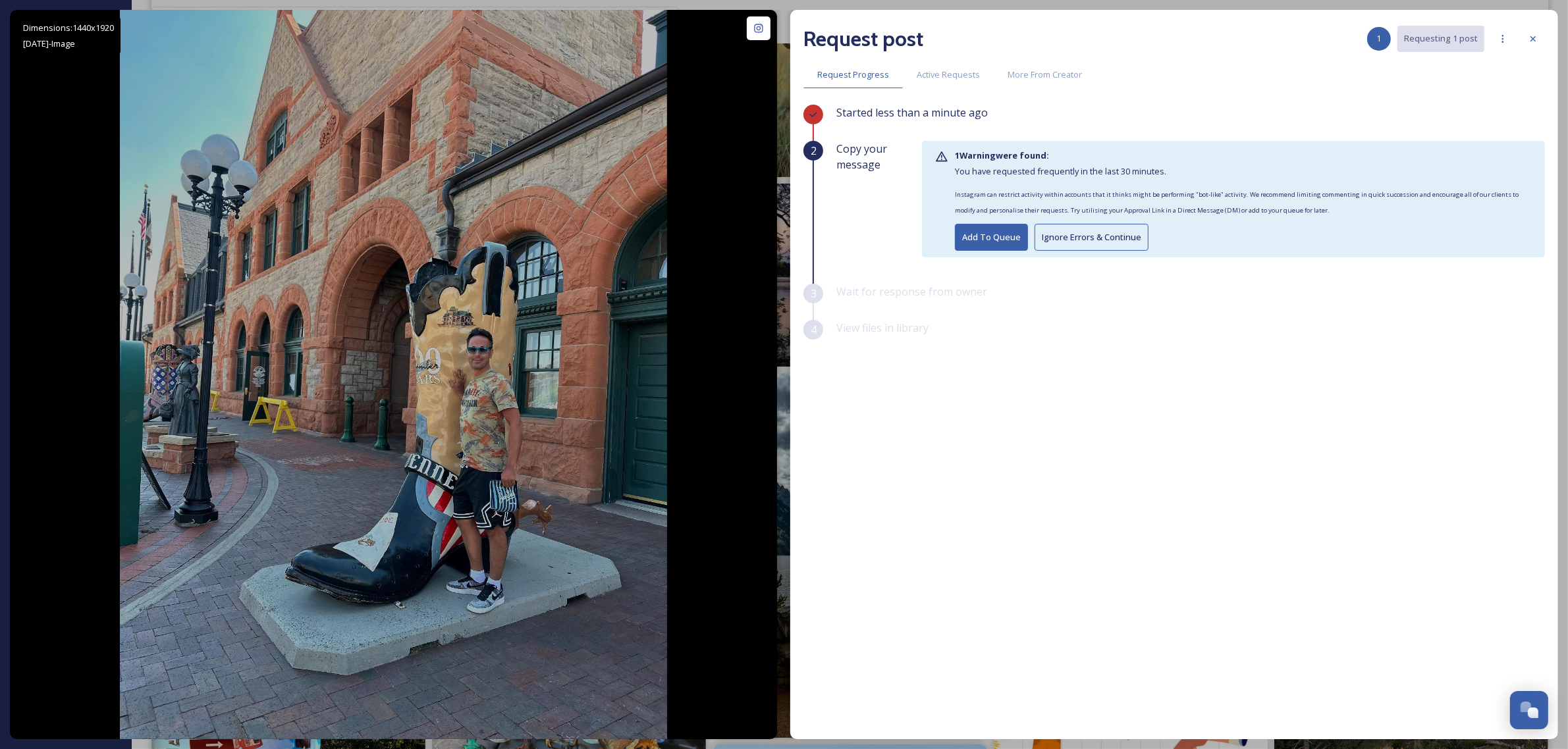
click at [1082, 237] on button "Ignore Errors & Continue" at bounding box center [1091, 237] width 114 height 27
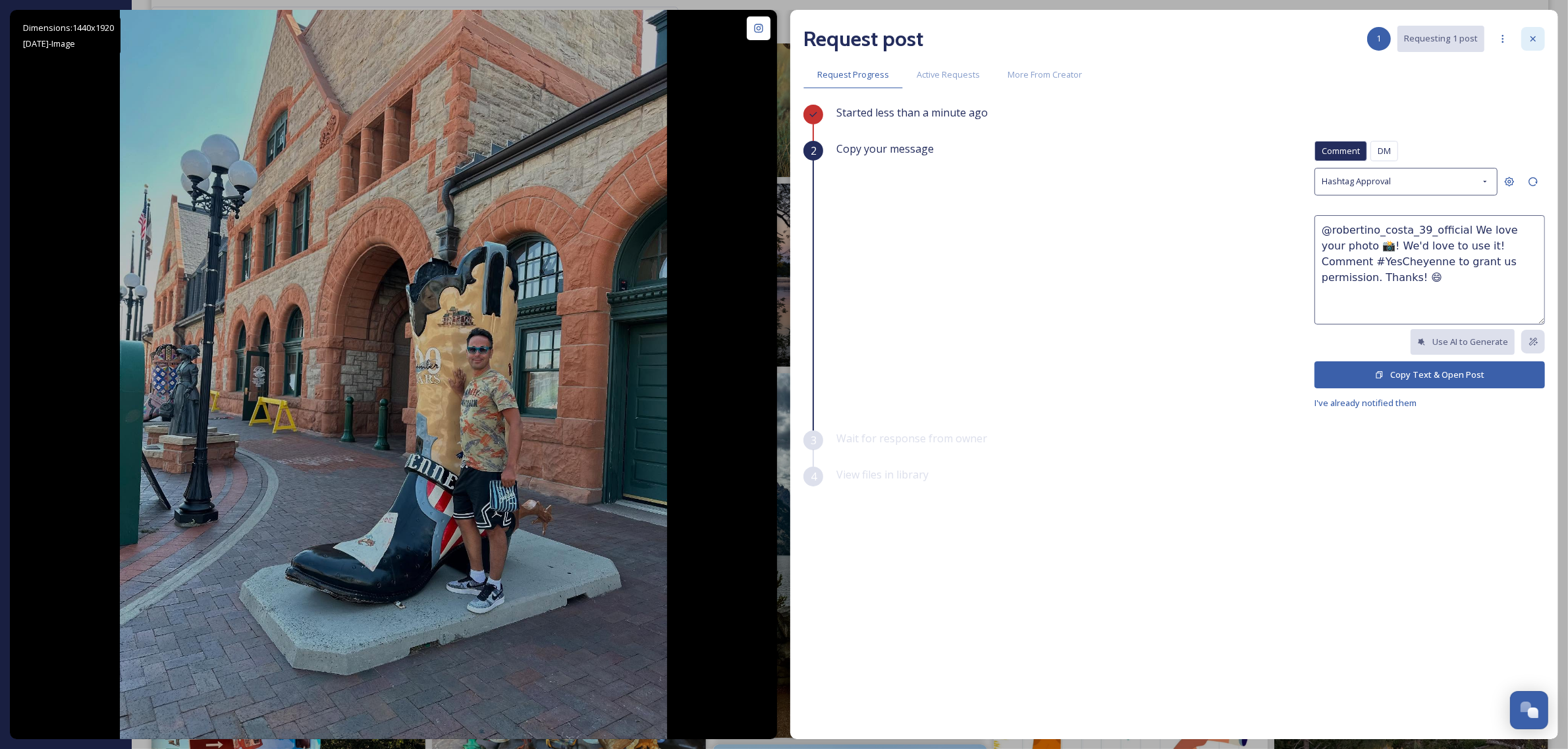
click at [1533, 38] on icon at bounding box center [1533, 39] width 10 height 10
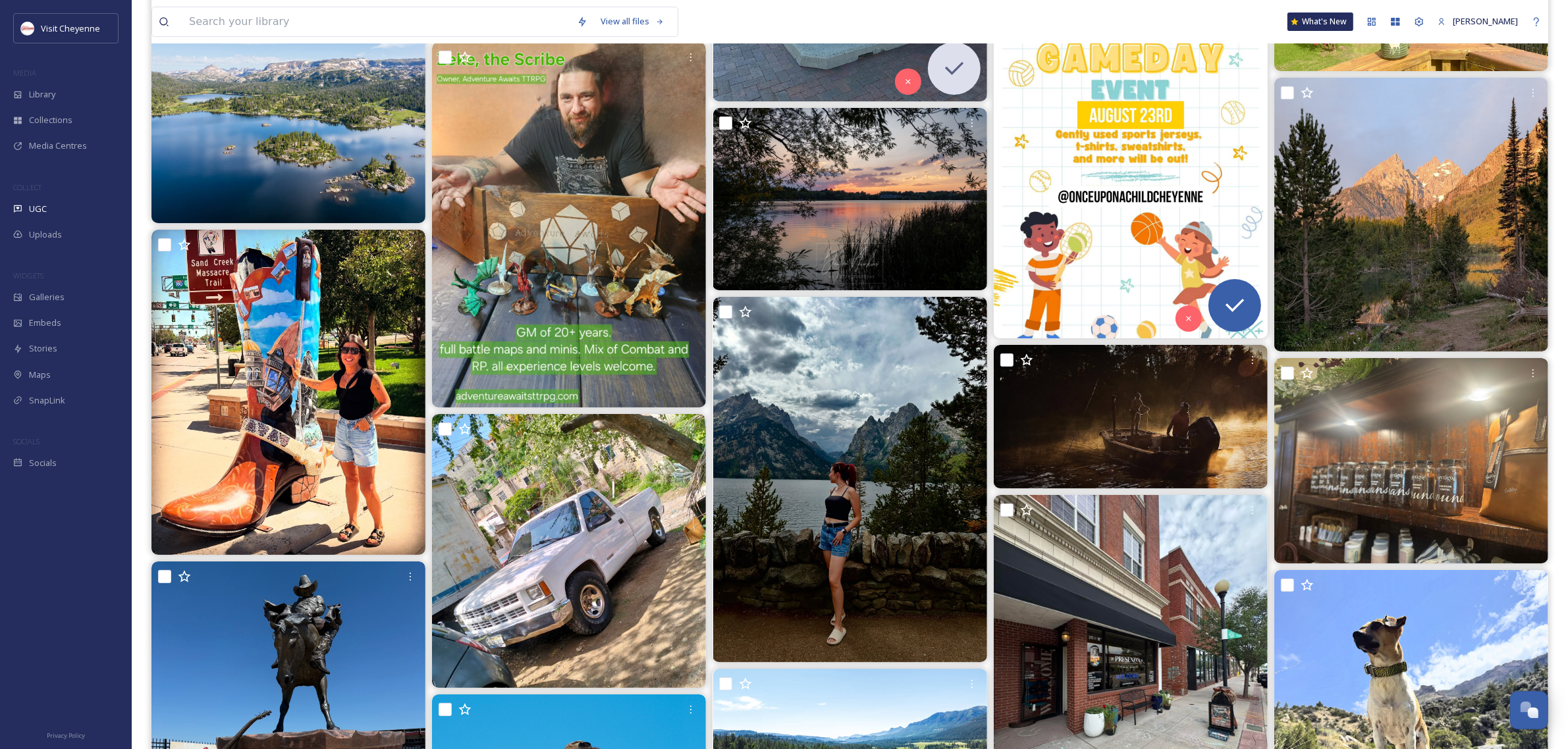
scroll to position [11929, 0]
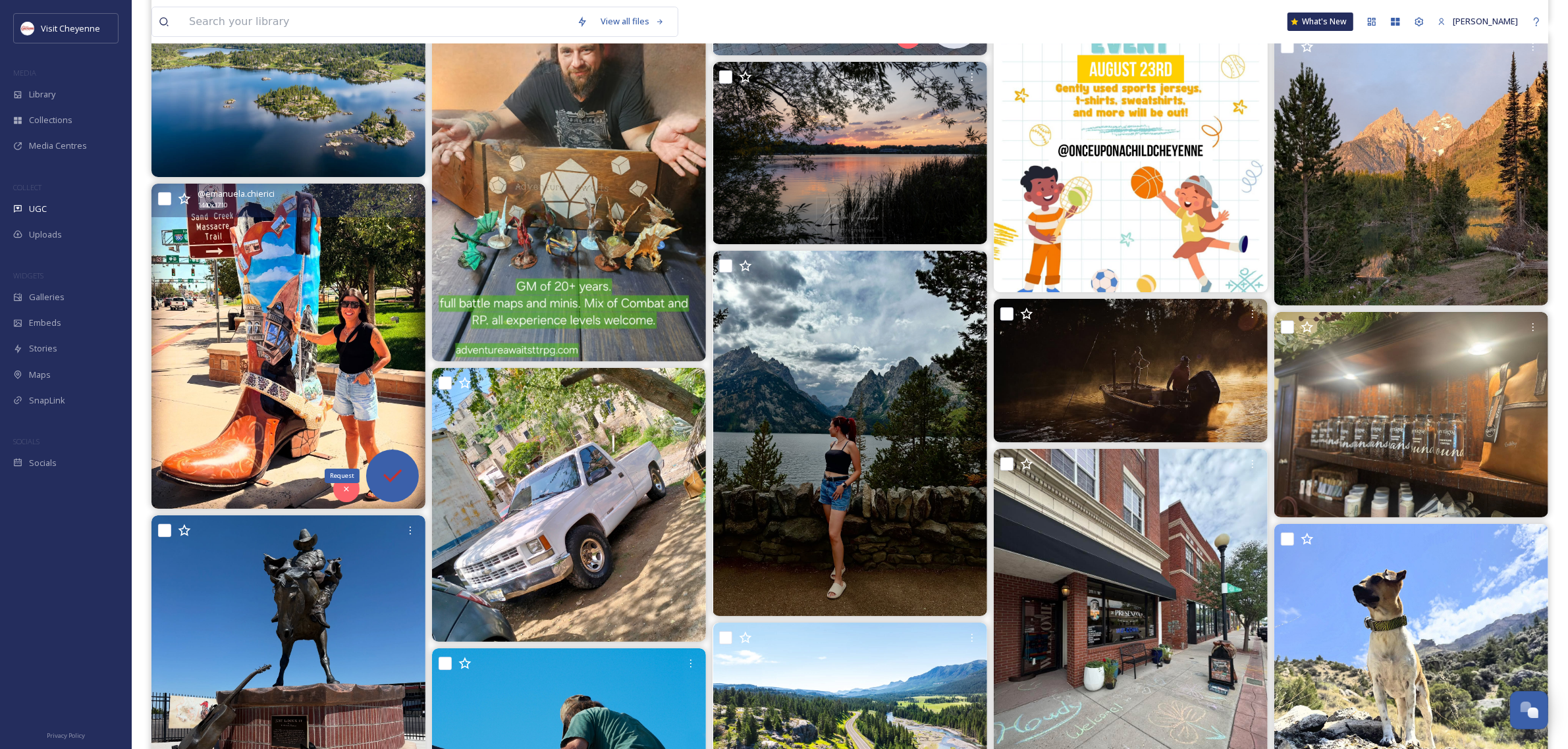
click at [393, 463] on icon at bounding box center [392, 475] width 27 height 27
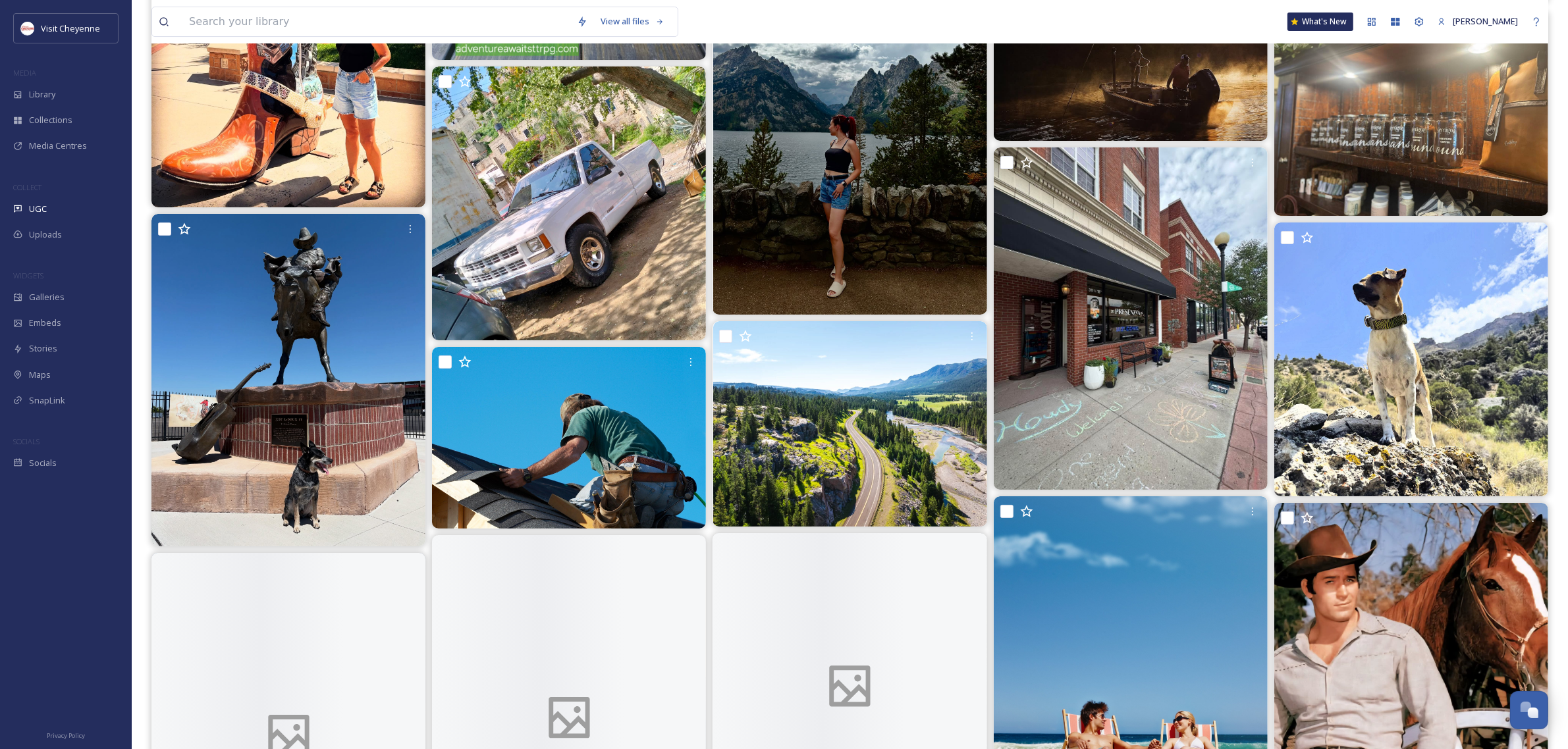
scroll to position [12009, 0]
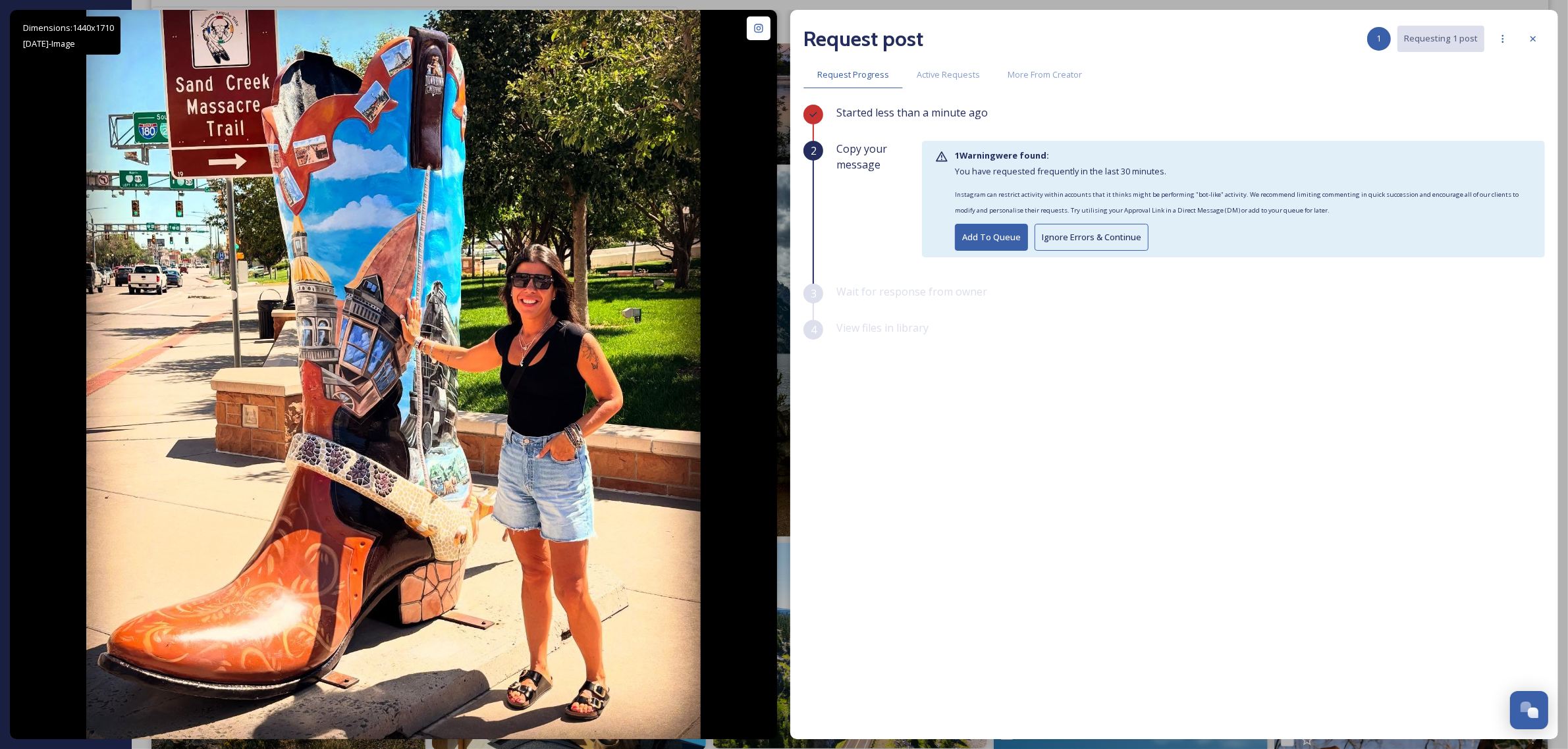
click at [979, 239] on button "Add To Queue" at bounding box center [991, 237] width 73 height 27
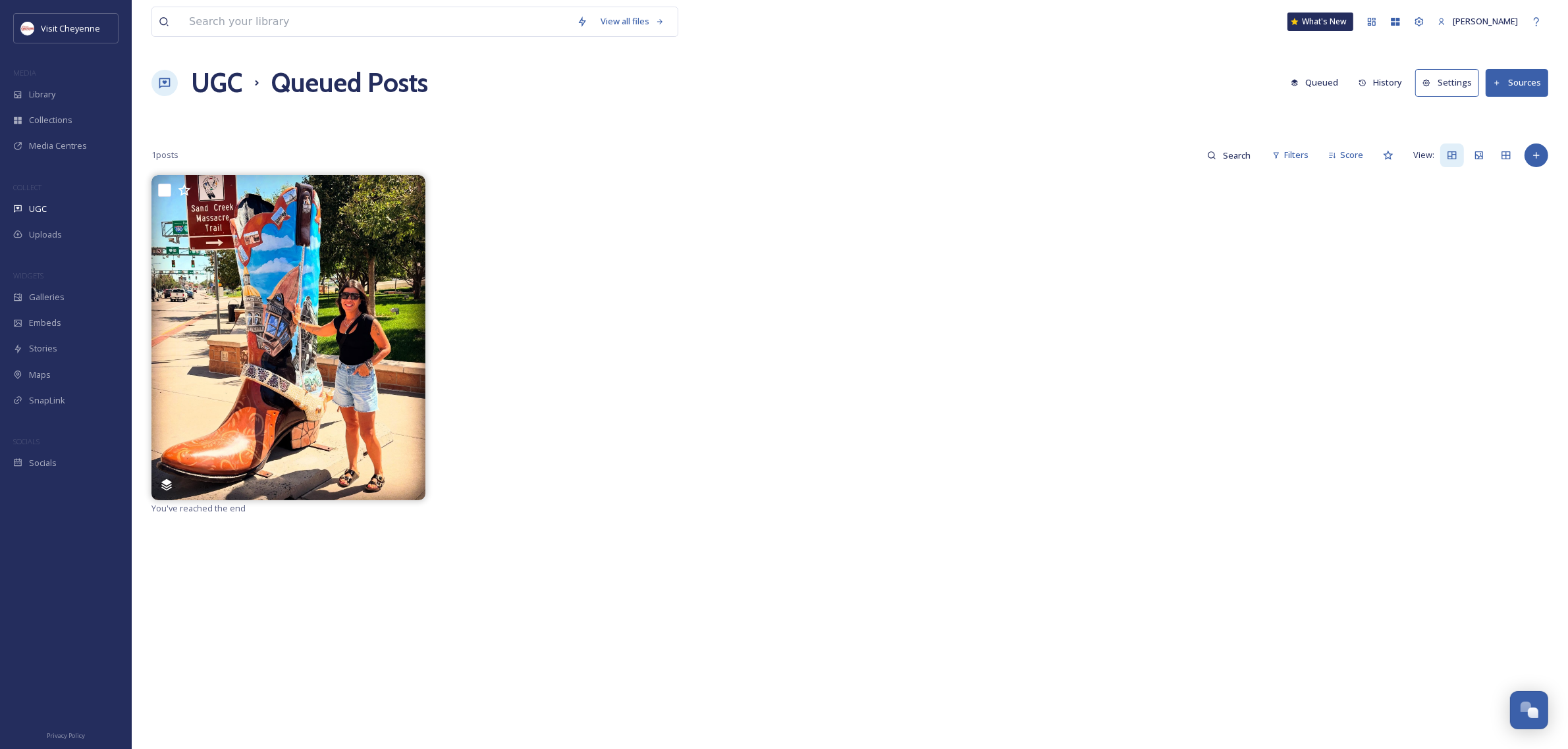
click at [208, 81] on h1 "UGC" at bounding box center [217, 83] width 52 height 39
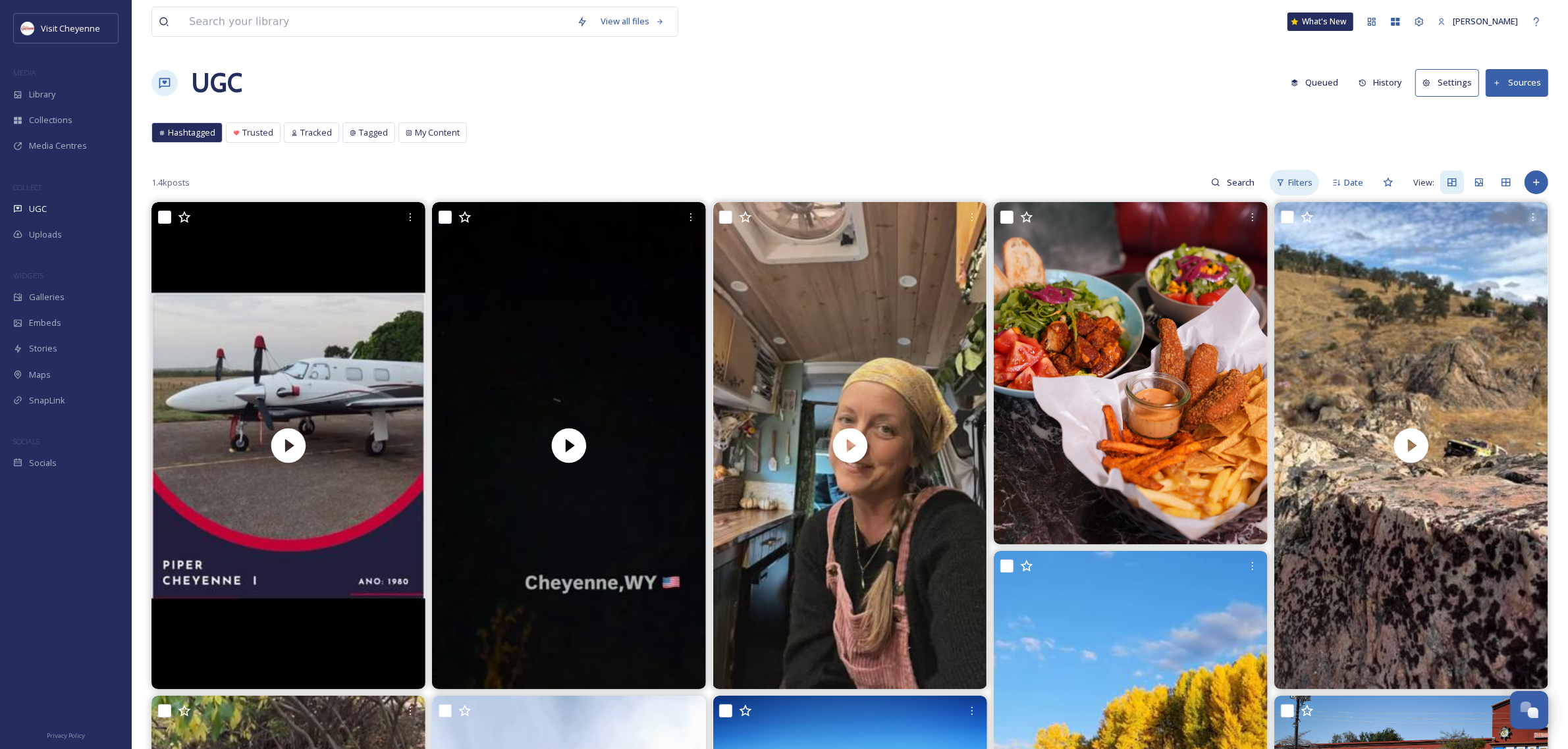
click at [1302, 183] on span "Filters" at bounding box center [1300, 183] width 24 height 13
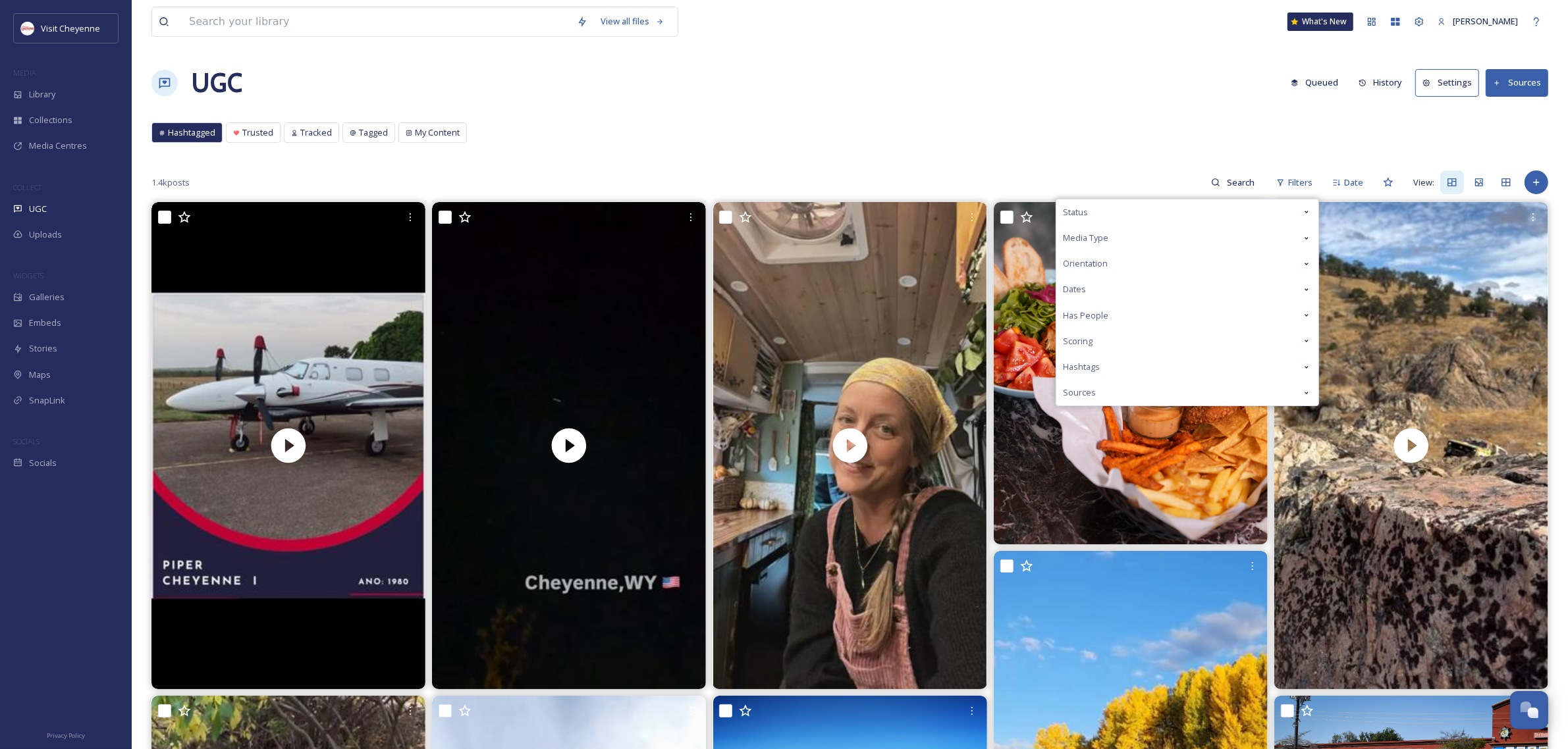
click at [1081, 338] on span "Scoring" at bounding box center [1077, 341] width 30 height 13
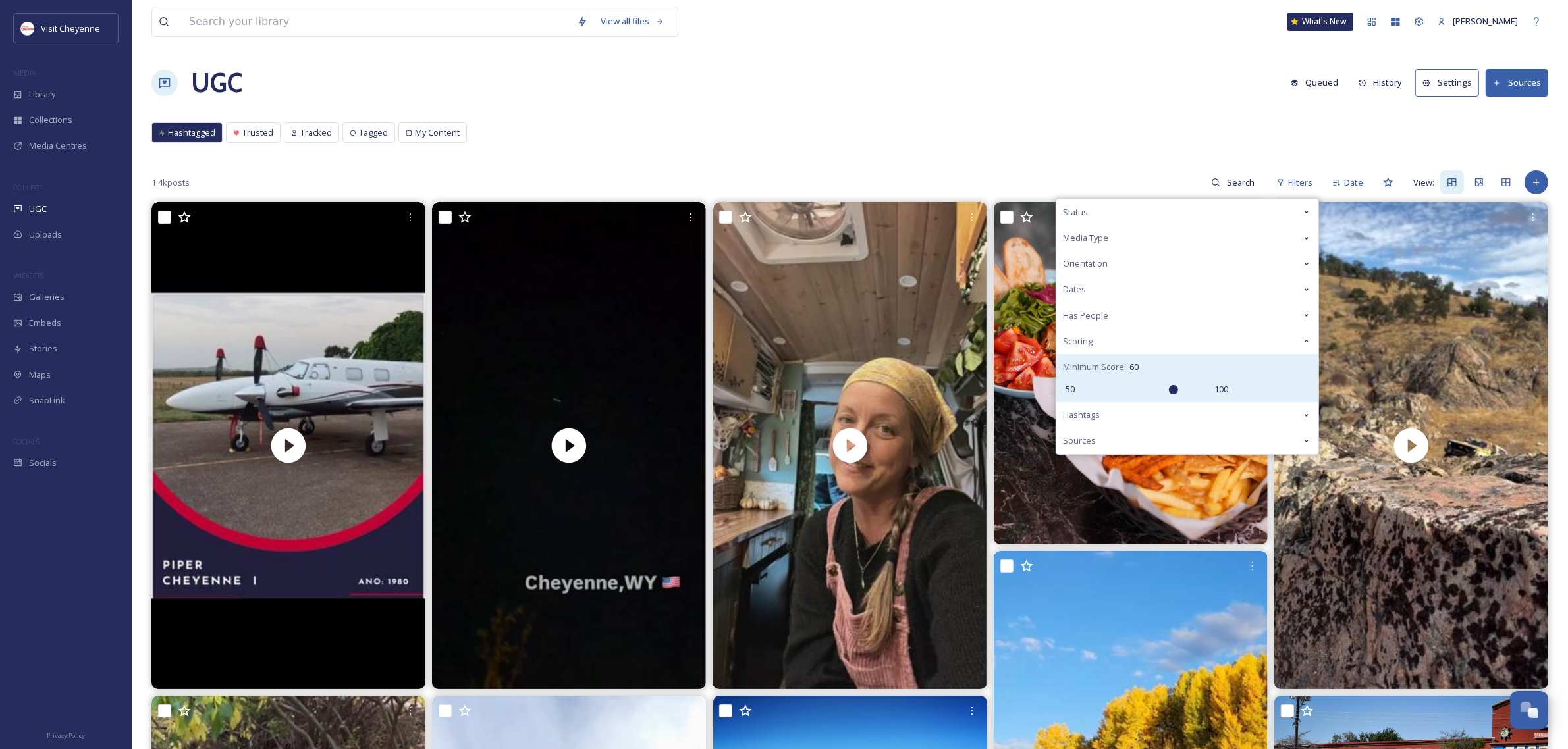
type input "60"
click at [1178, 392] on input "range" at bounding box center [1145, 389] width 132 height 9
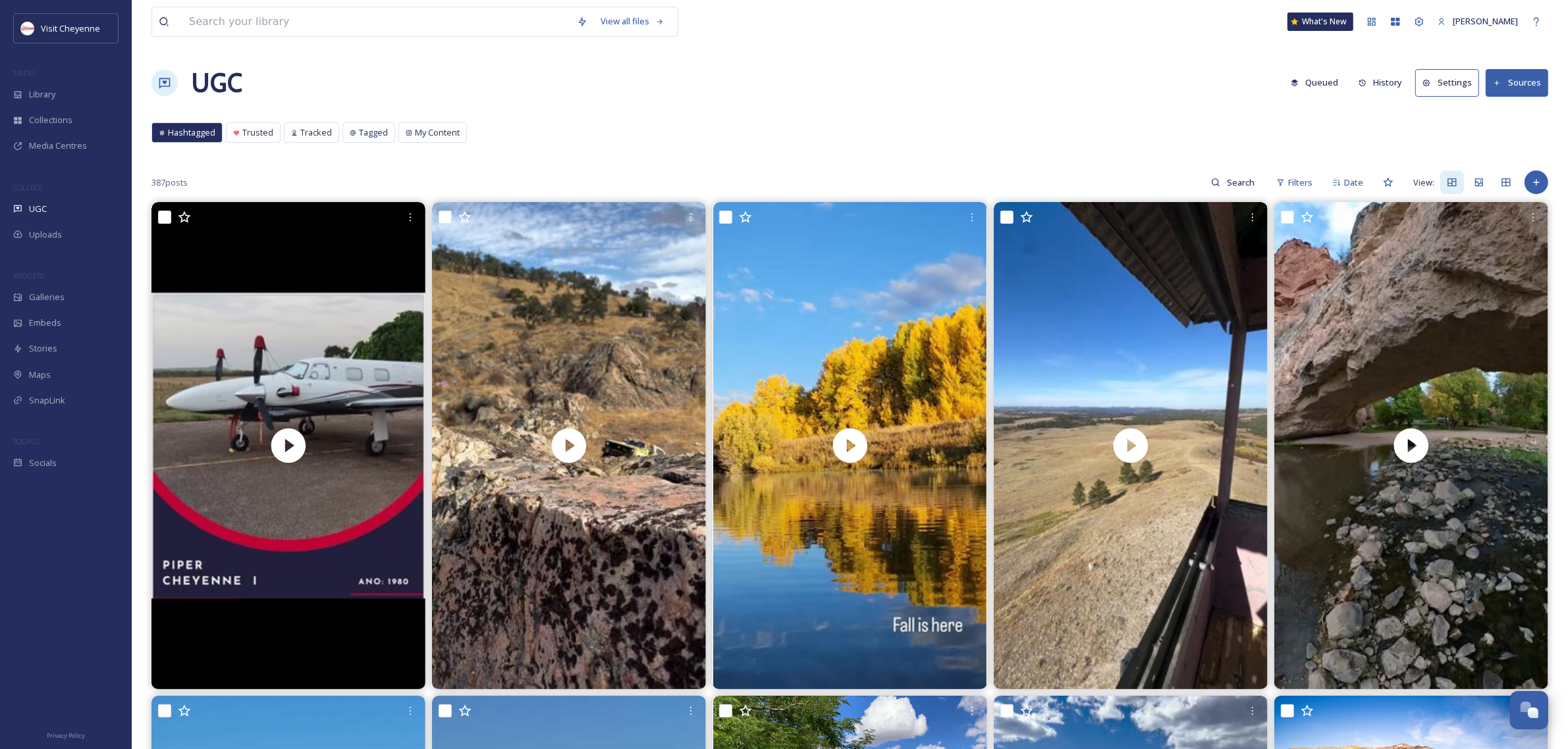
click at [1025, 71] on div "UGC Queued History Settings Sources" at bounding box center [849, 83] width 1397 height 39
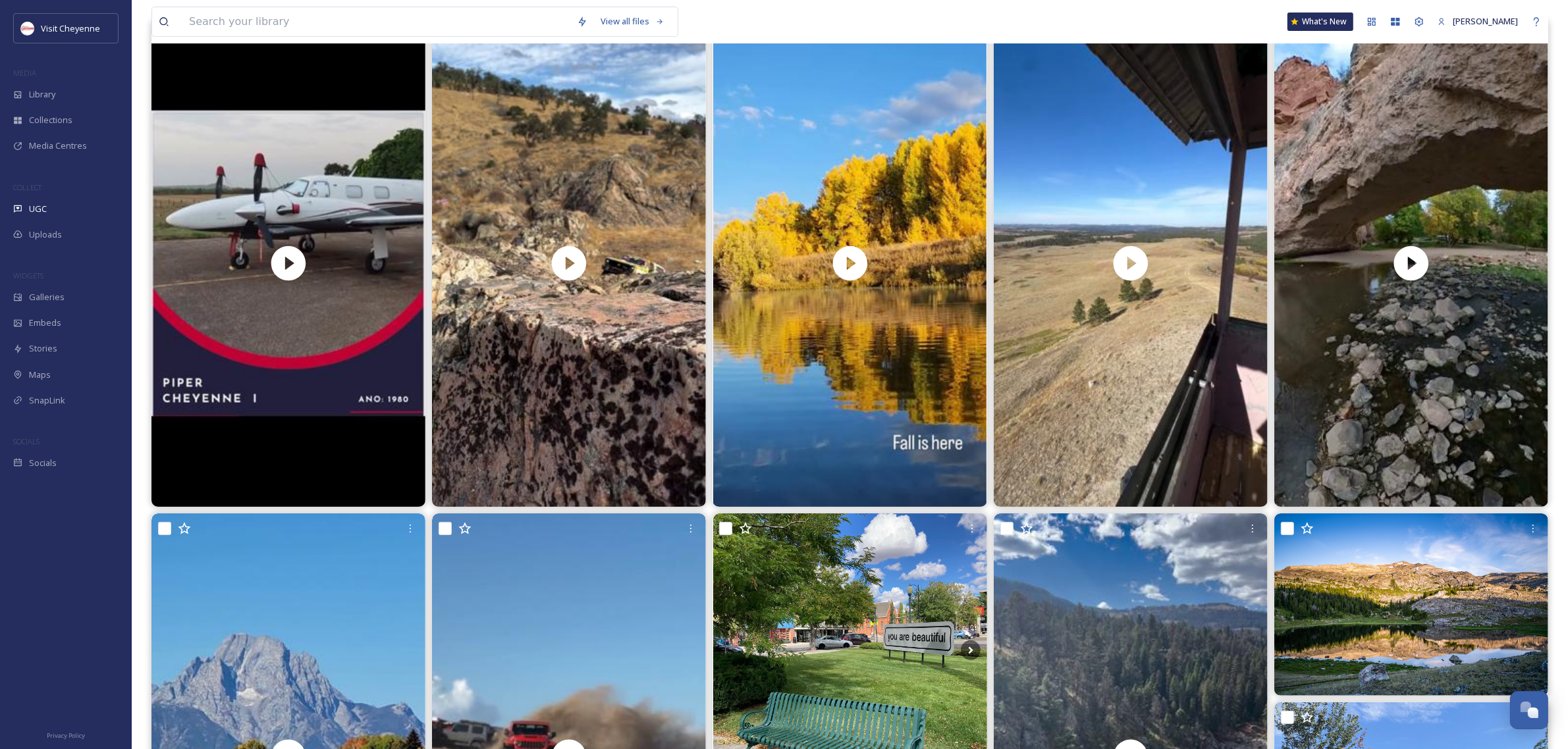
scroll to position [494, 0]
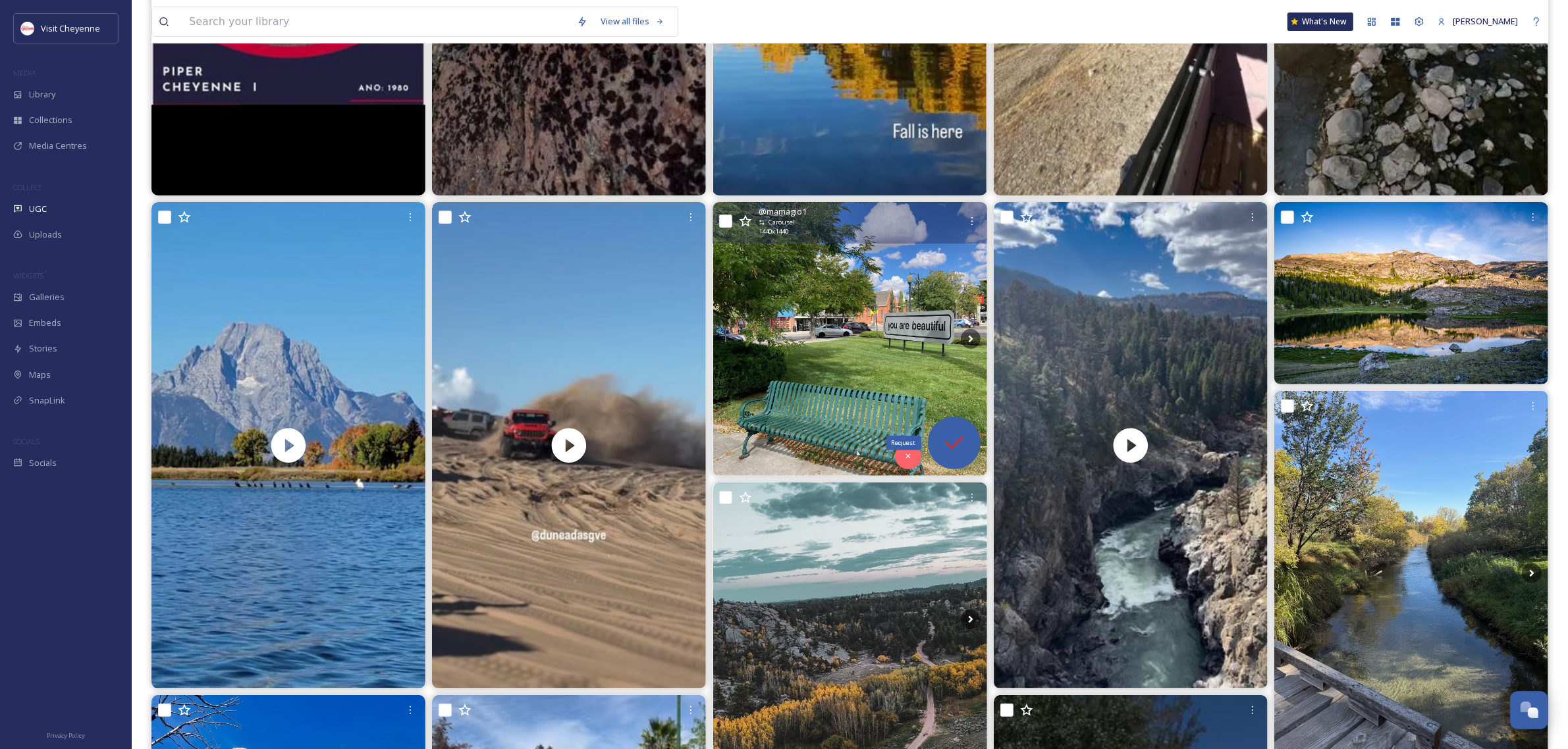
click at [952, 455] on icon at bounding box center [954, 442] width 27 height 27
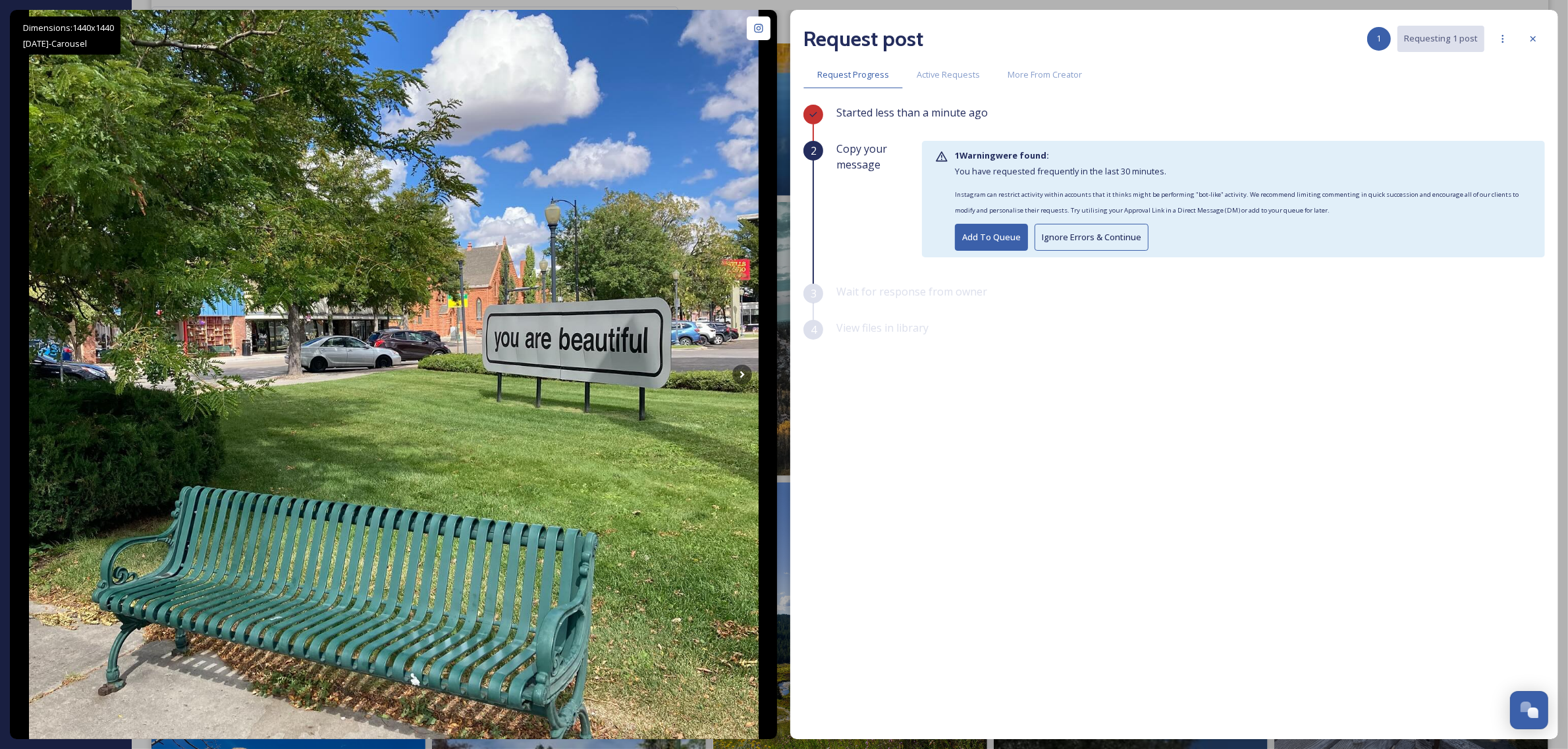
click at [990, 248] on button "Add To Queue" at bounding box center [991, 237] width 73 height 27
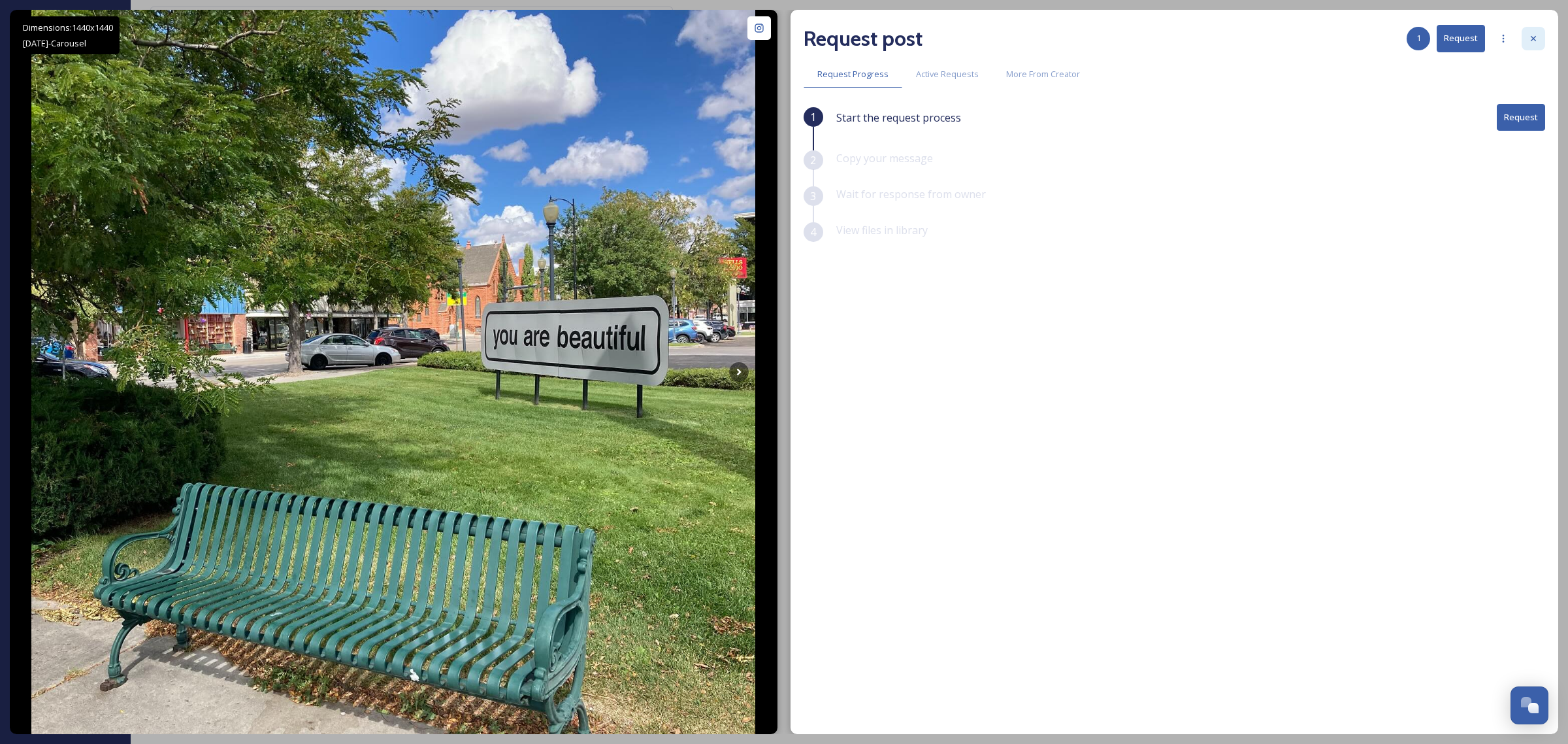
click at [1540, 31] on div at bounding box center [1533, 38] width 23 height 23
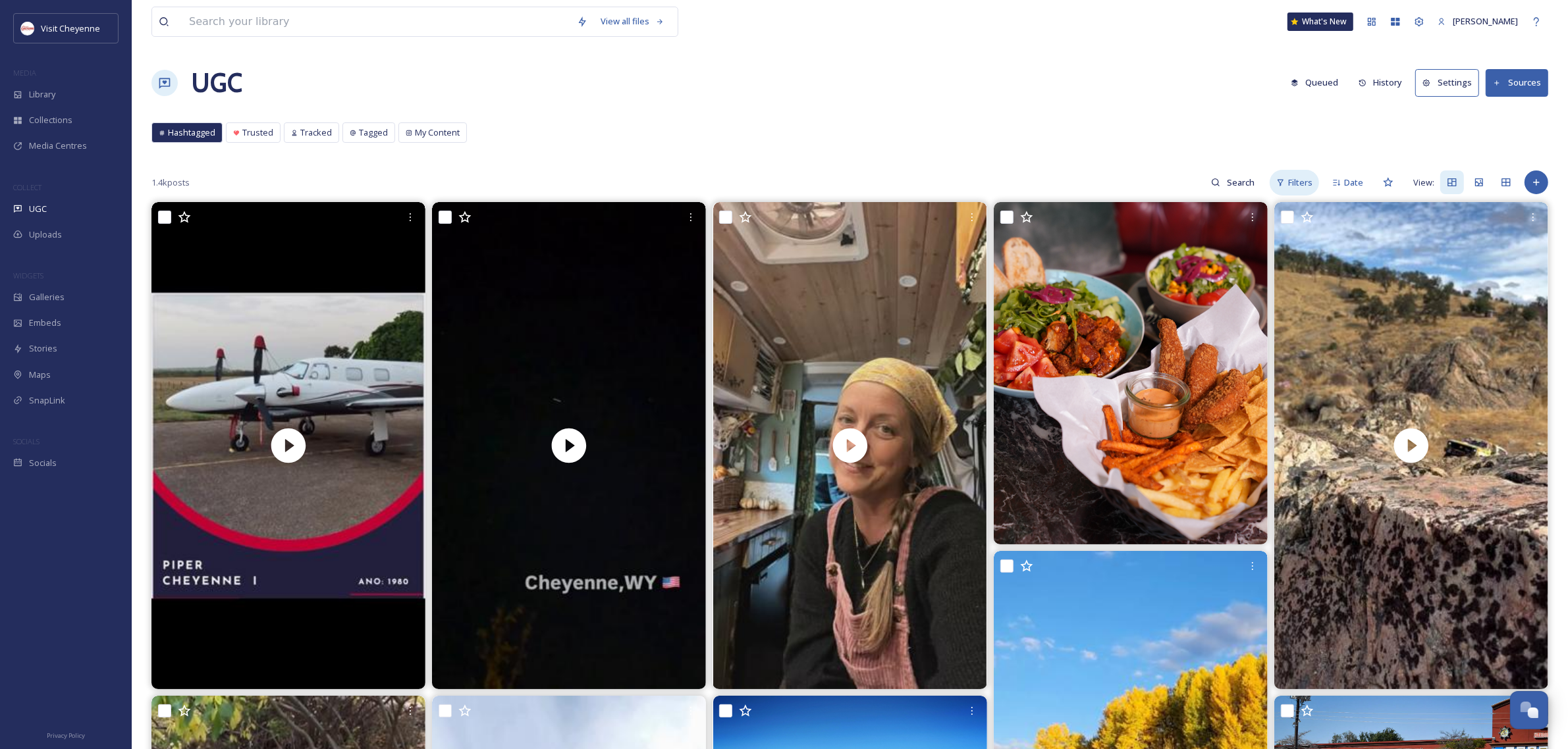
click at [1302, 184] on span "Filters" at bounding box center [1300, 183] width 24 height 13
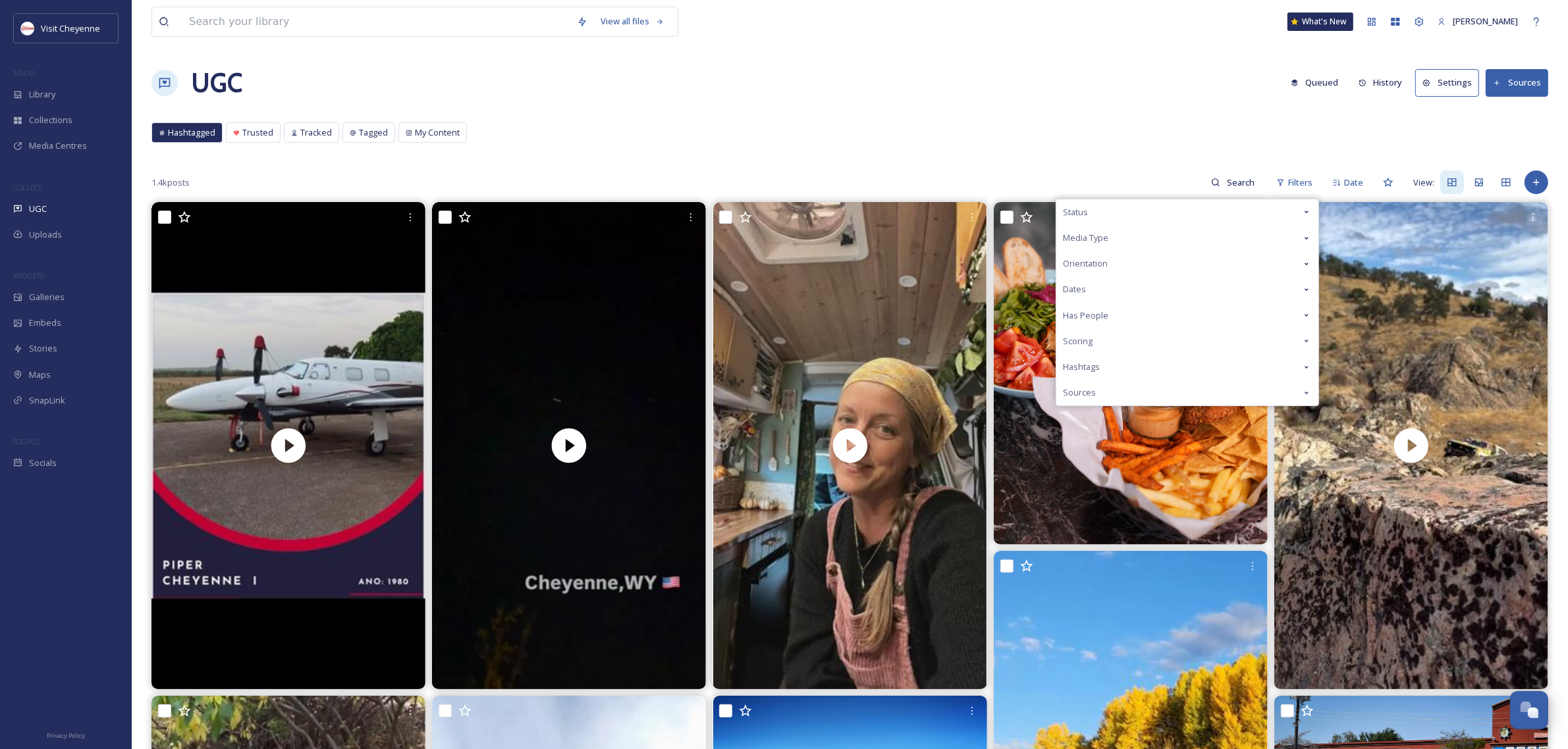
click at [1113, 360] on div "Hashtags" at bounding box center [1187, 367] width 262 height 26
click at [1110, 337] on div "Scoring" at bounding box center [1187, 341] width 262 height 26
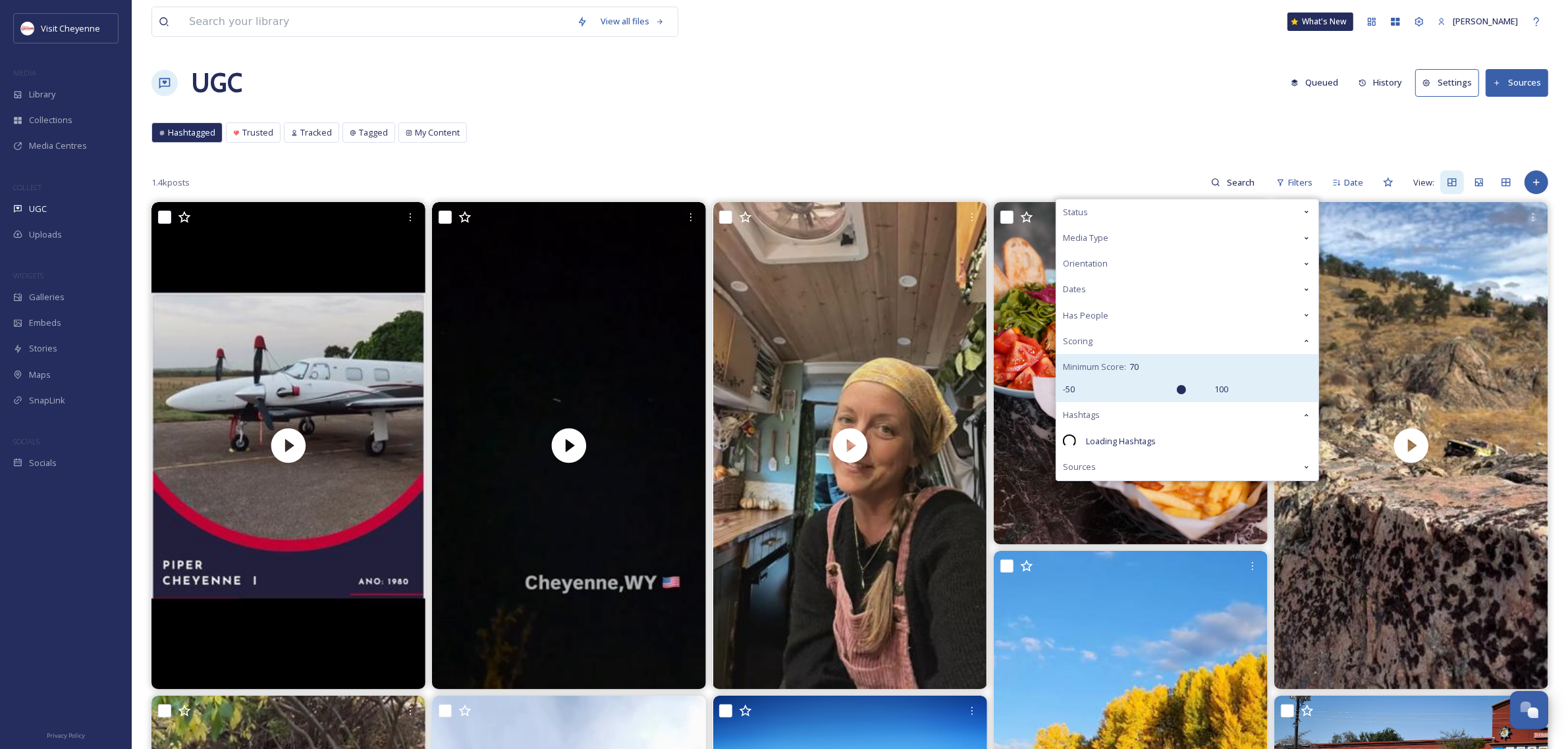
type input "70"
click at [1184, 393] on input "range" at bounding box center [1145, 389] width 132 height 9
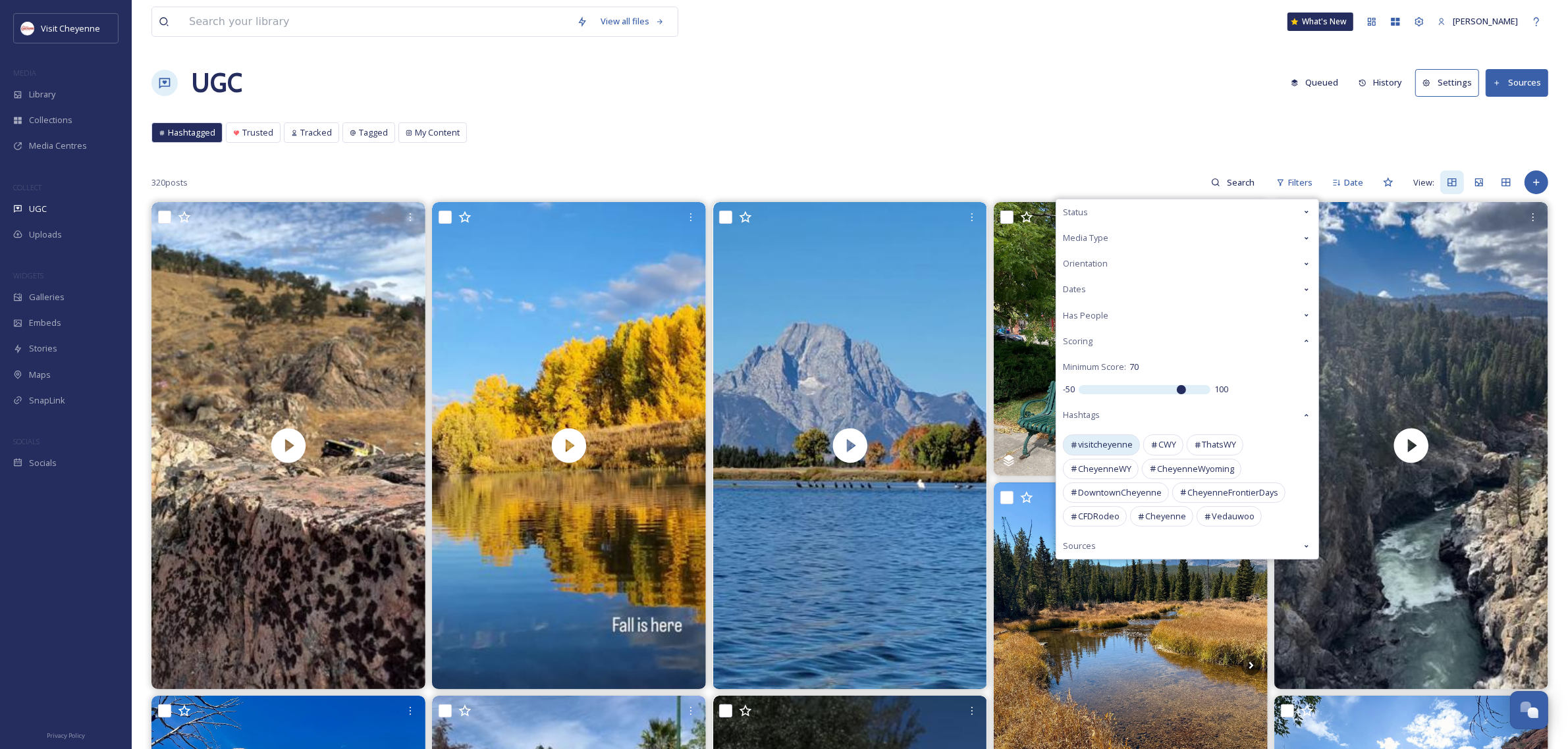
click at [1111, 450] on span "visitcheyenne" at bounding box center [1105, 445] width 55 height 13
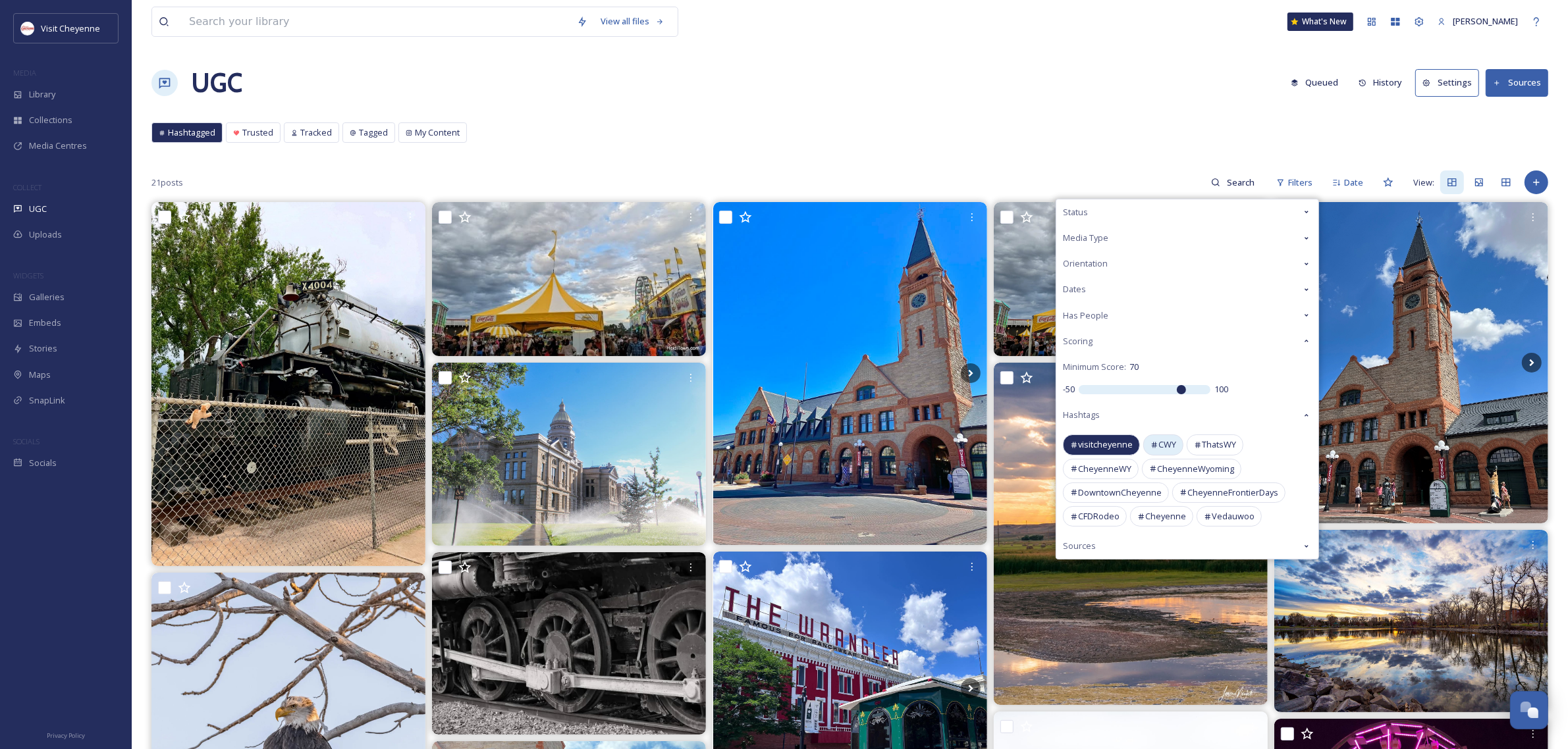
click at [1170, 441] on span "CWY" at bounding box center [1167, 445] width 18 height 13
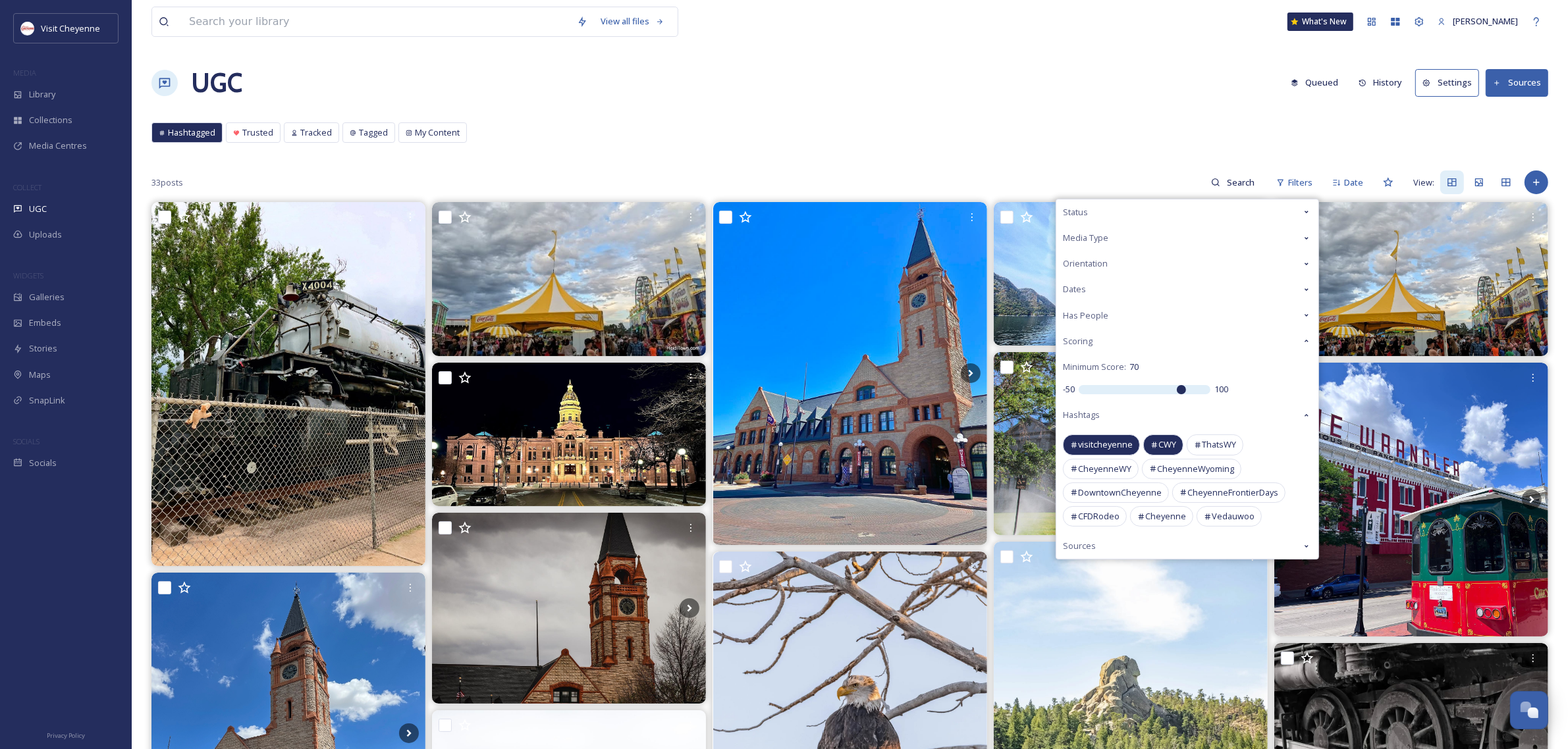
click at [823, 64] on div "UGC Queued History Settings Sources" at bounding box center [849, 83] width 1397 height 39
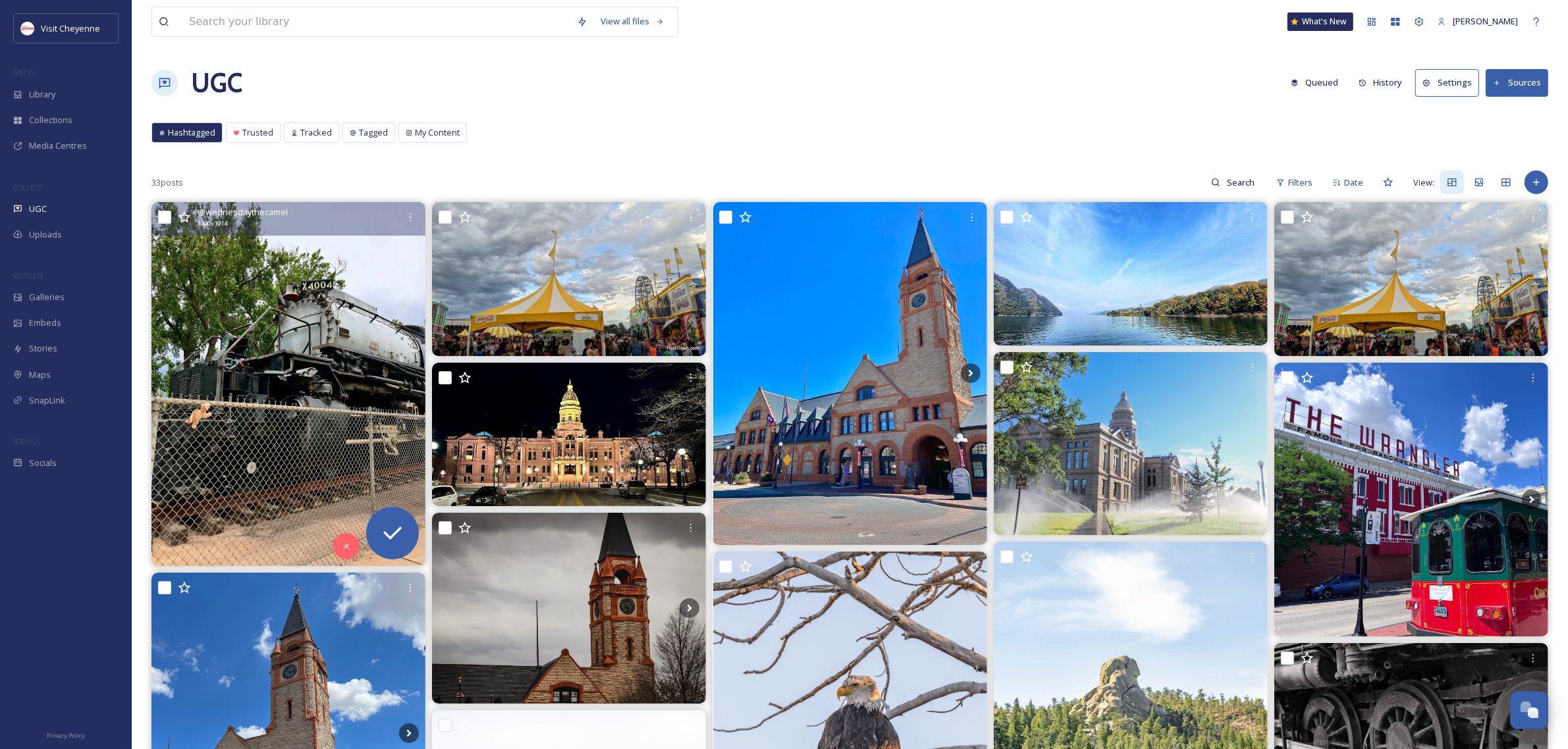
click at [162, 216] on input "checkbox" at bounding box center [164, 217] width 13 height 13
checkbox input "true"
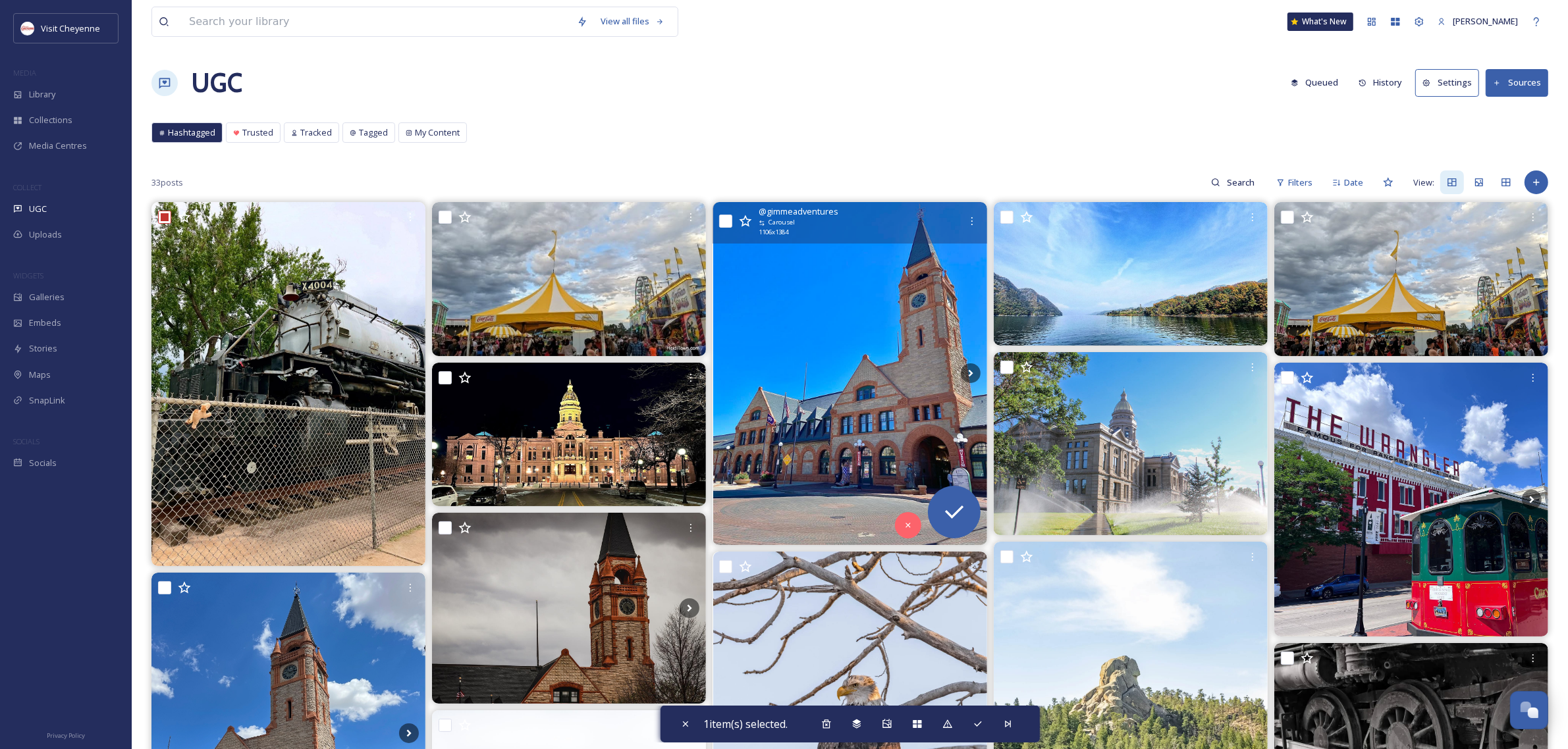
click at [725, 223] on input "checkbox" at bounding box center [725, 221] width 13 height 13
checkbox input "true"
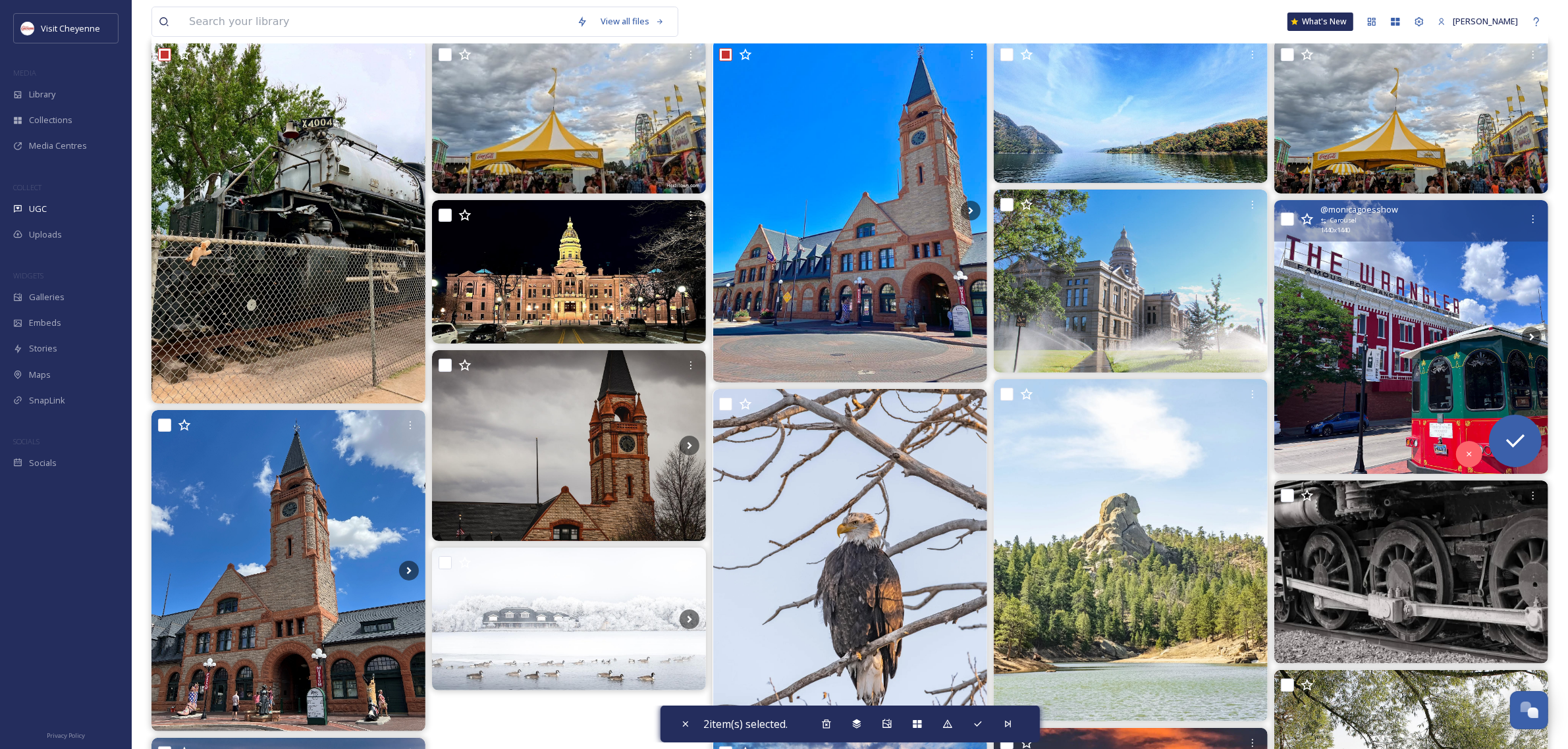
scroll to position [165, 0]
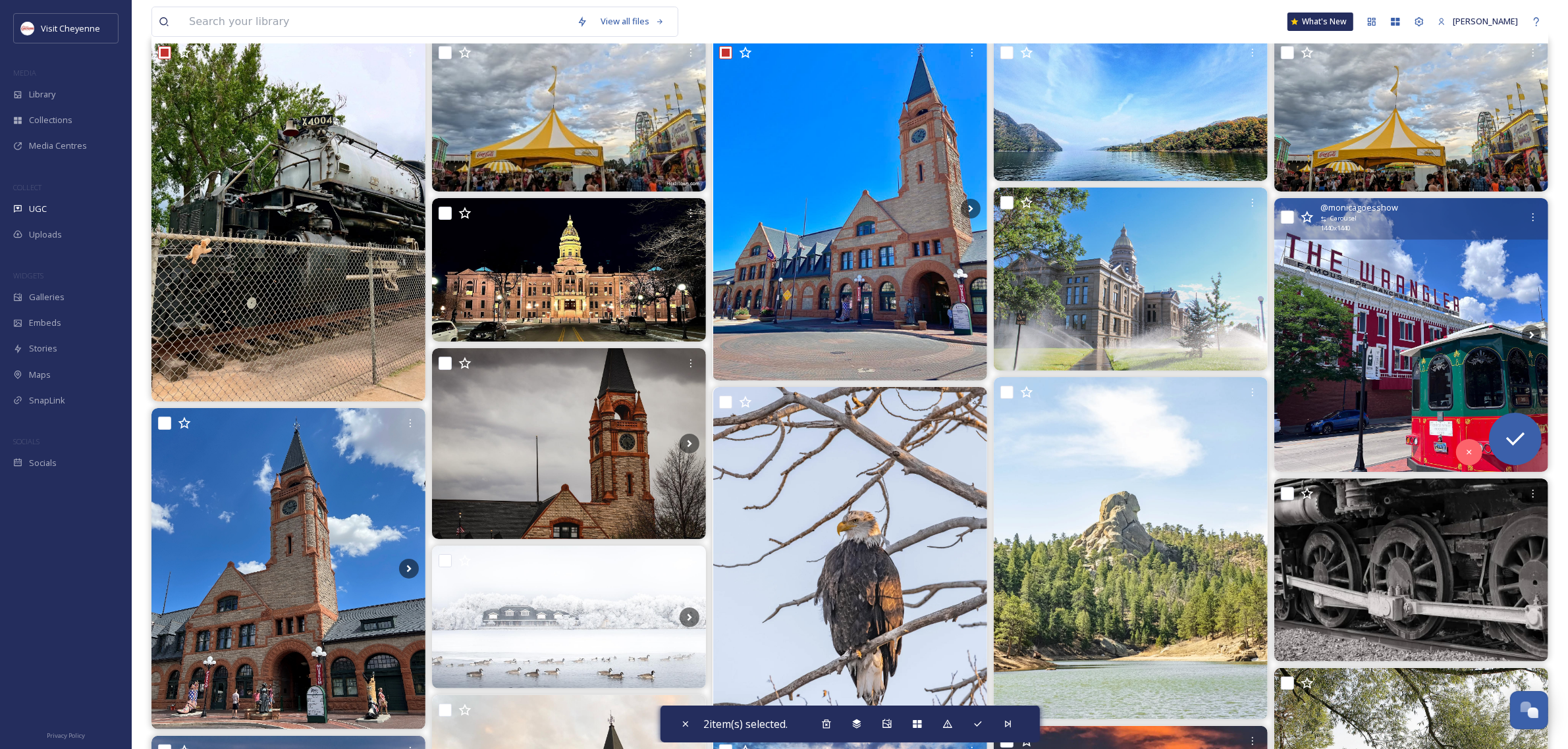
click at [1286, 219] on input "checkbox" at bounding box center [1287, 217] width 13 height 13
checkbox input "true"
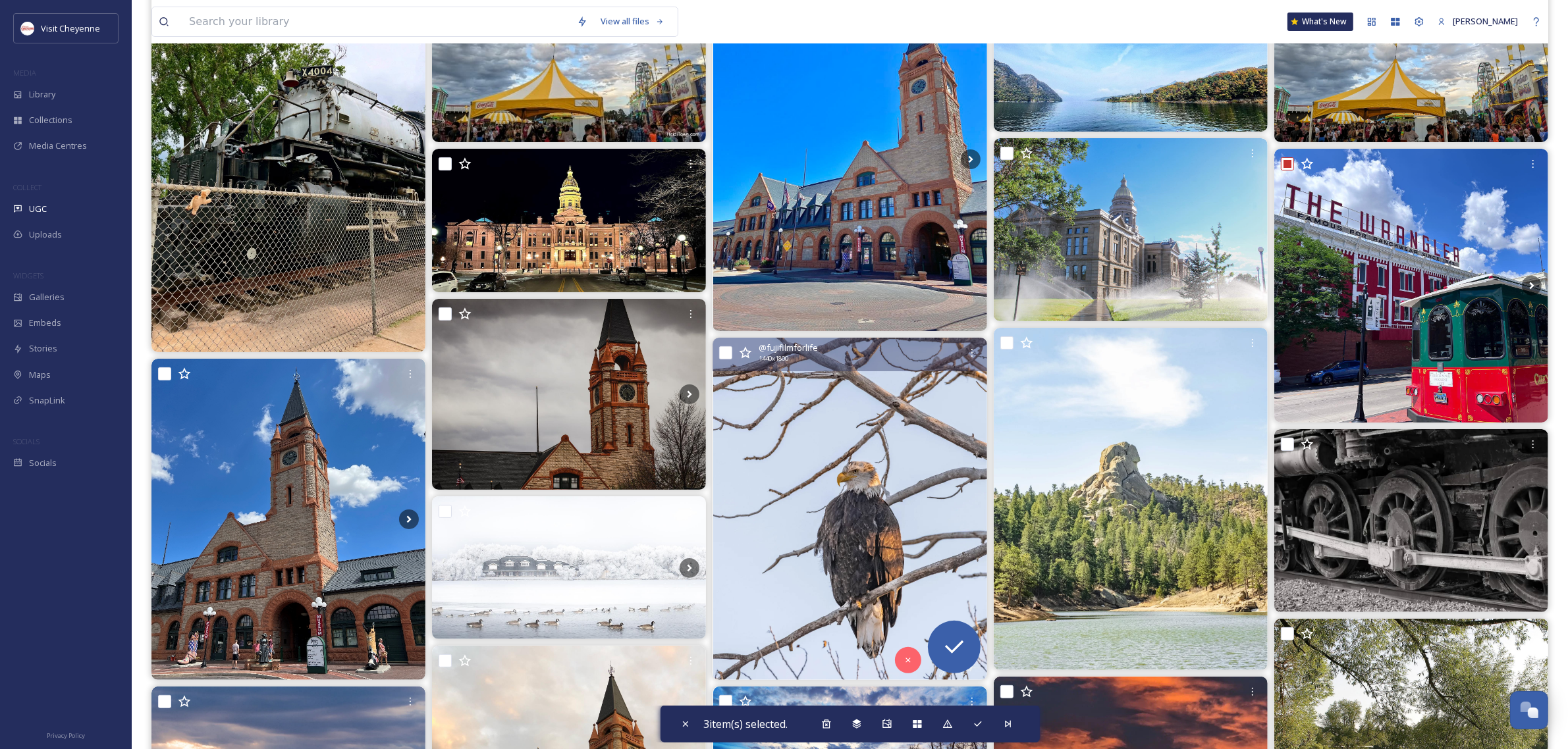
scroll to position [329, 0]
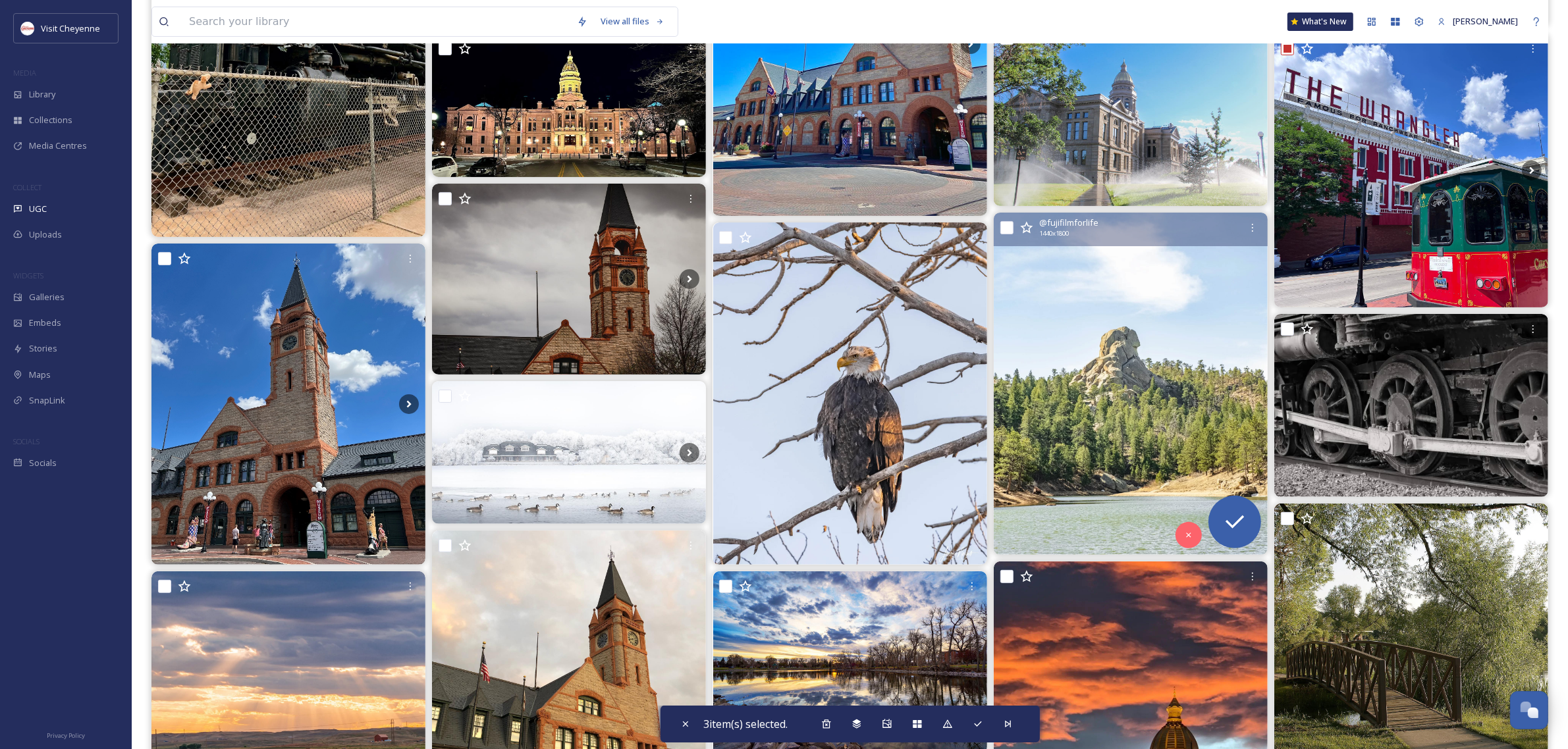
click at [1006, 228] on input "checkbox" at bounding box center [1007, 228] width 13 height 13
checkbox input "true"
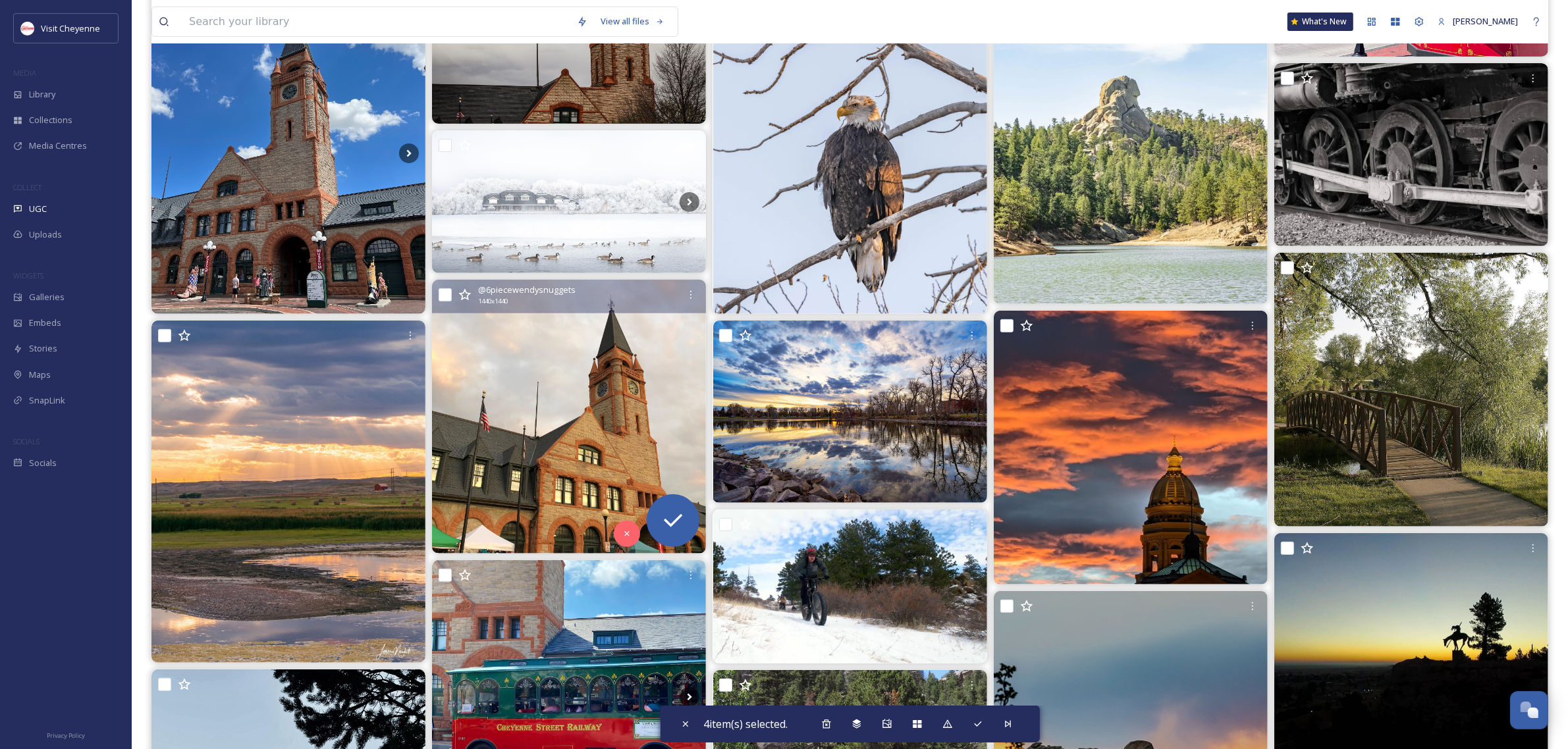
scroll to position [576, 0]
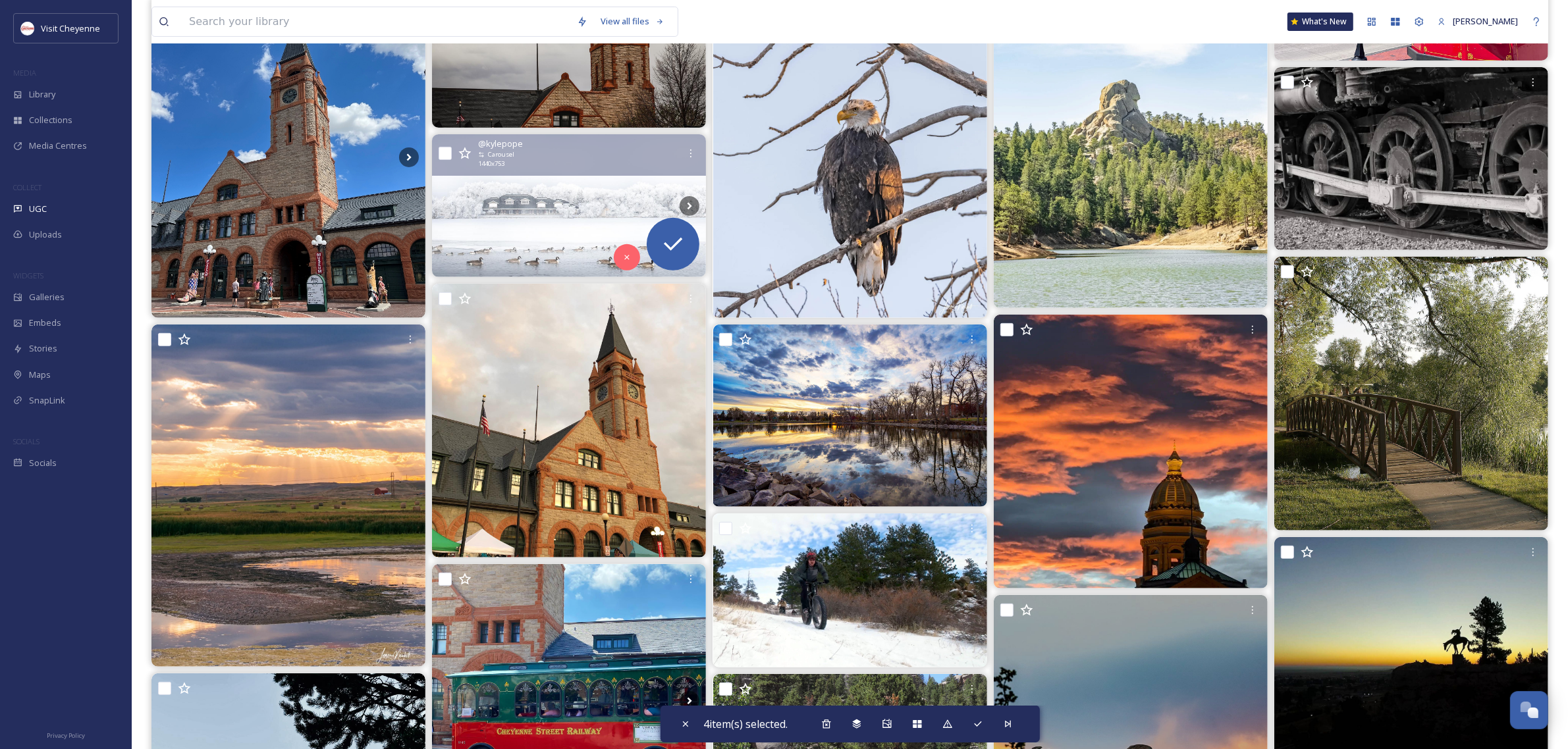
click at [443, 155] on input "checkbox" at bounding box center [445, 153] width 13 height 13
checkbox input "true"
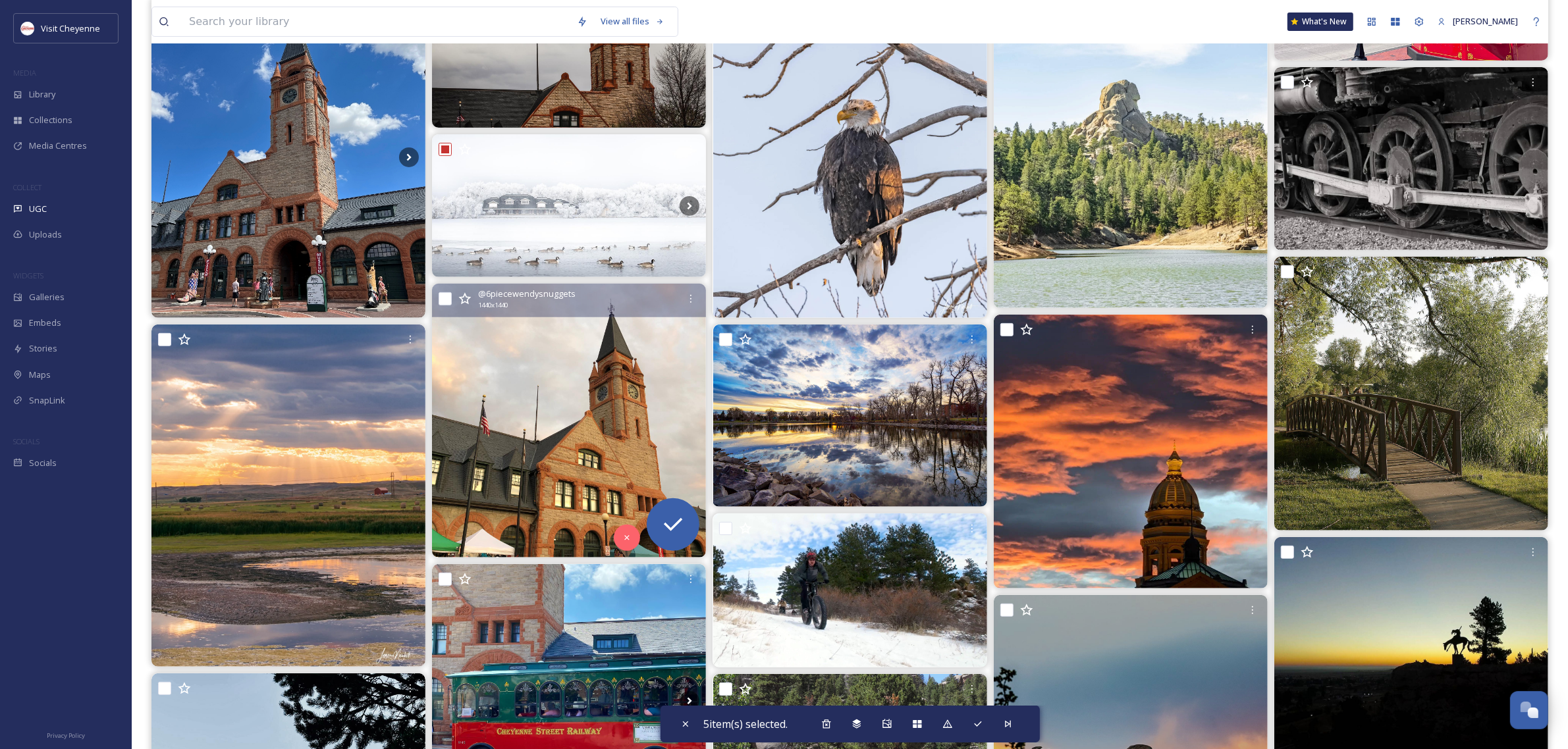
click at [448, 302] on input "checkbox" at bounding box center [445, 298] width 13 height 13
checkbox input "true"
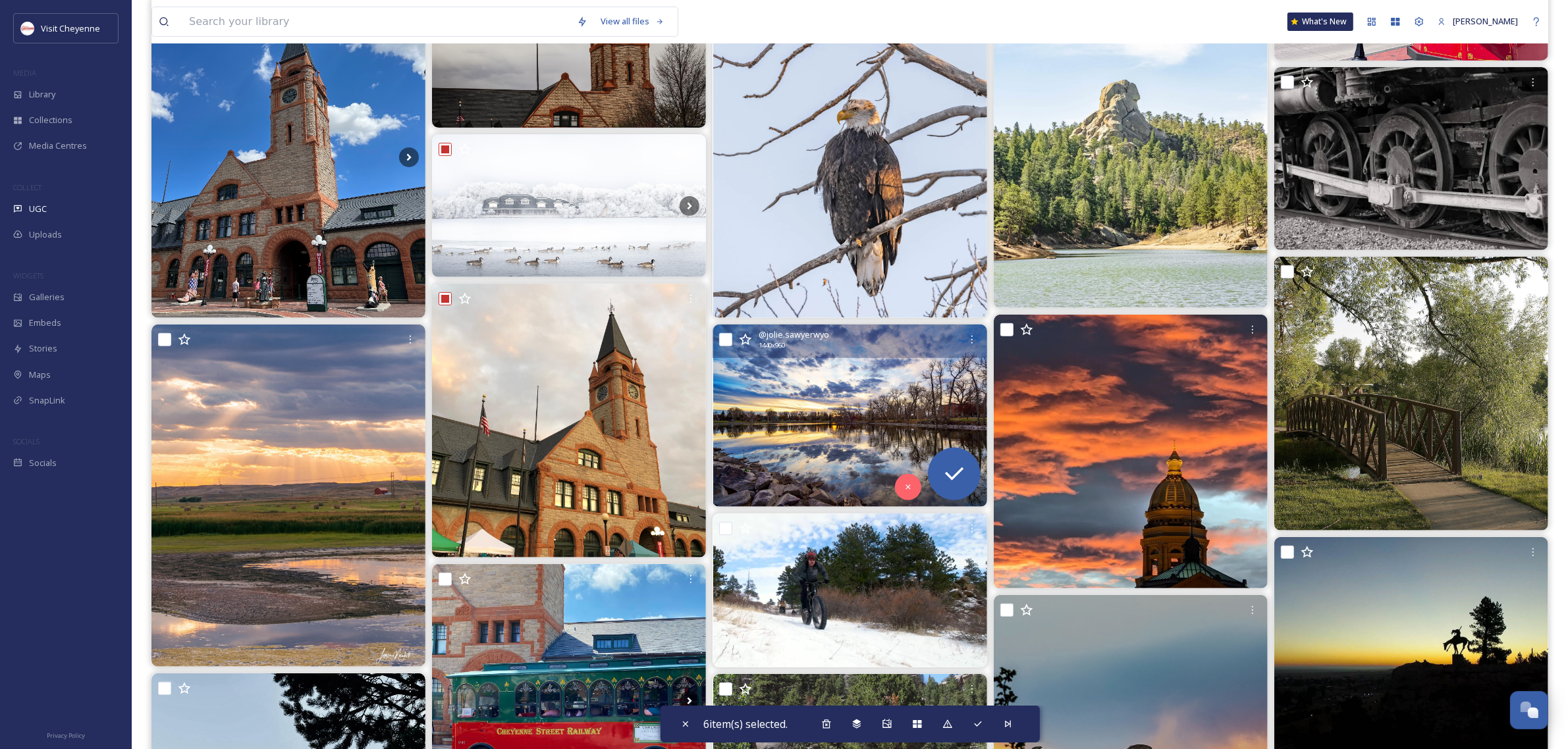
click at [726, 339] on input "checkbox" at bounding box center [725, 340] width 13 height 13
checkbox input "true"
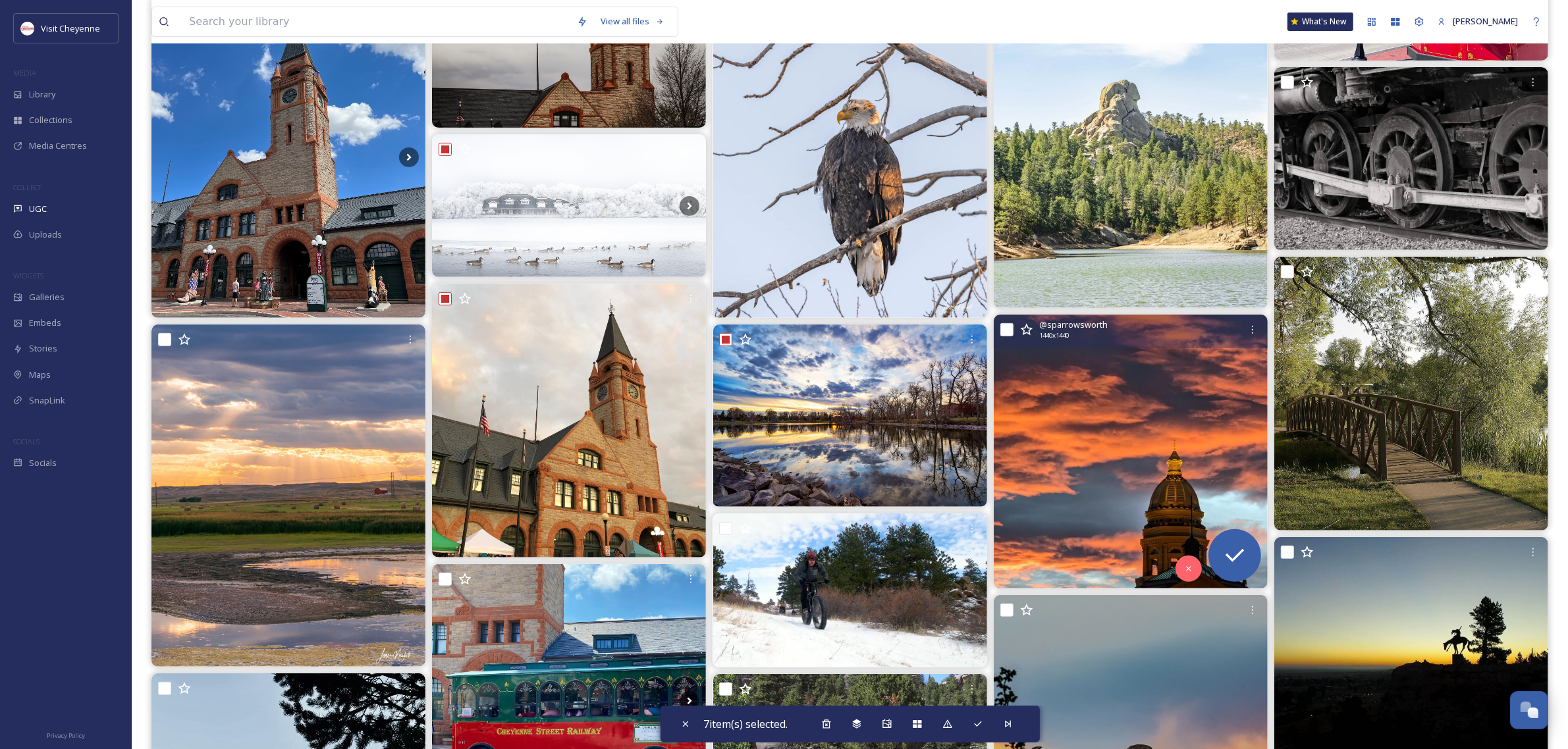
click at [1006, 333] on input "checkbox" at bounding box center [1007, 330] width 13 height 13
checkbox input "true"
click at [1072, 327] on span "@ sparrowsworth" at bounding box center [1074, 325] width 68 height 13
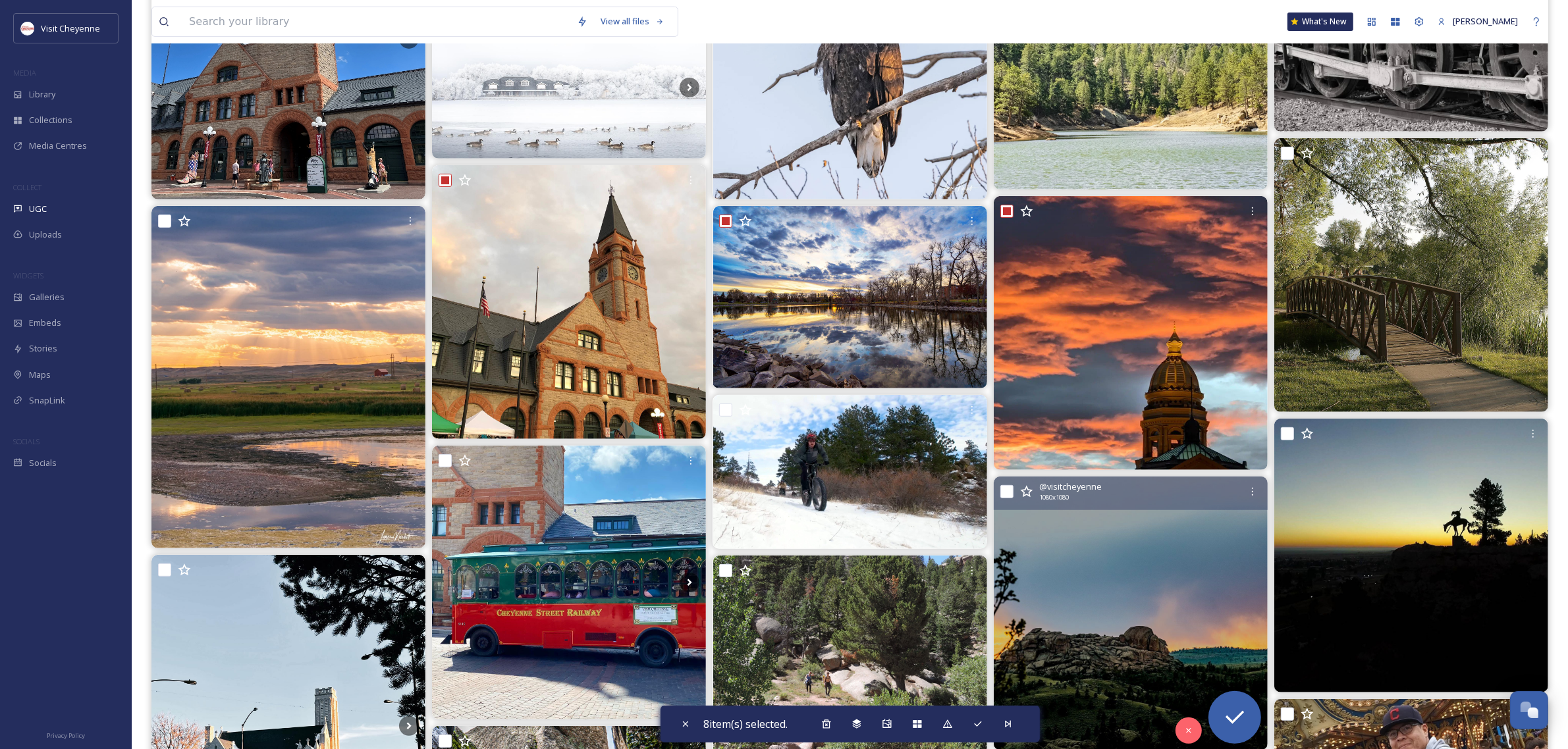
scroll to position [658, 0]
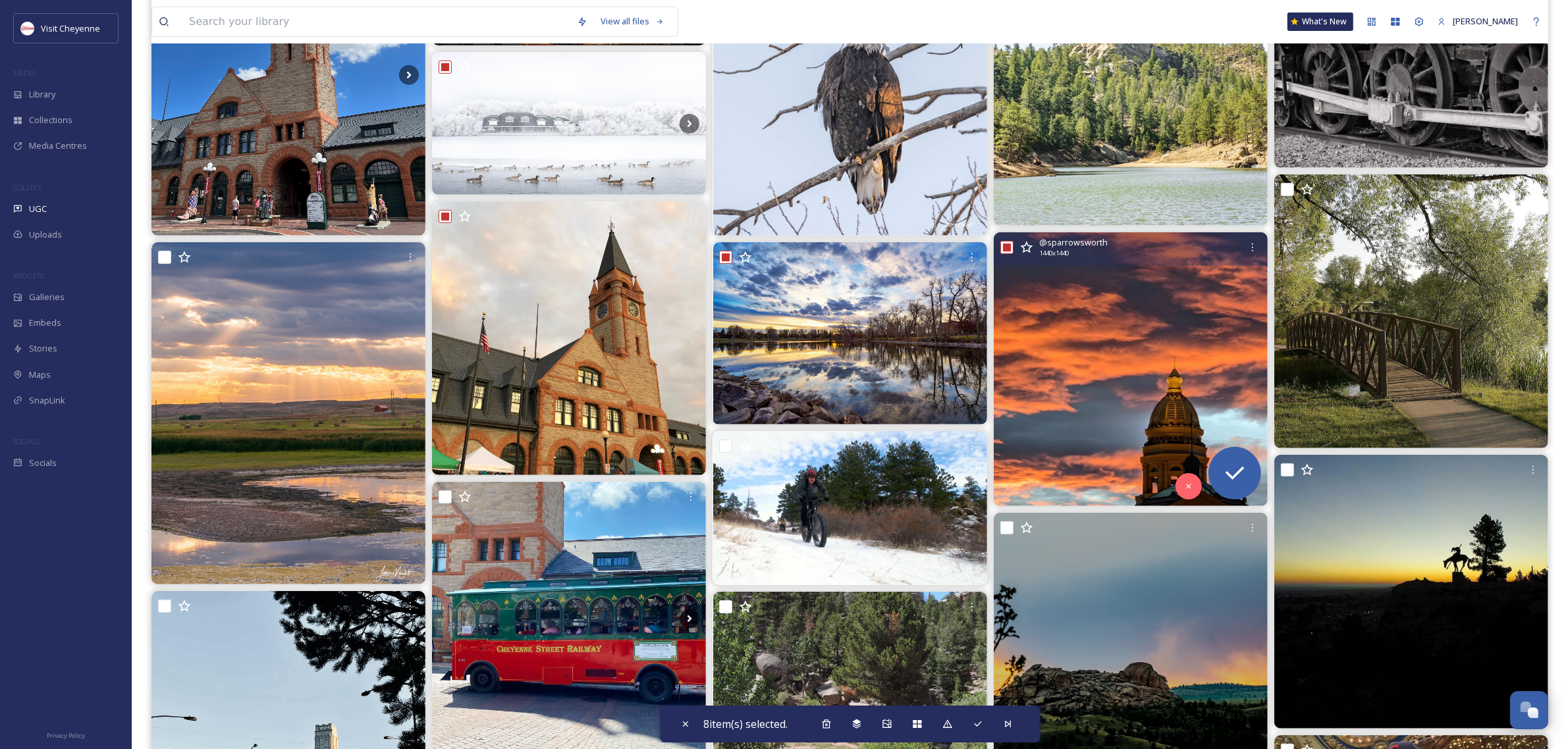
click at [1074, 327] on img at bounding box center [1131, 369] width 274 height 274
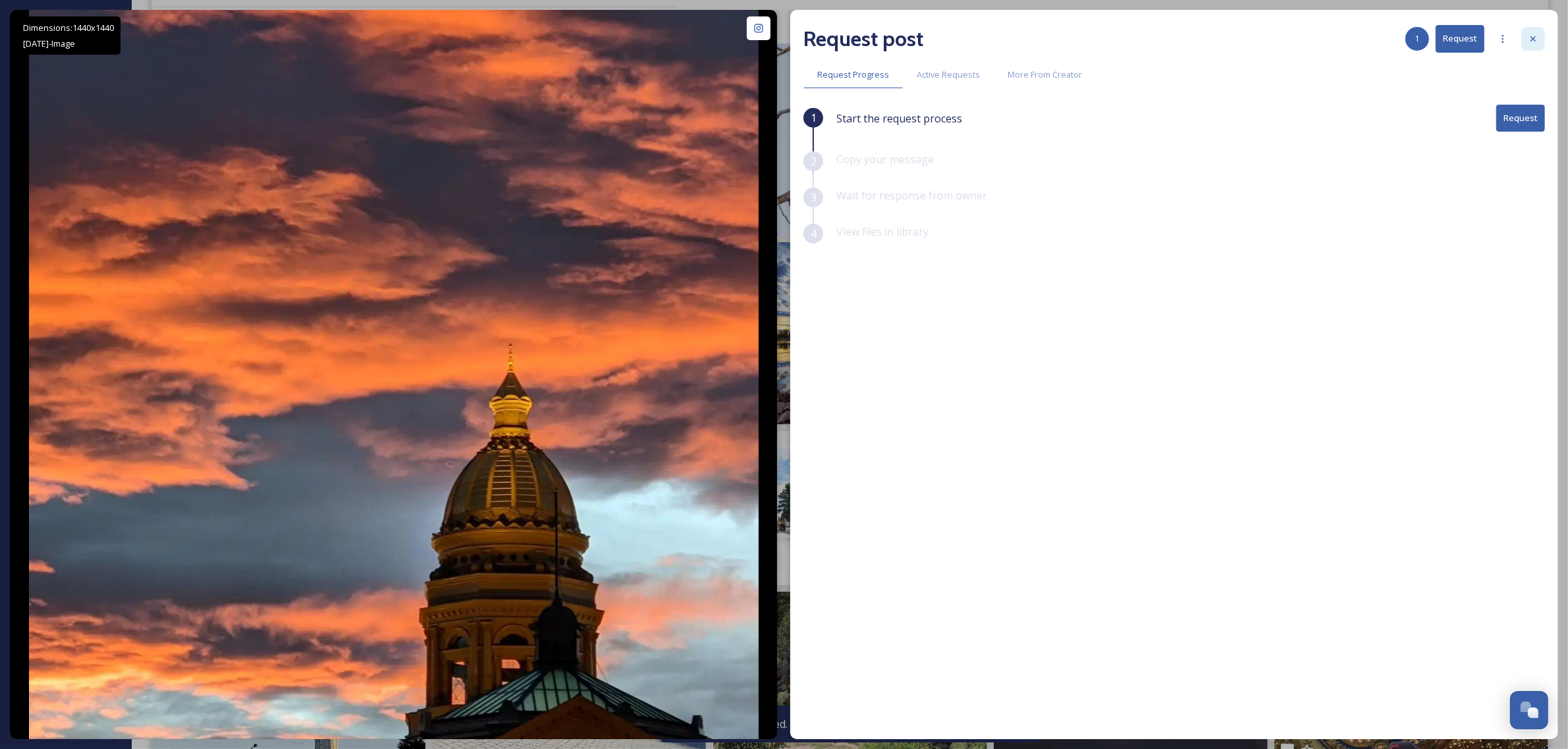
click at [1532, 36] on icon at bounding box center [1533, 39] width 10 height 10
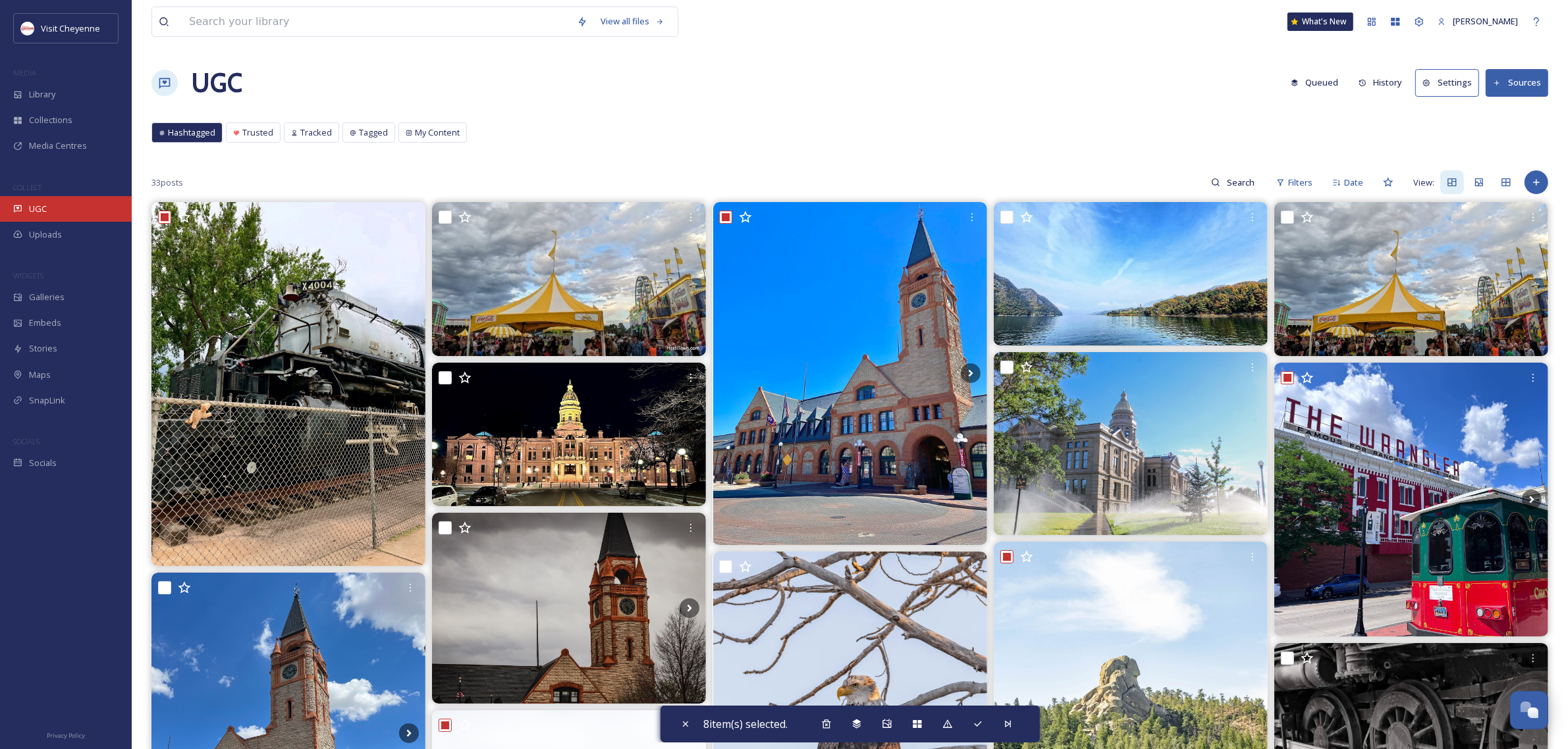
click at [53, 204] on div "UGC" at bounding box center [66, 209] width 132 height 26
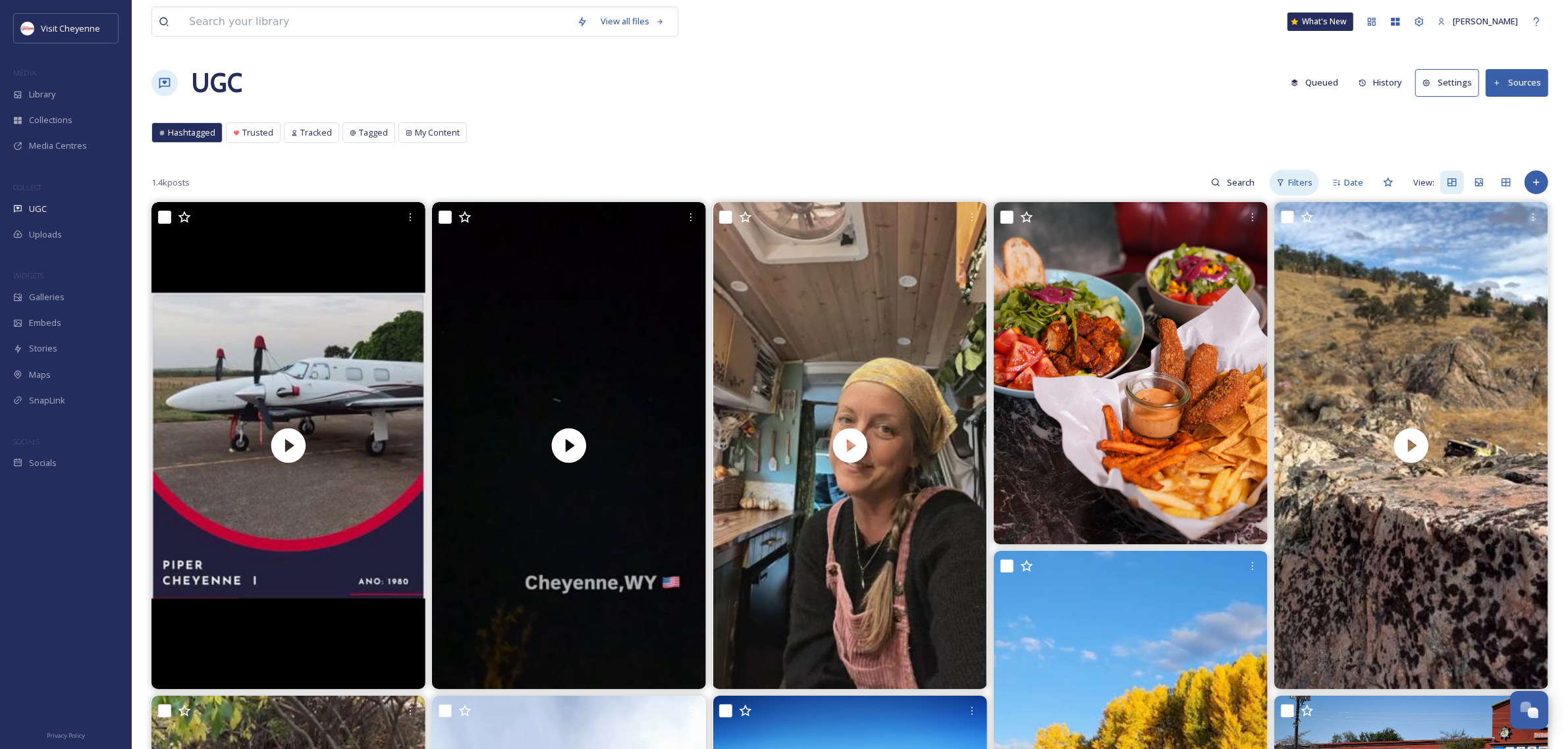
click at [1305, 183] on span "Filters" at bounding box center [1300, 183] width 24 height 13
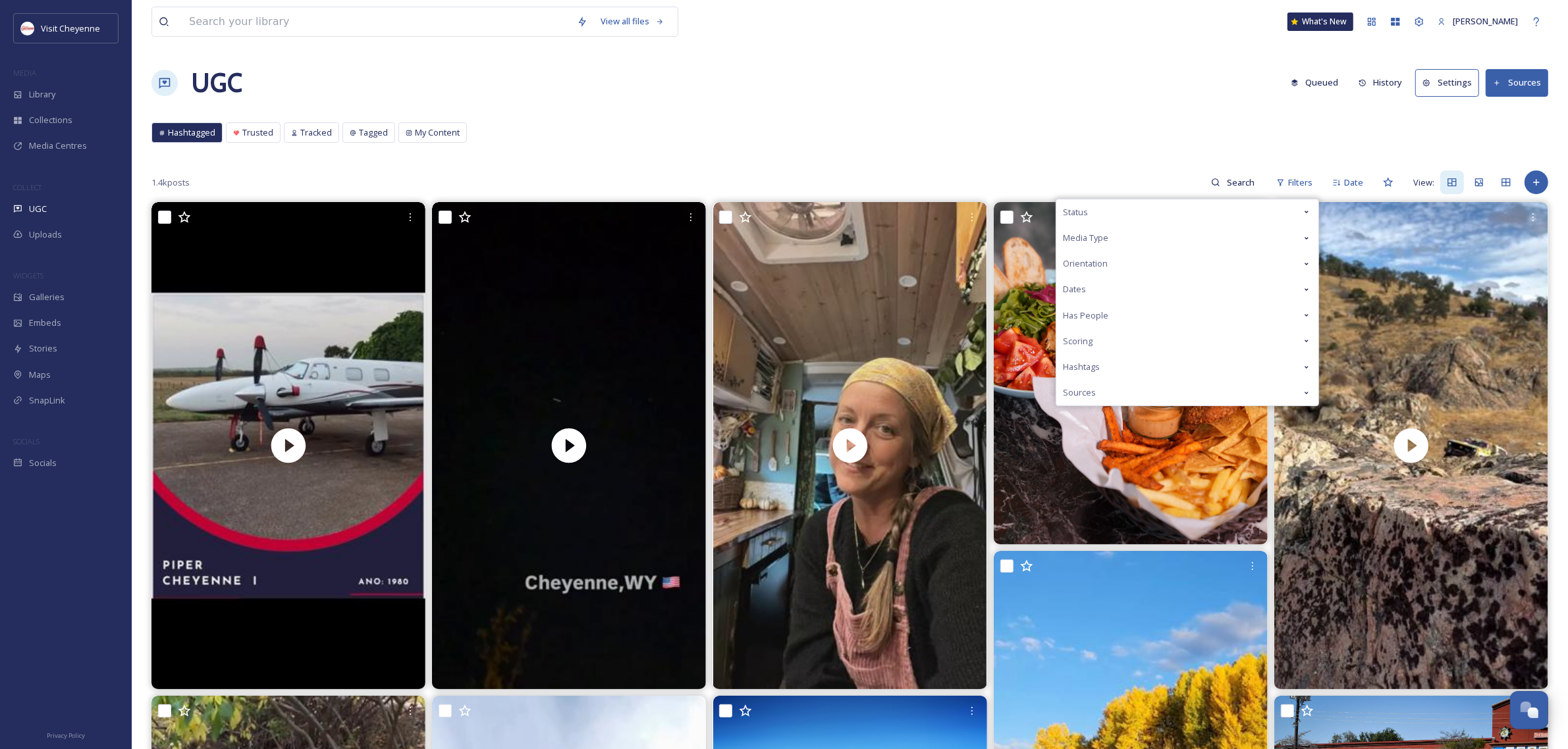
drag, startPoint x: 943, startPoint y: 47, endPoint x: 929, endPoint y: 50, distance: 14.3
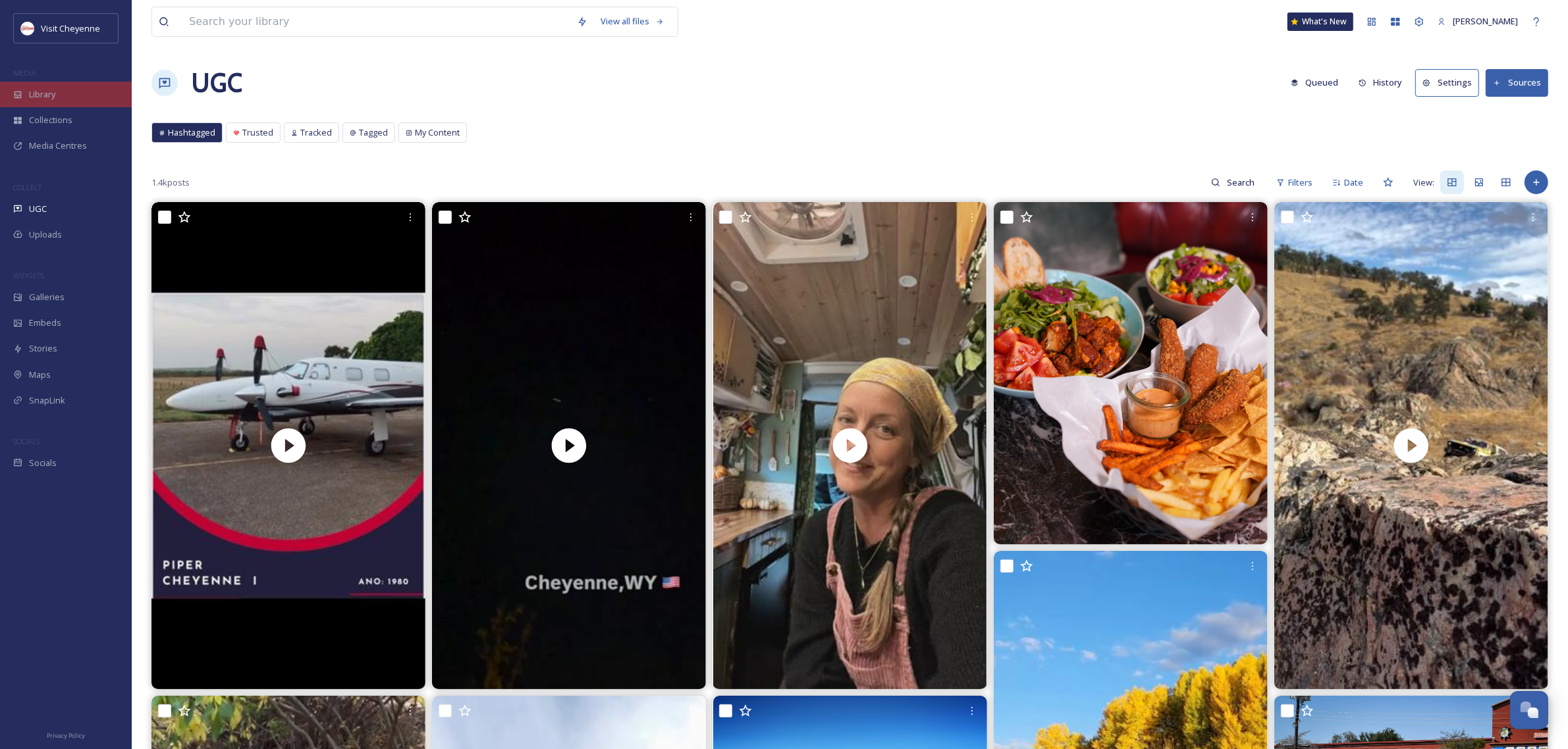
click at [39, 96] on span "Library" at bounding box center [42, 95] width 27 height 13
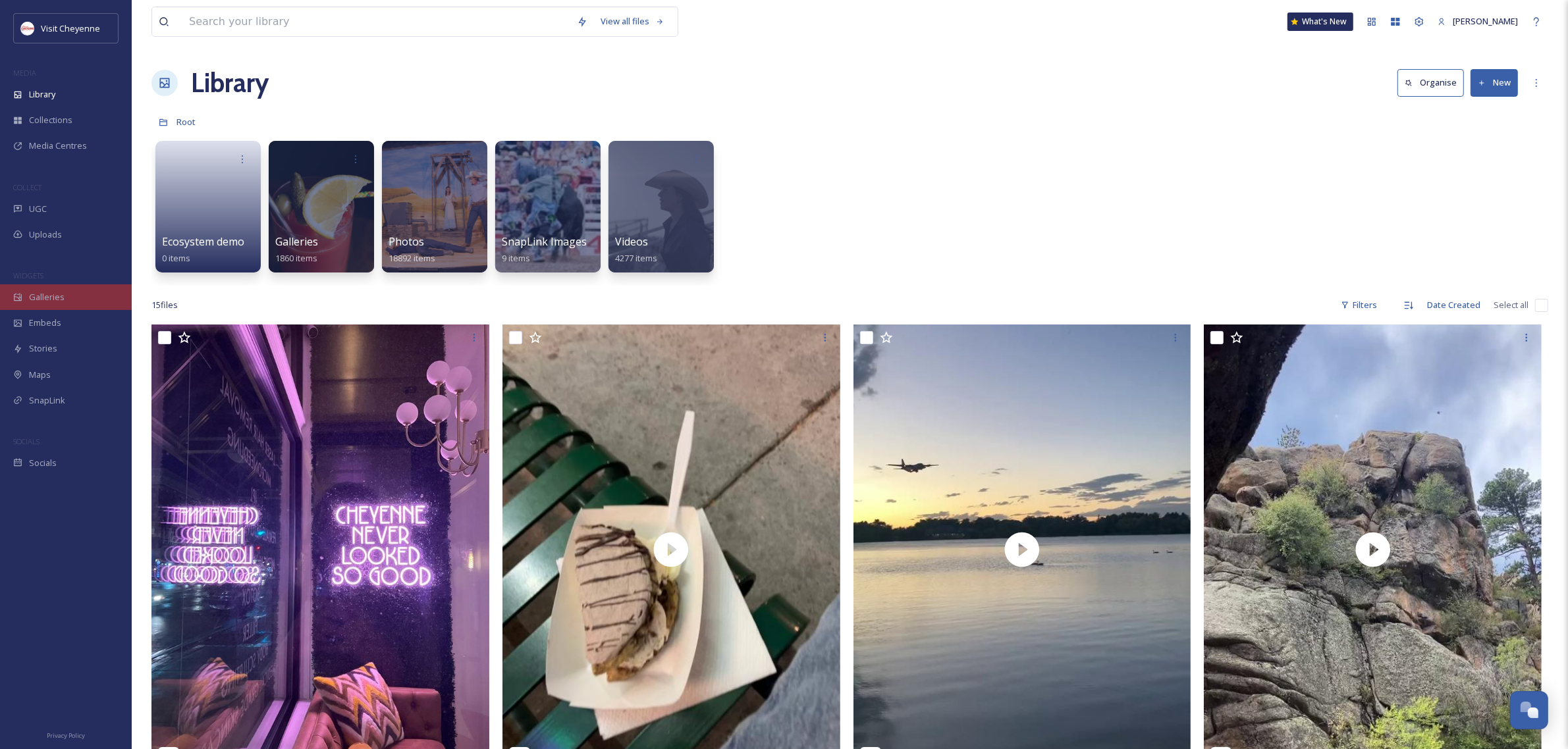
click at [71, 302] on div "Galleries" at bounding box center [66, 297] width 132 height 26
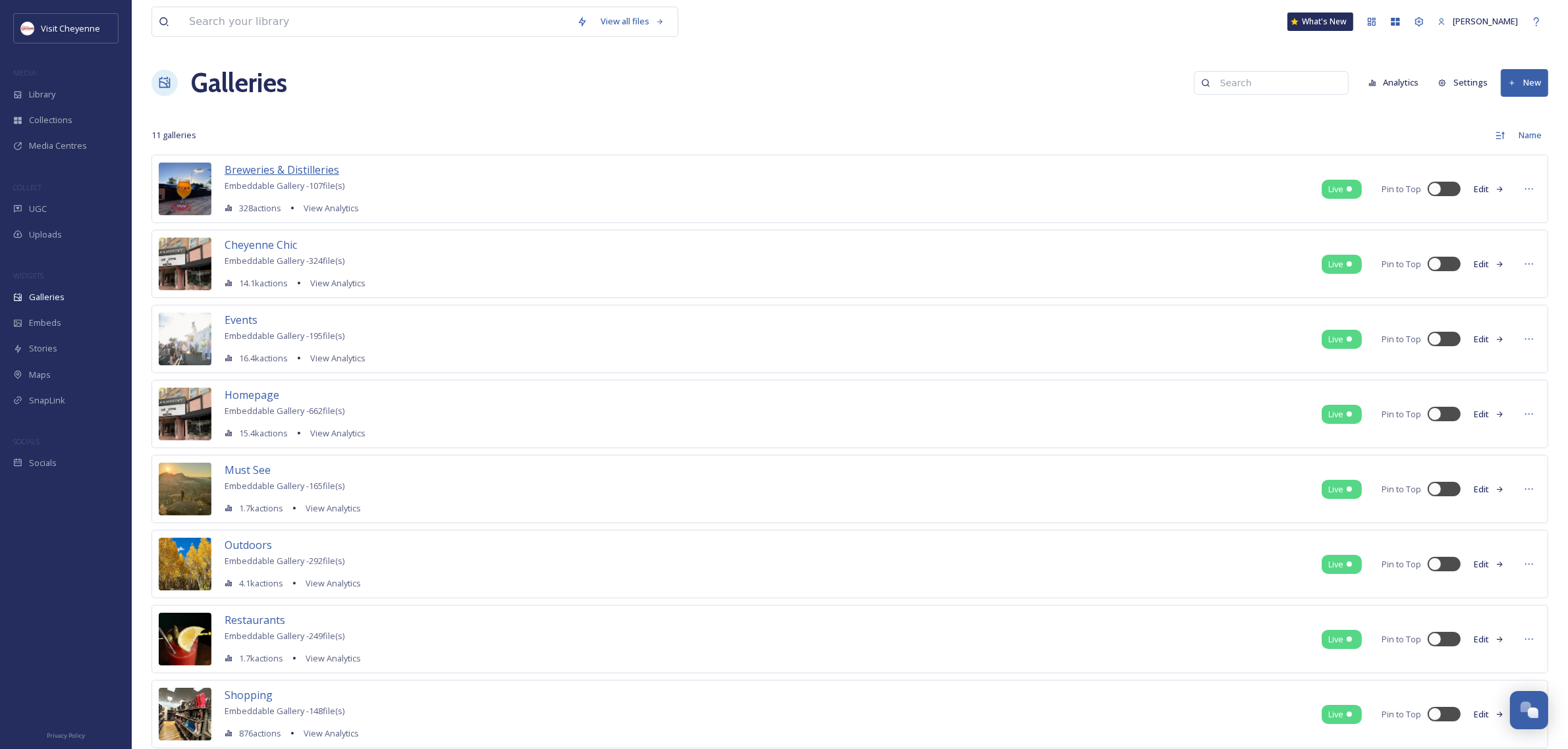
click at [297, 169] on span "Breweries & Distilleries" at bounding box center [282, 170] width 114 height 14
